Goal: Task Accomplishment & Management: Use online tool/utility

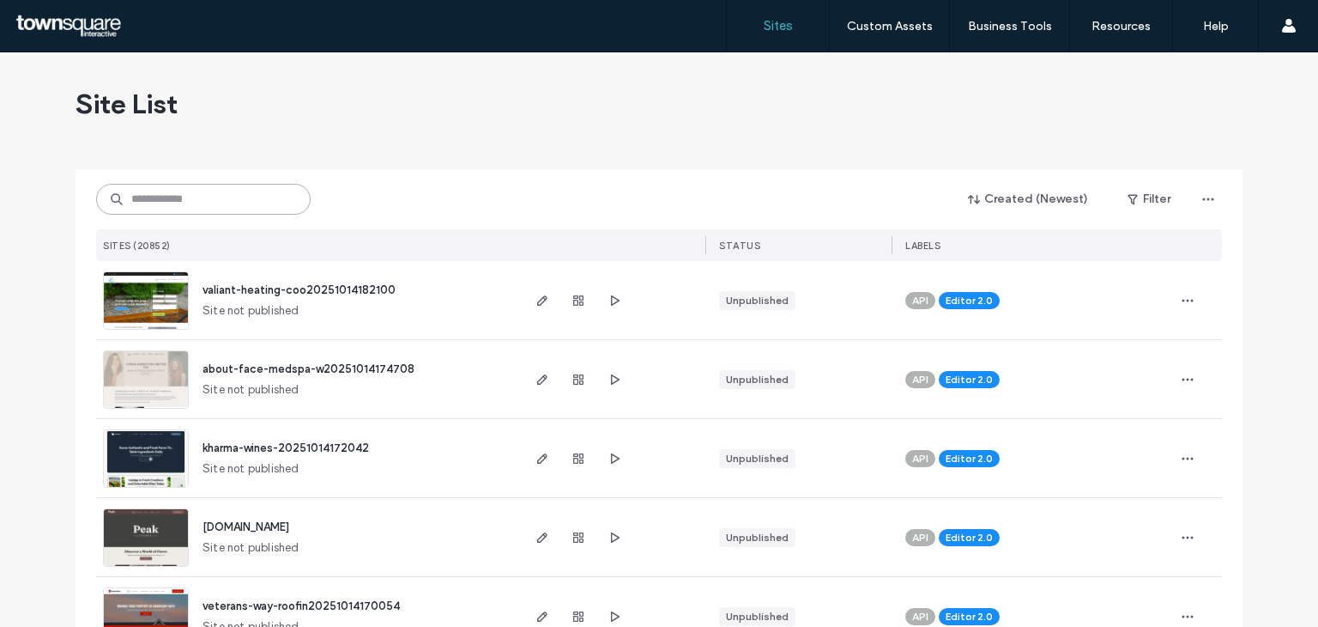
click at [233, 209] on input at bounding box center [203, 199] width 215 height 31
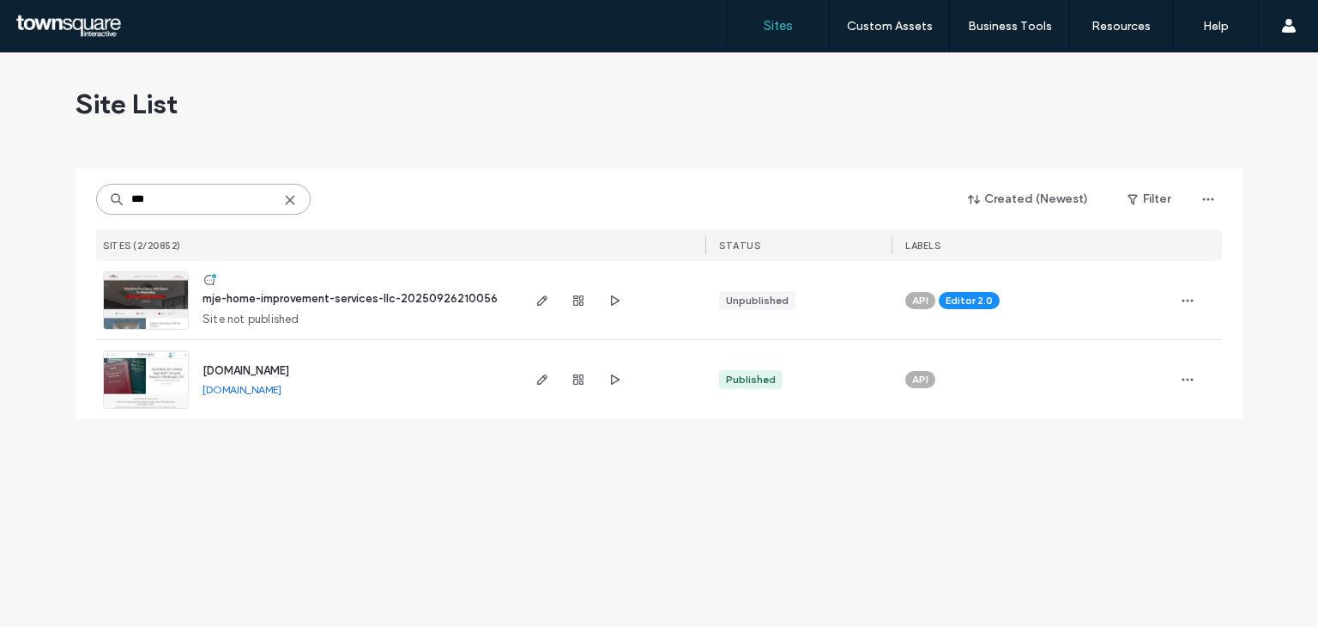
type input "***"
click at [146, 296] on img at bounding box center [146, 330] width 84 height 117
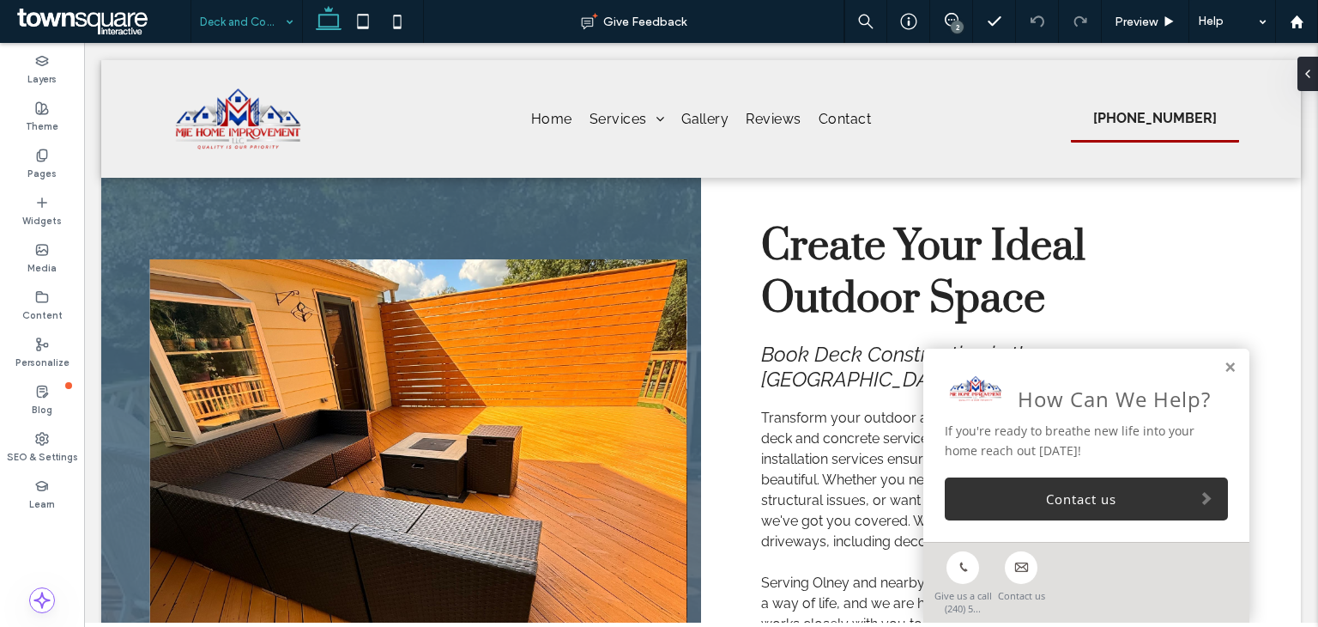
click at [268, 39] on input at bounding box center [242, 21] width 85 height 43
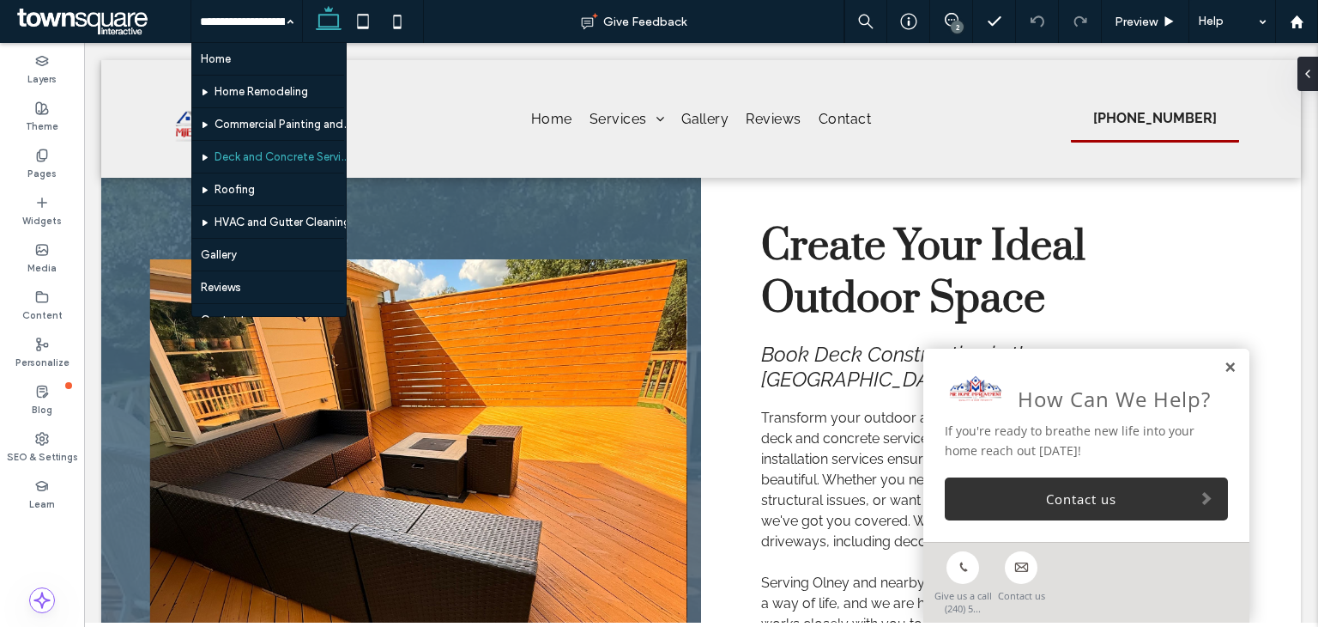
click at [1224, 368] on link at bounding box center [1230, 368] width 13 height 15
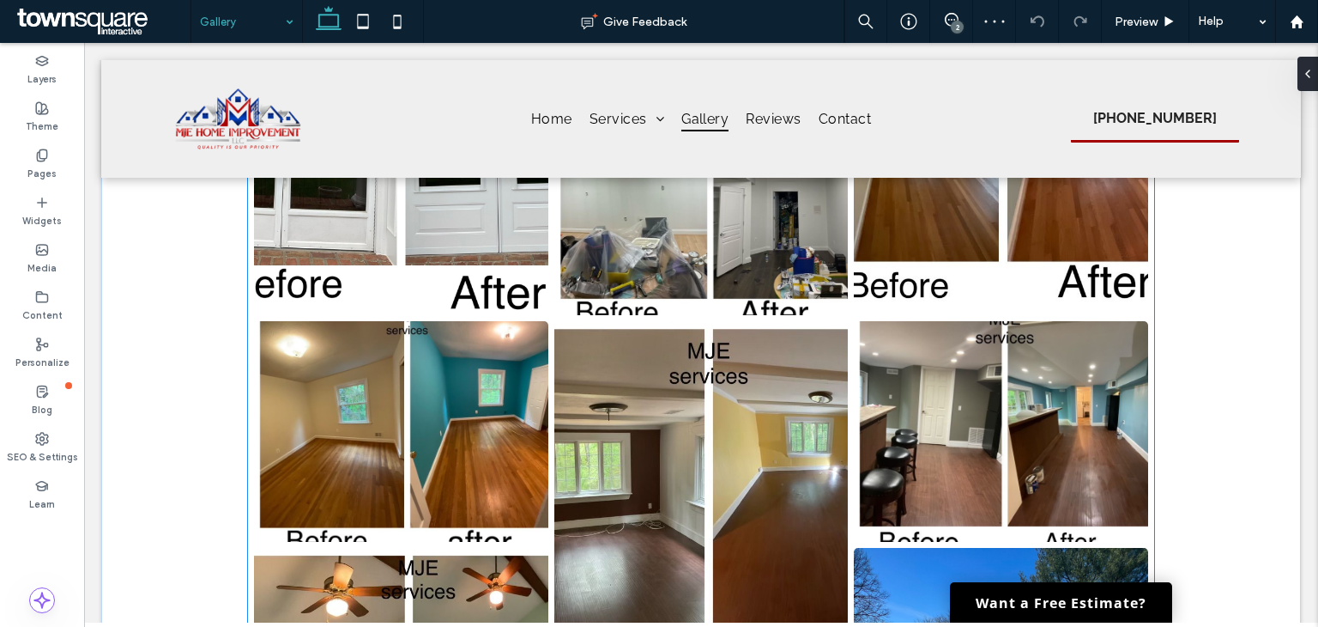
scroll to position [1202, 0]
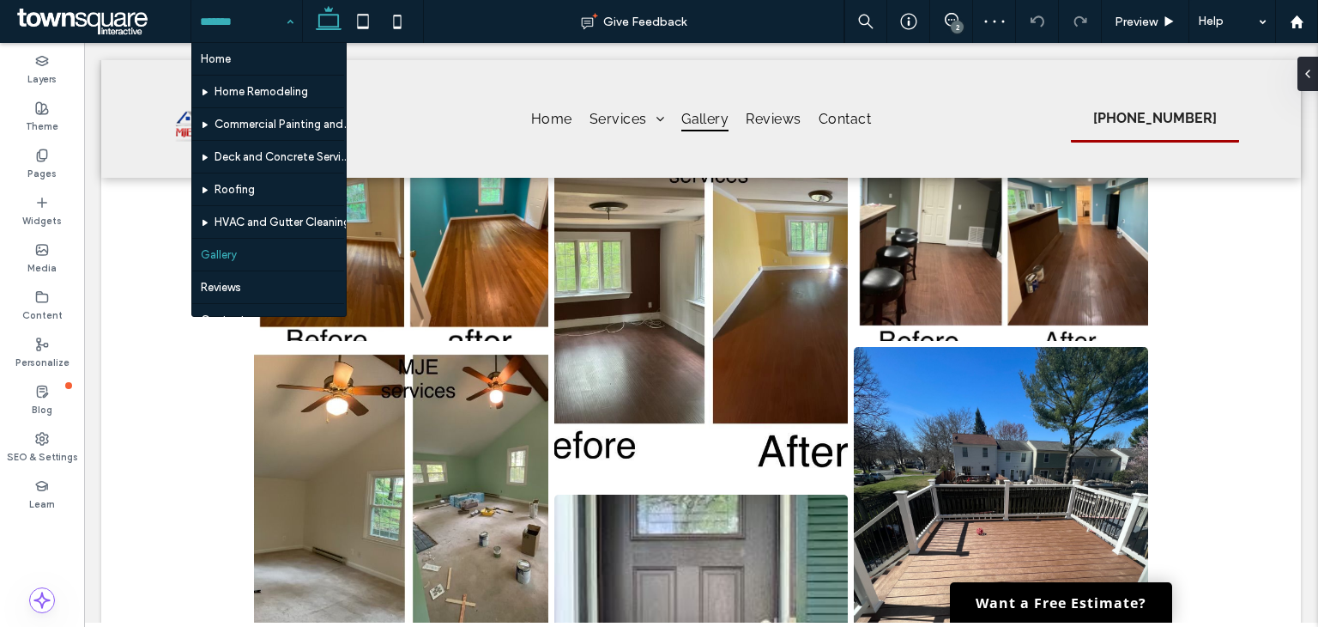
click at [247, 22] on input at bounding box center [242, 21] width 85 height 43
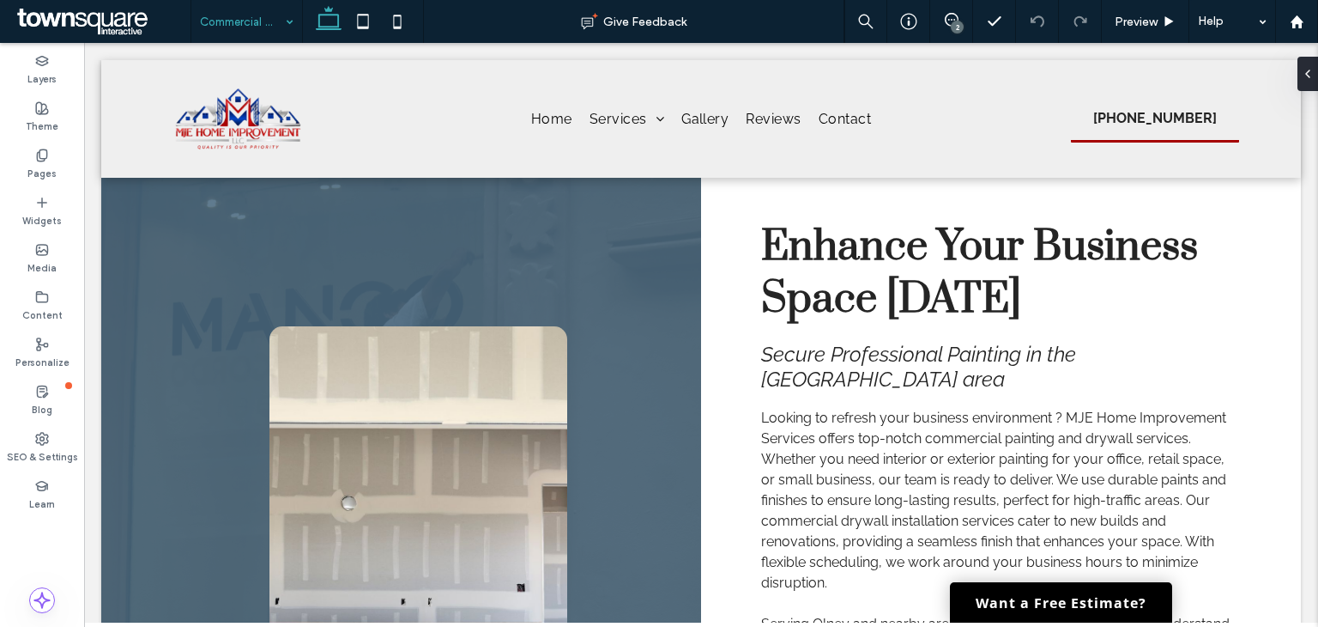
drag, startPoint x: 216, startPoint y: 22, endPoint x: 219, endPoint y: 31, distance: 9.0
click at [216, 22] on input at bounding box center [242, 21] width 85 height 43
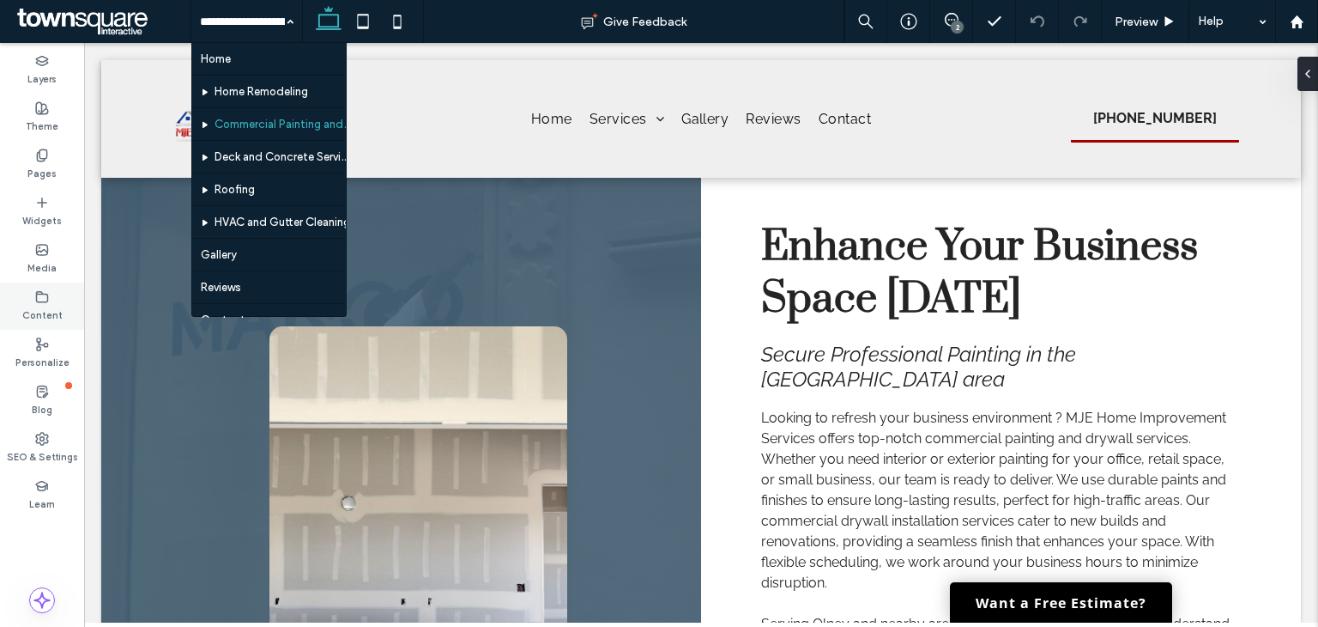
click at [29, 308] on label "Content" at bounding box center [42, 313] width 40 height 19
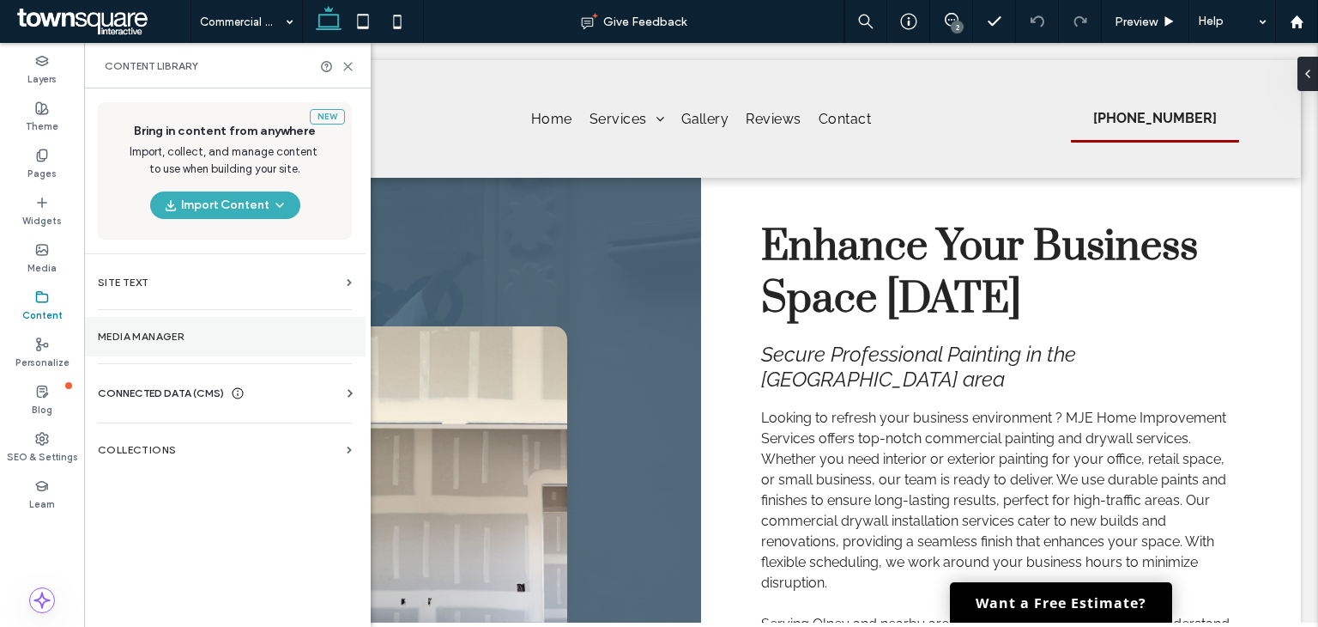
click at [191, 337] on label "Media Manager" at bounding box center [225, 336] width 254 height 12
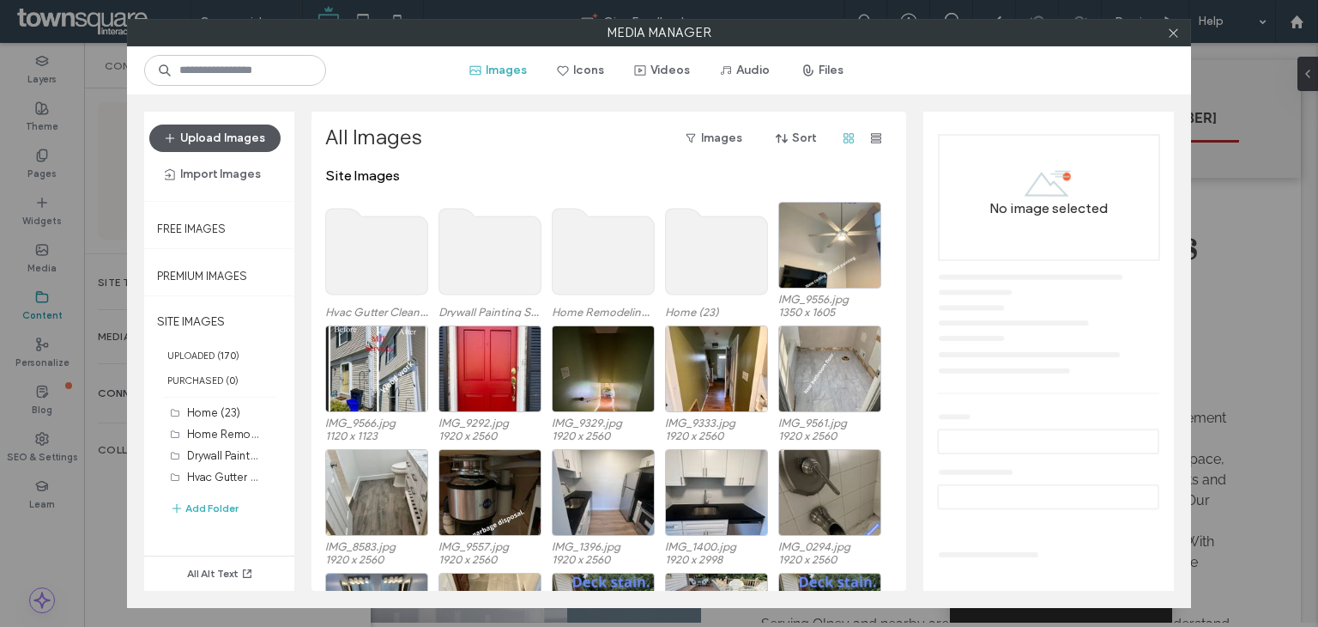
click at [191, 134] on button "Upload Images" at bounding box center [214, 137] width 131 height 27
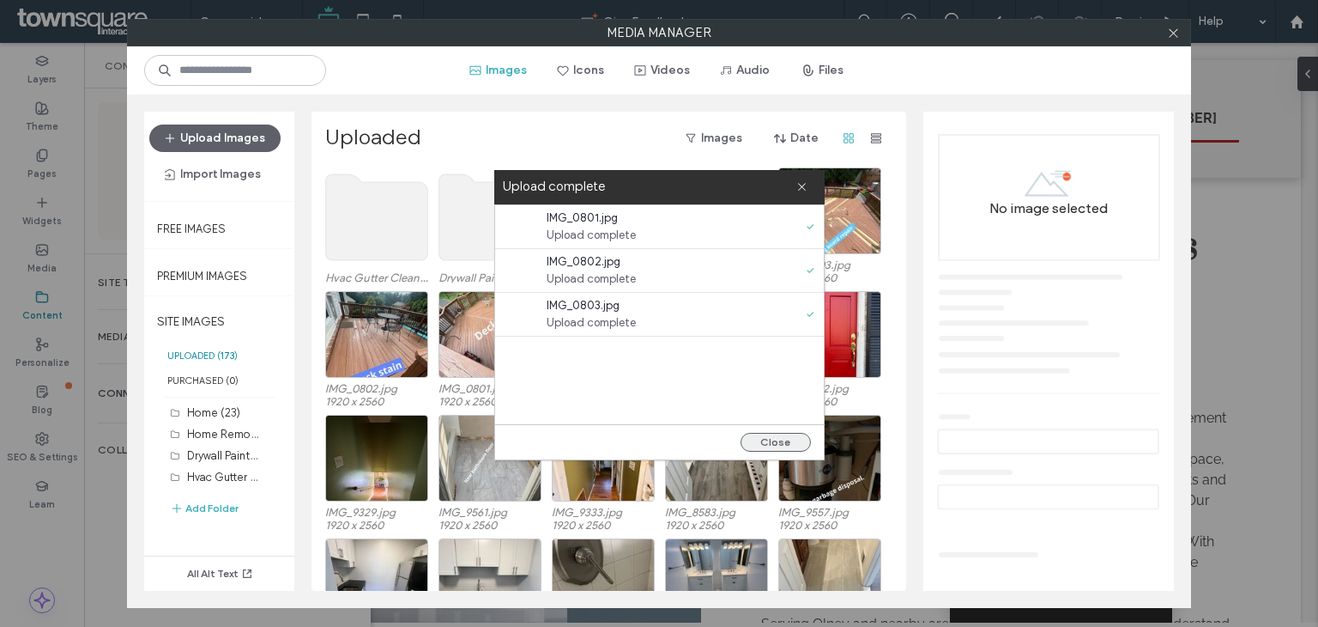
click at [765, 448] on button "Close" at bounding box center [776, 442] width 70 height 19
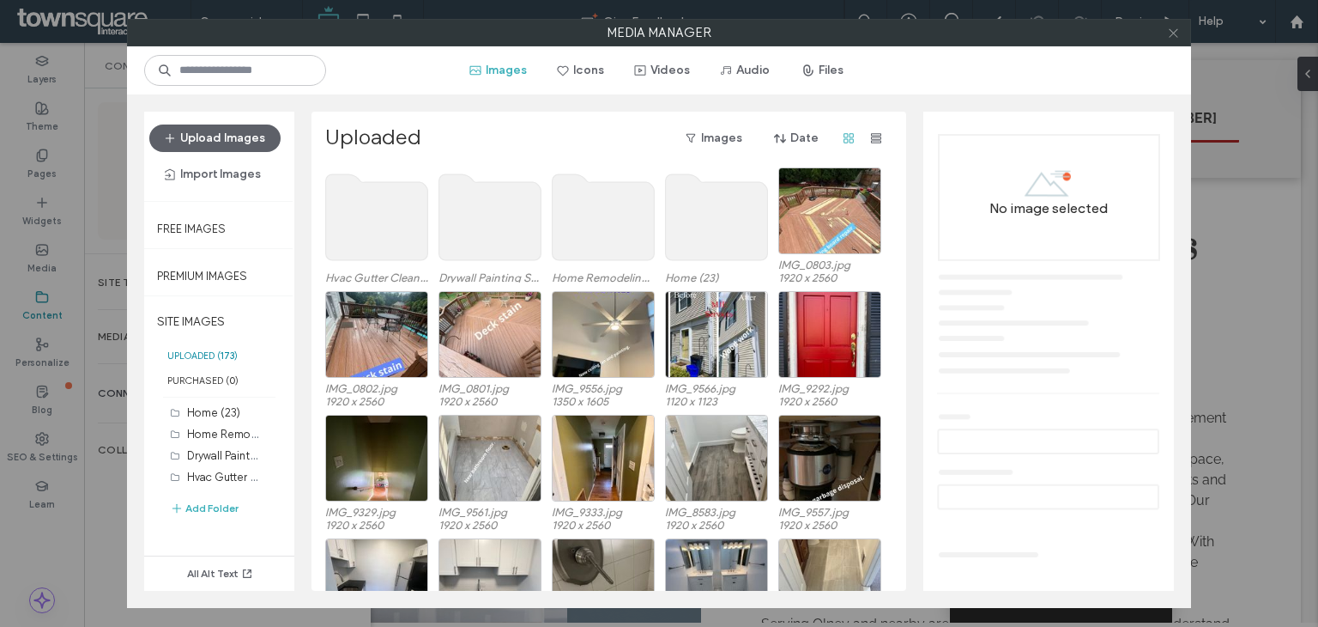
click at [1172, 40] on span at bounding box center [1173, 33] width 13 height 26
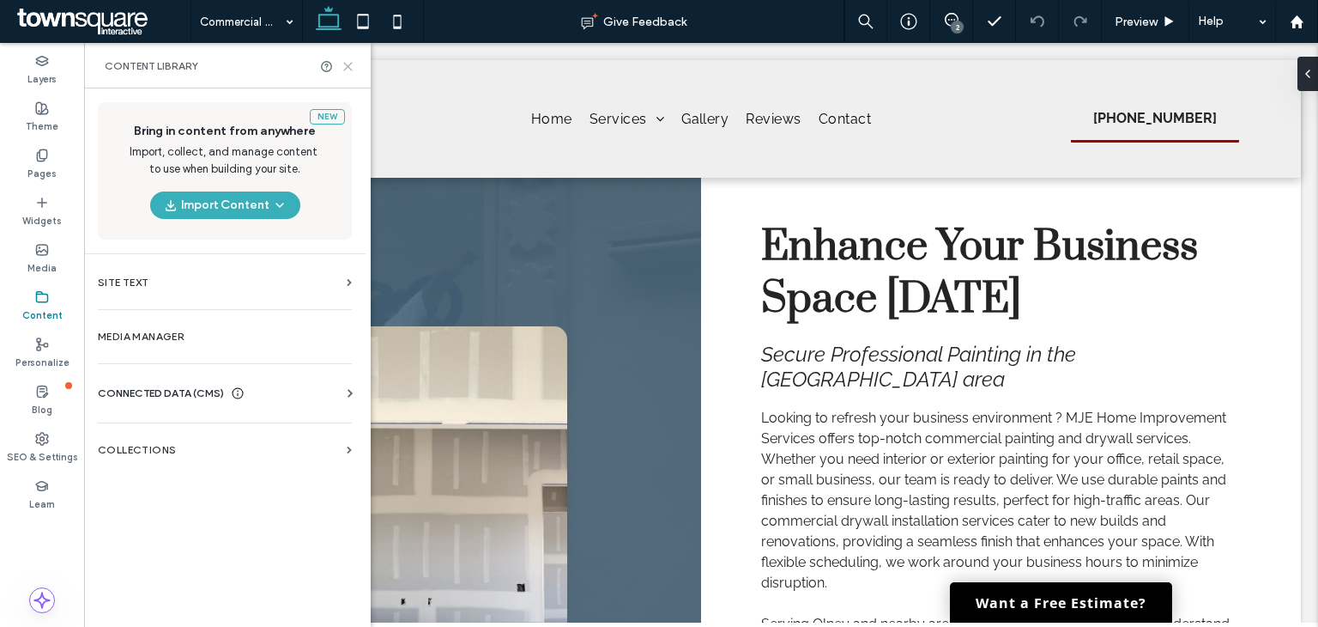
click at [352, 71] on icon at bounding box center [348, 66] width 13 height 13
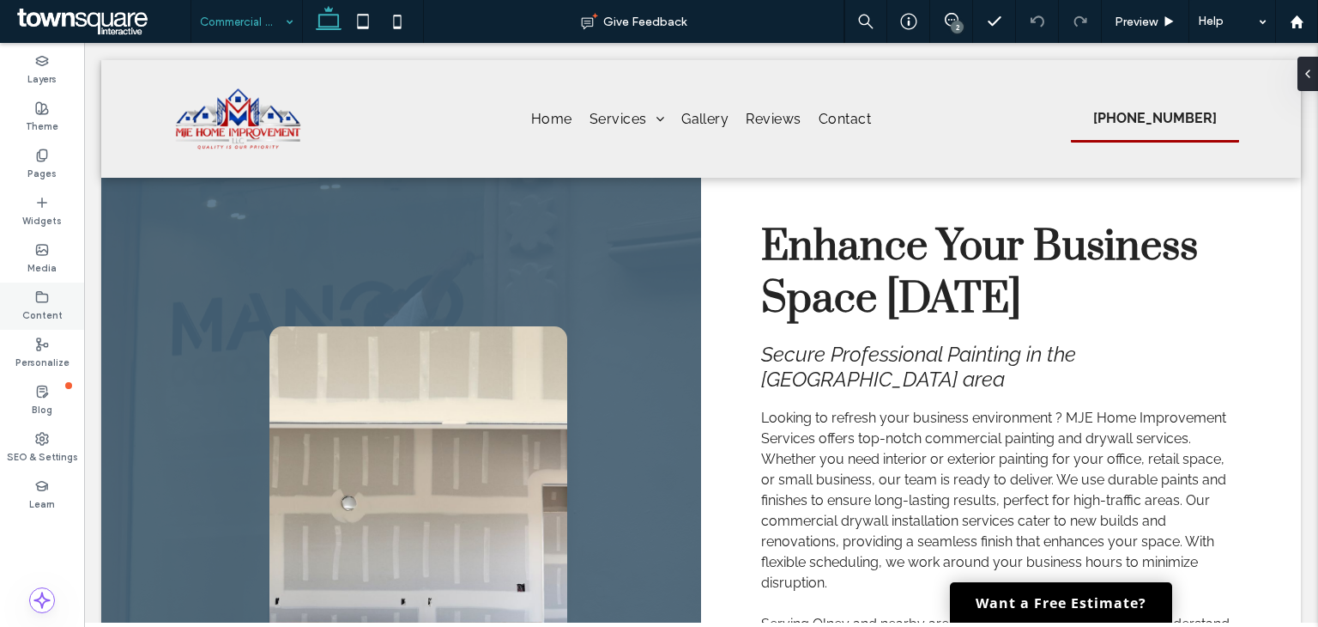
click at [68, 299] on div "Content" at bounding box center [42, 305] width 84 height 47
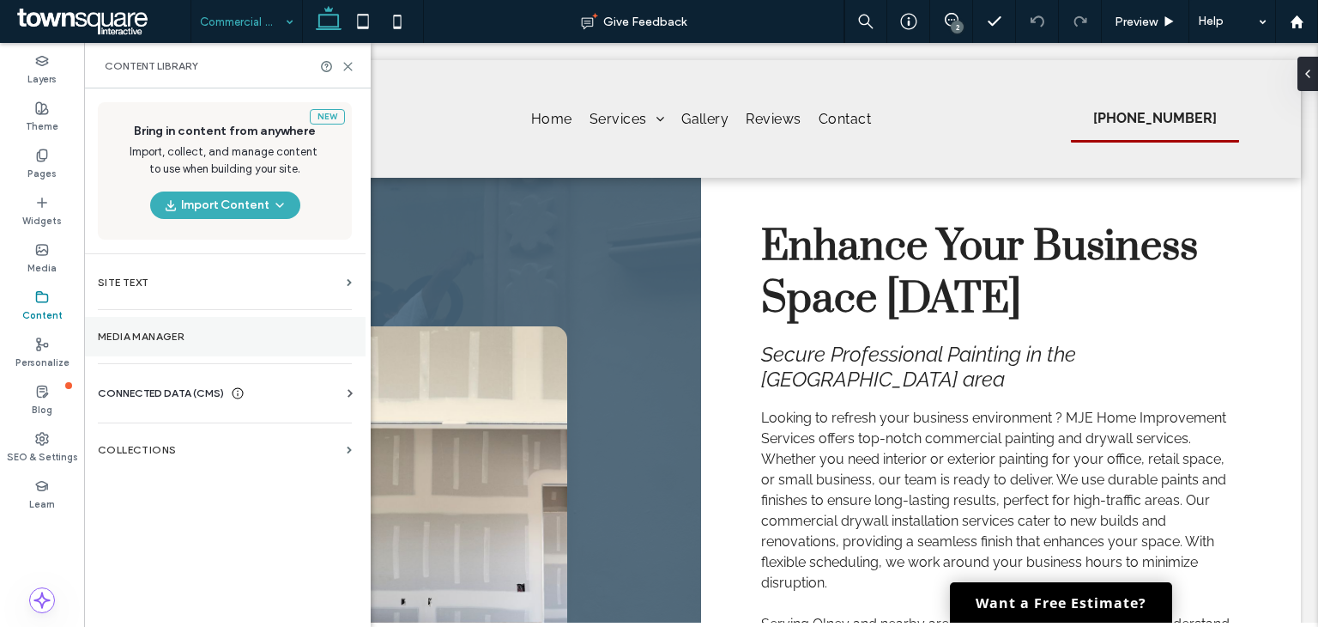
click at [231, 337] on label "Media Manager" at bounding box center [225, 336] width 254 height 12
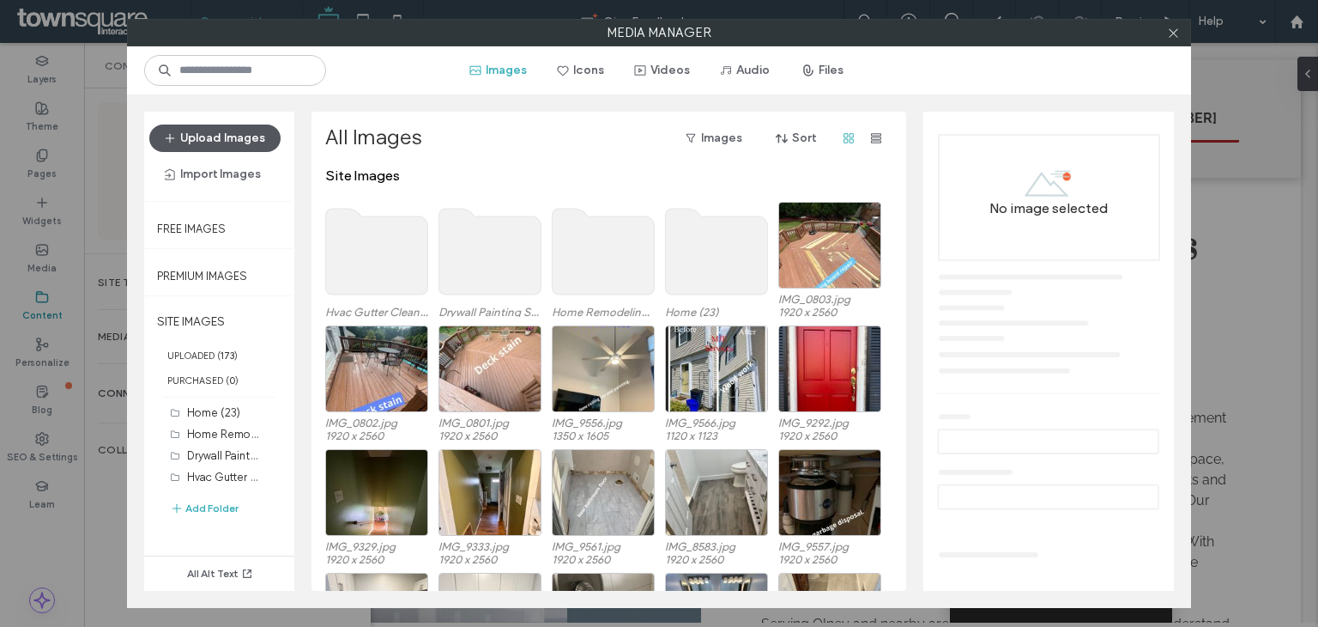
click at [258, 149] on button "Upload Images" at bounding box center [214, 137] width 131 height 27
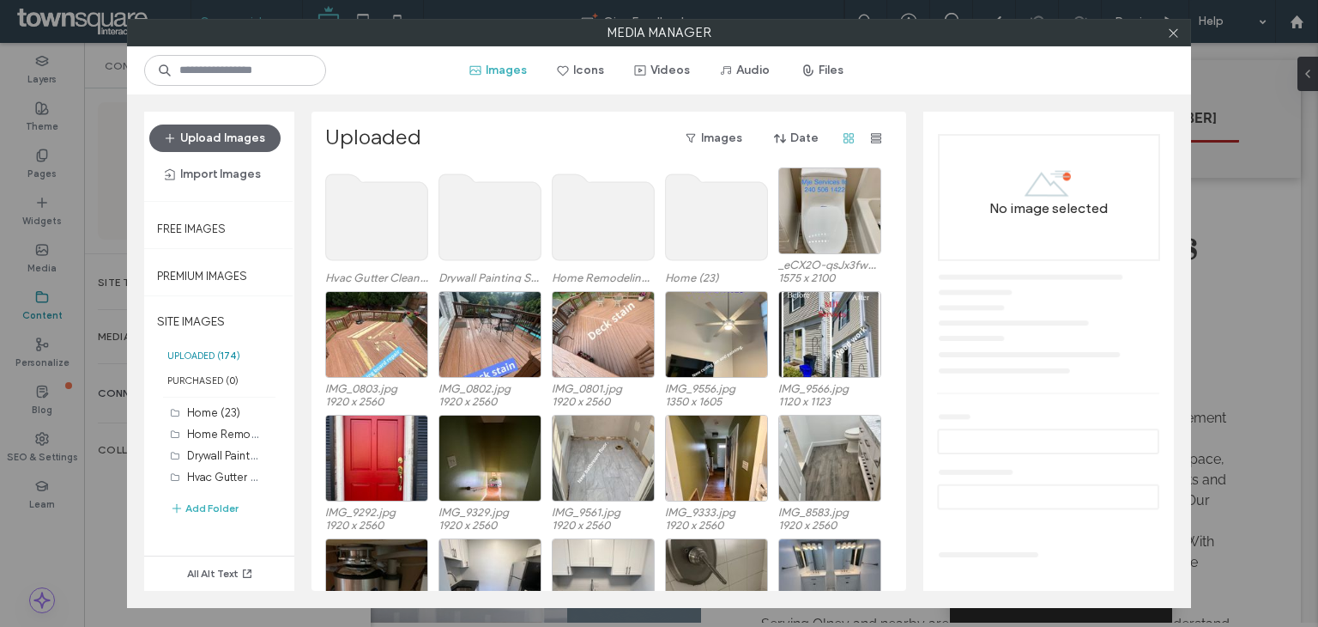
click at [227, 153] on div "Upload Images Import Images" at bounding box center [219, 156] width 140 height 64
click at [231, 147] on button "Upload Images" at bounding box center [214, 137] width 131 height 27
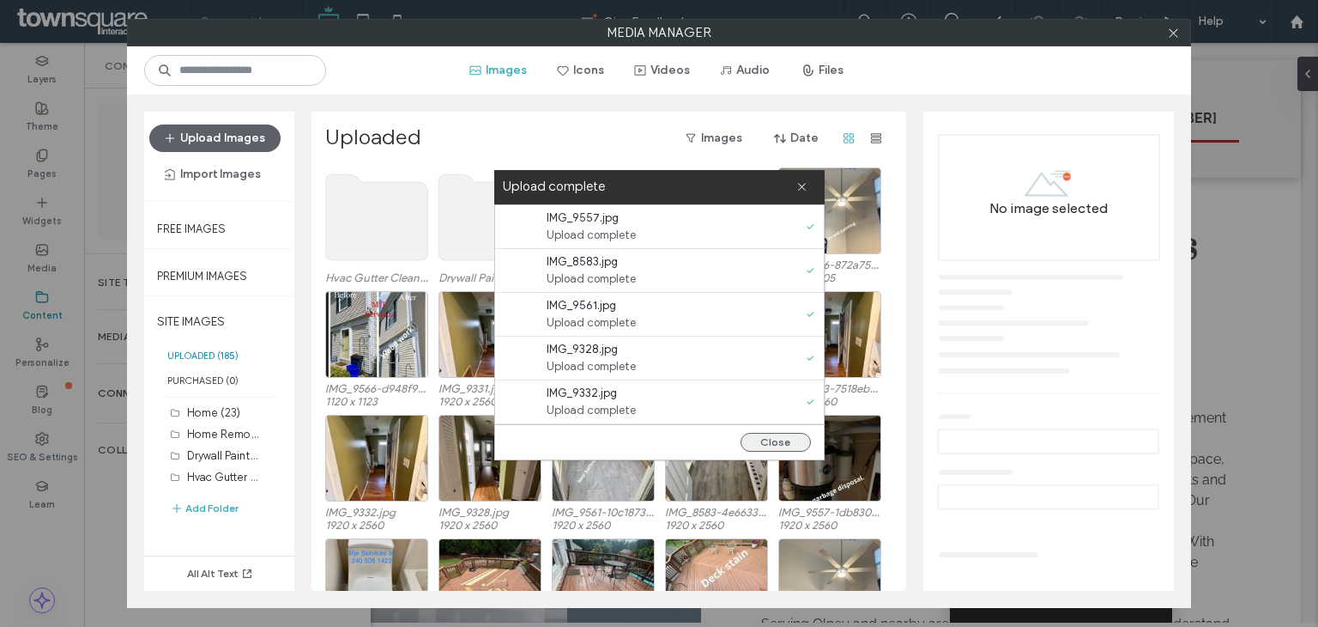
click at [787, 434] on button "Close" at bounding box center [776, 442] width 70 height 19
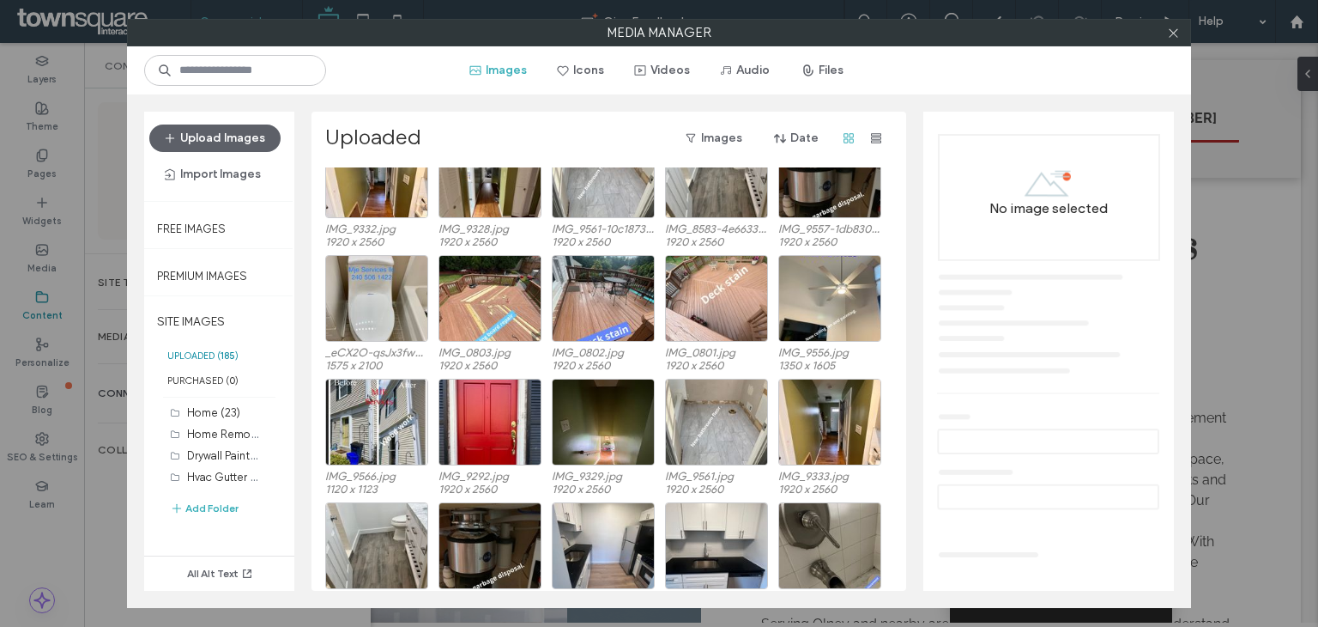
scroll to position [259, 0]
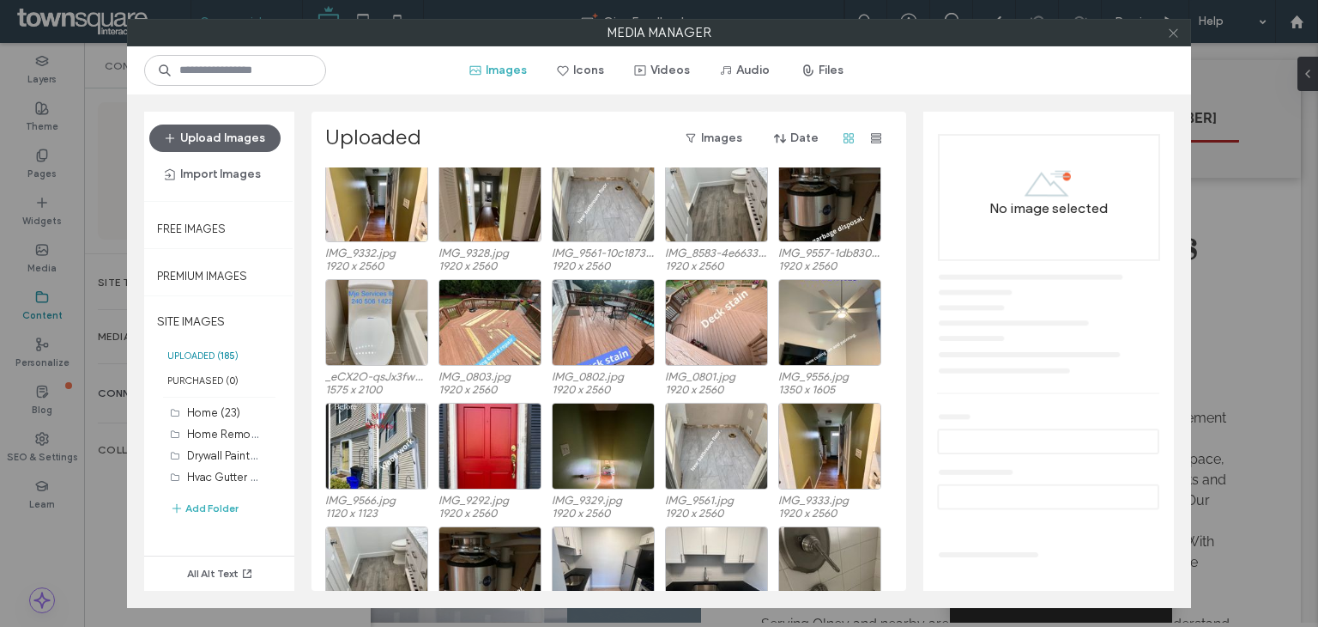
click at [1176, 33] on icon at bounding box center [1173, 33] width 13 height 13
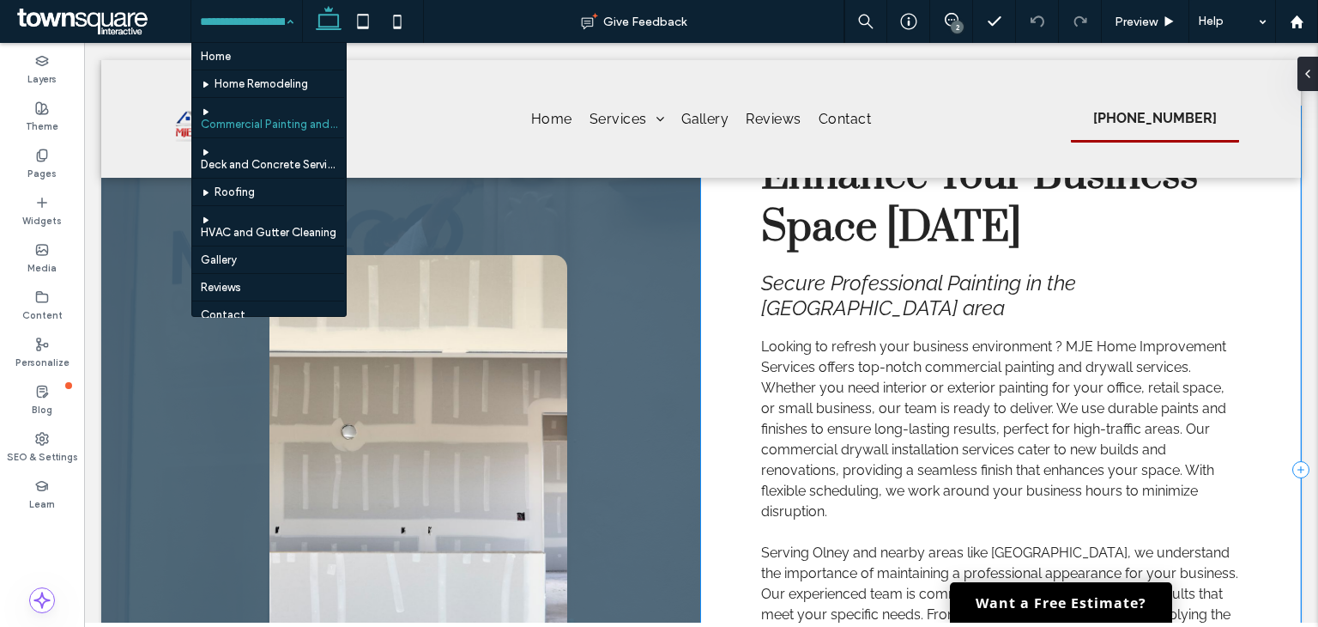
scroll to position [0, 0]
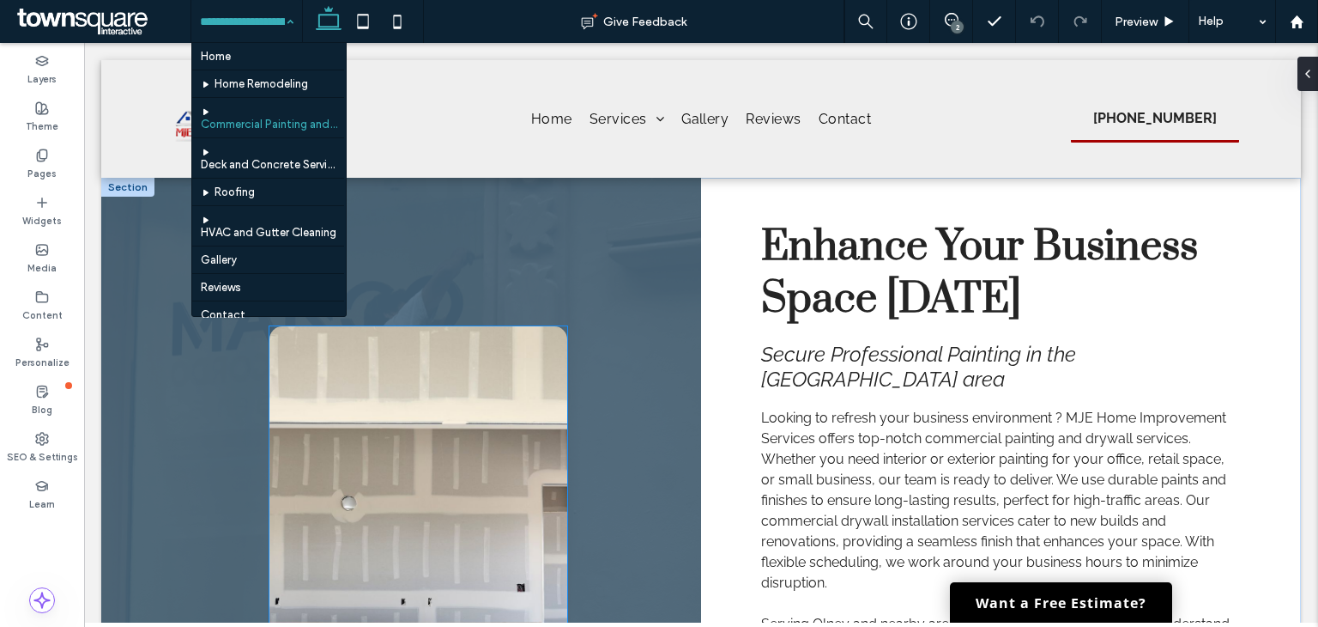
click at [416, 444] on img at bounding box center [419, 540] width 299 height 429
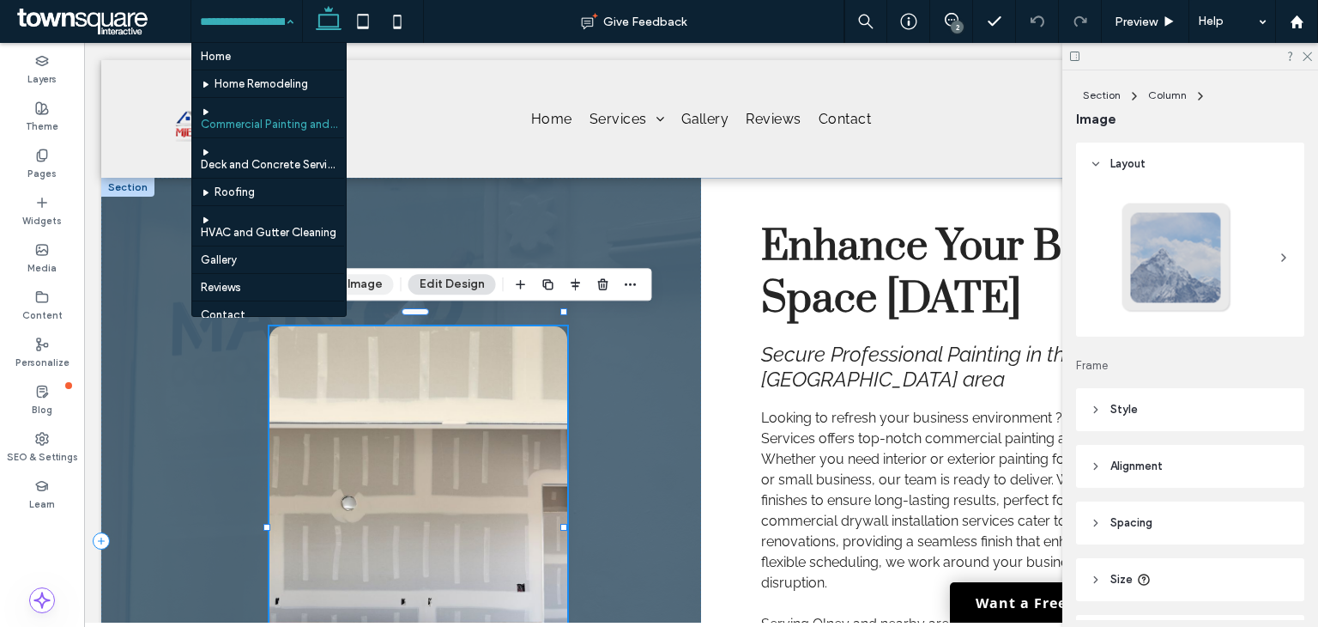
click at [373, 289] on button "Manage Image" at bounding box center [341, 284] width 106 height 21
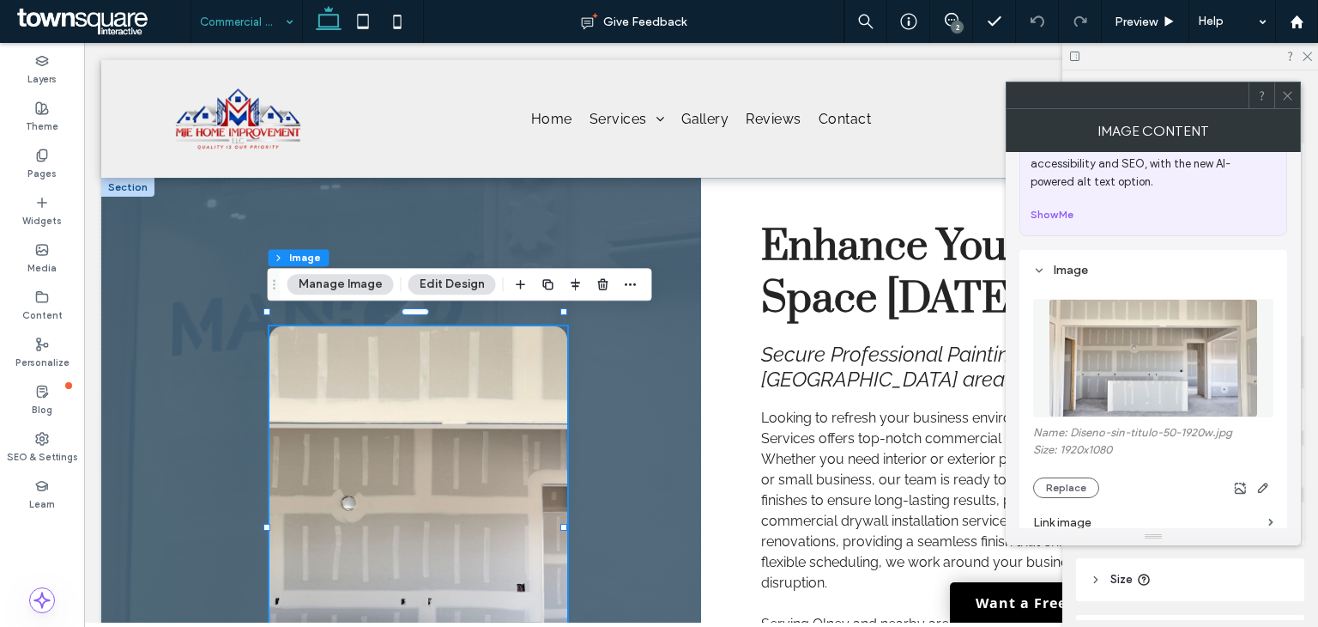
scroll to position [86, 0]
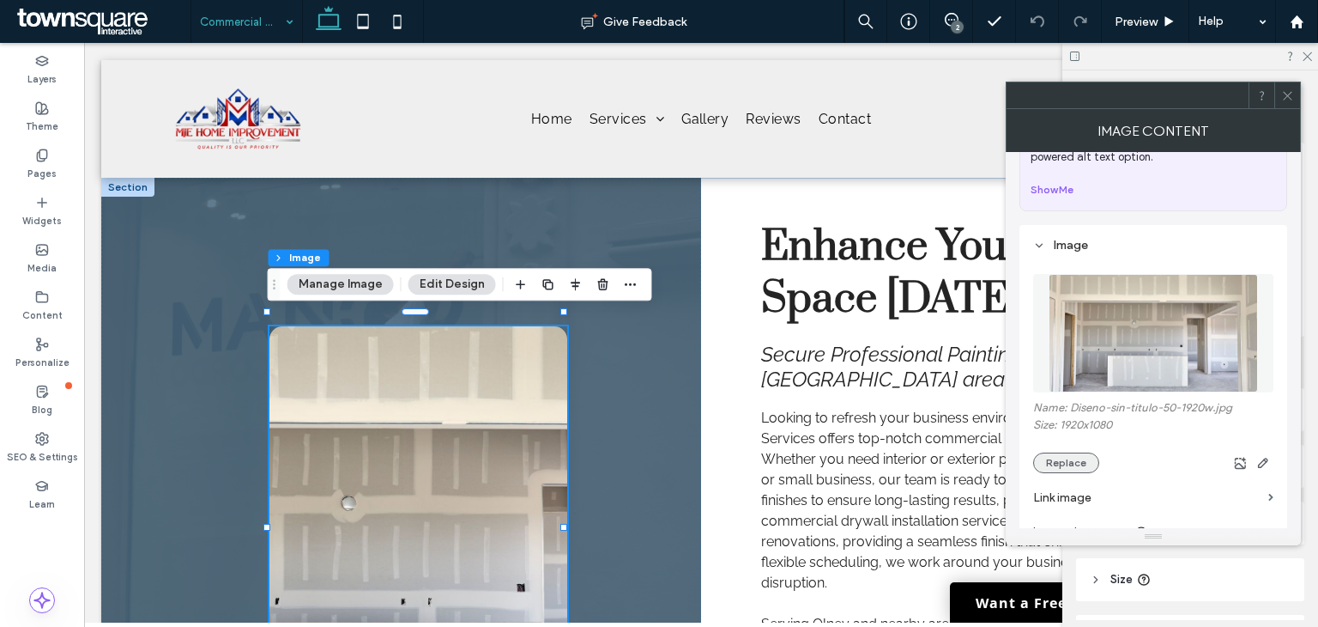
click at [1074, 458] on button "Replace" at bounding box center [1066, 462] width 66 height 21
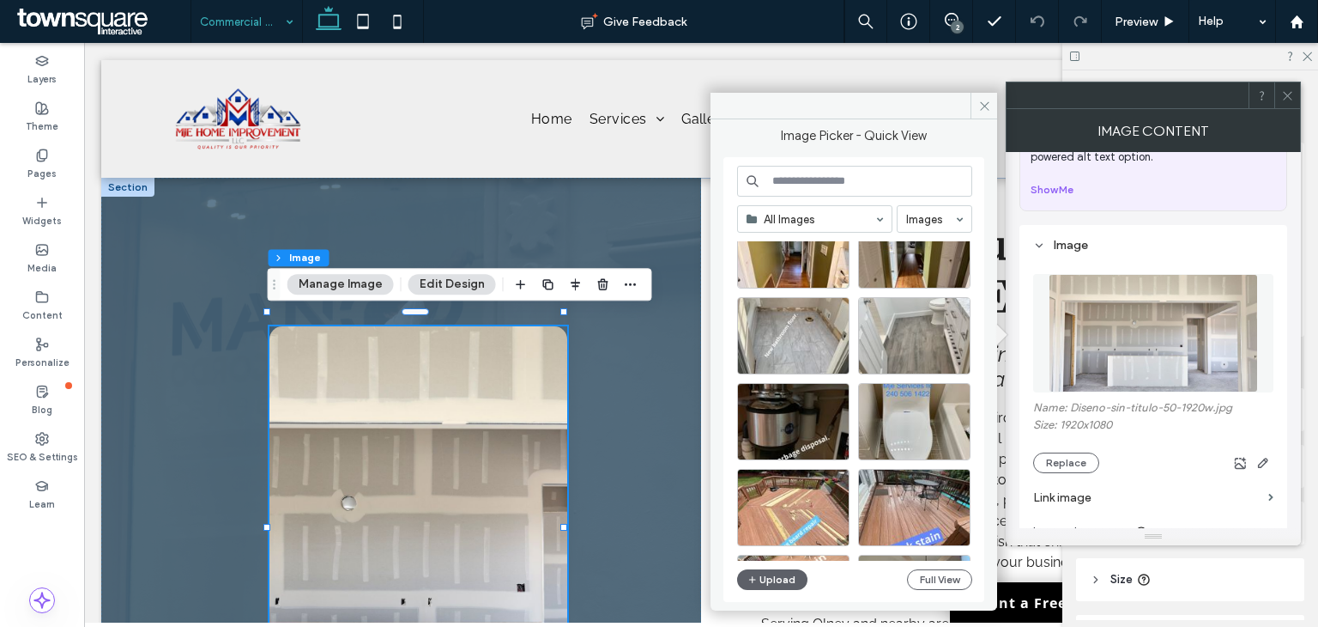
scroll to position [343, 0]
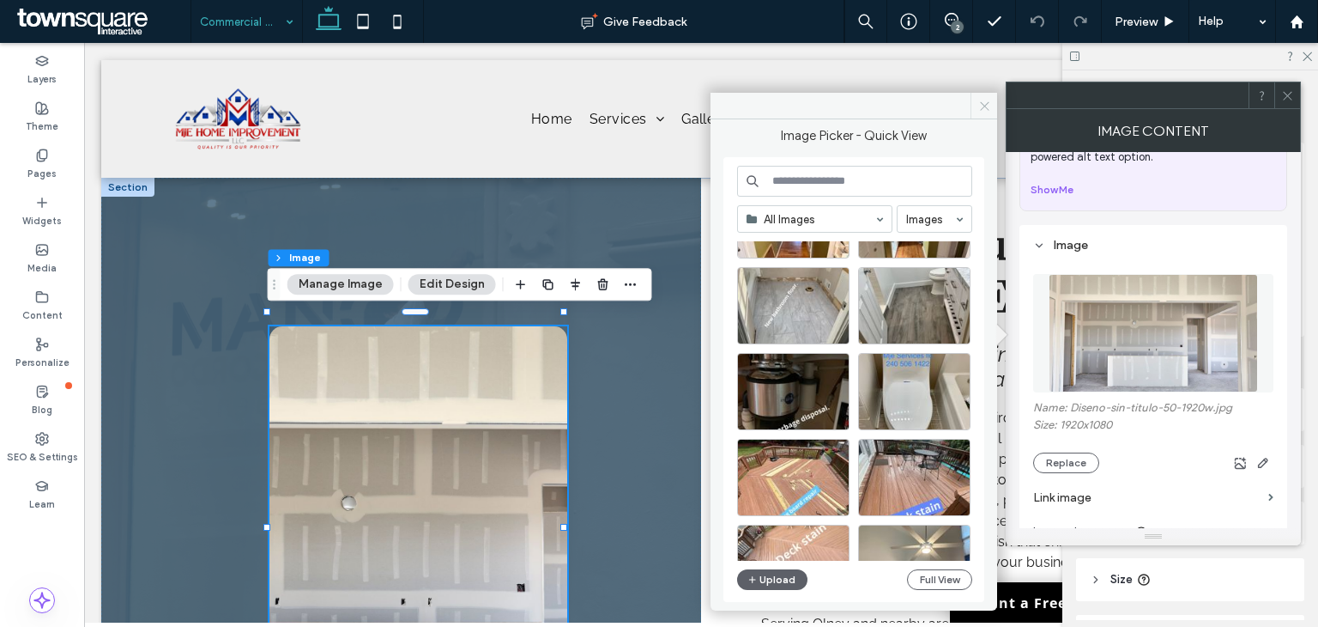
click at [983, 108] on icon at bounding box center [985, 106] width 13 height 13
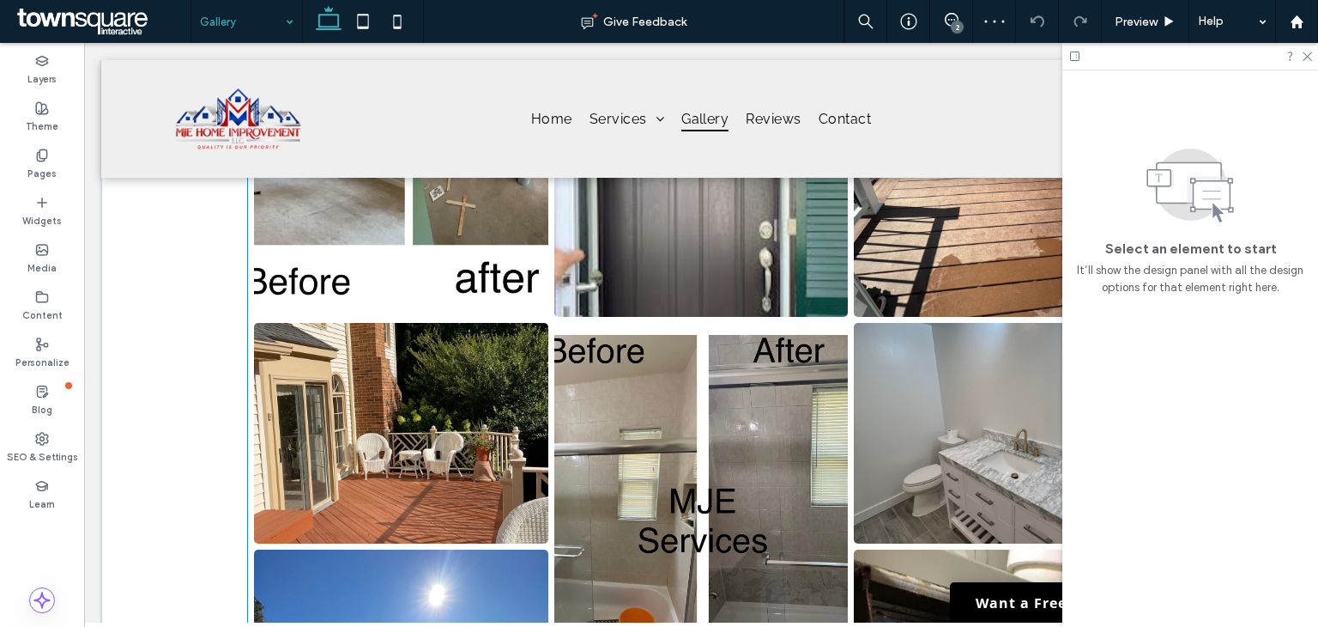
scroll to position [1631, 0]
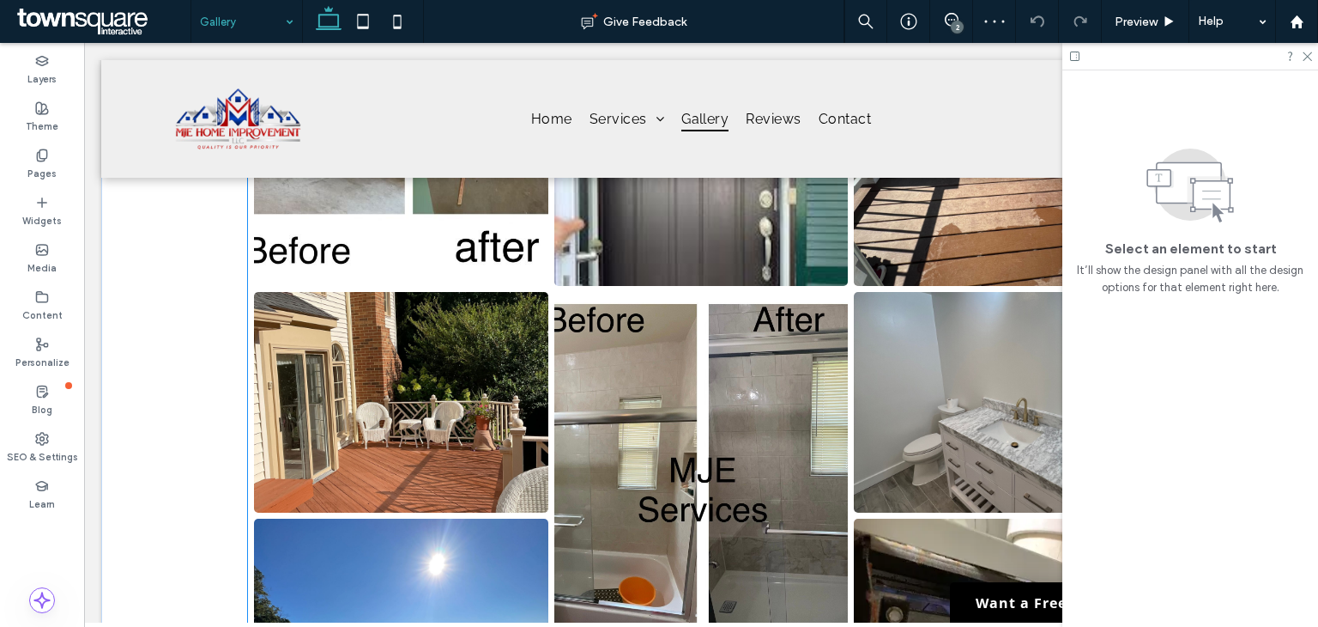
click at [768, 323] on link at bounding box center [702, 475] width 294 height 367
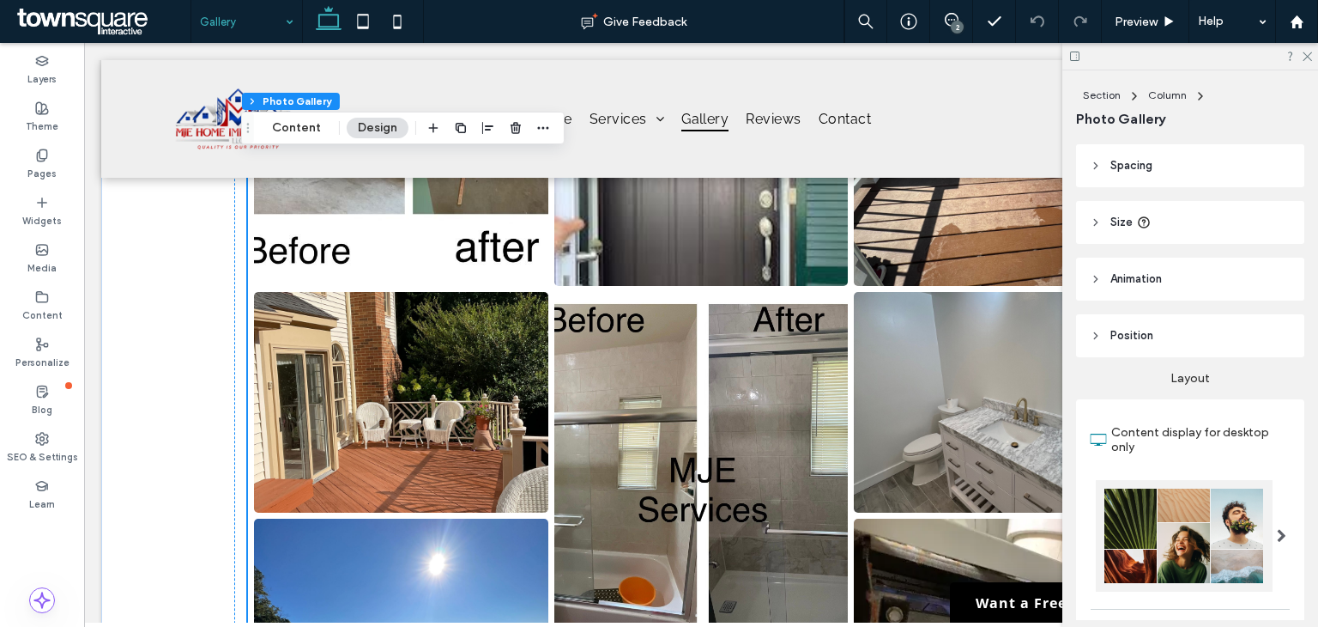
scroll to position [258, 0]
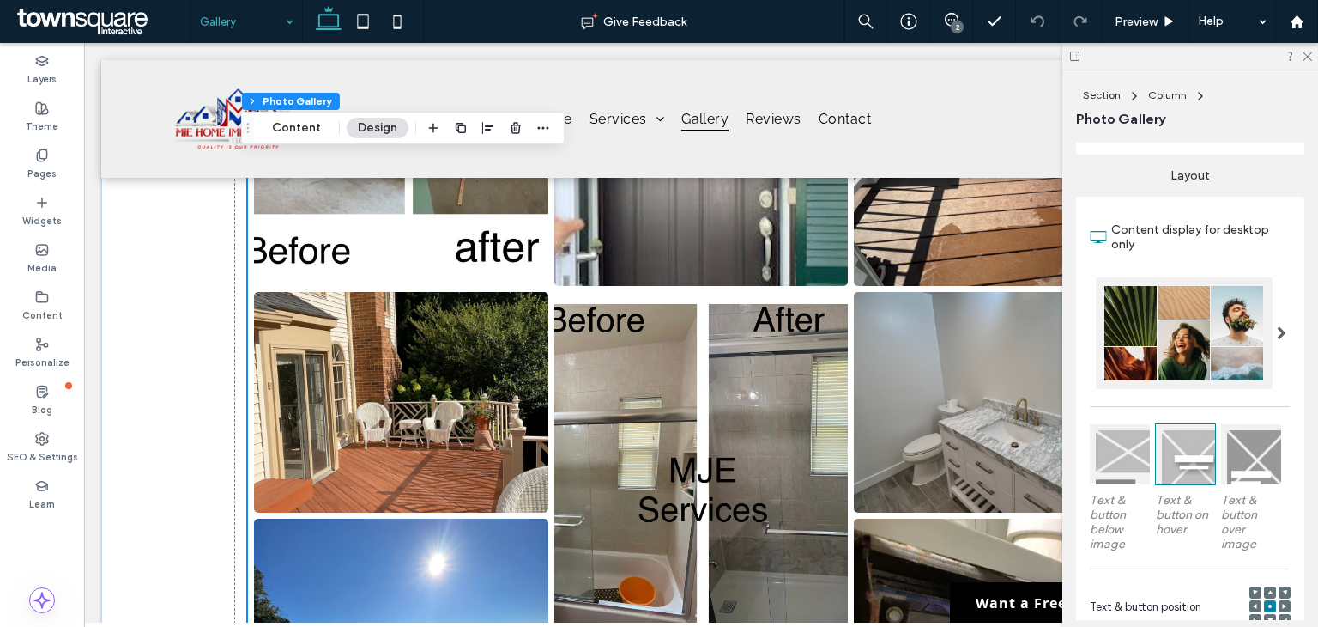
click at [718, 302] on link at bounding box center [702, 475] width 294 height 367
click at [700, 250] on link at bounding box center [702, 175] width 294 height 221
drag, startPoint x: 305, startPoint y: 124, endPoint x: 623, endPoint y: 128, distance: 318.5
click at [305, 124] on button "Content" at bounding box center [296, 128] width 71 height 21
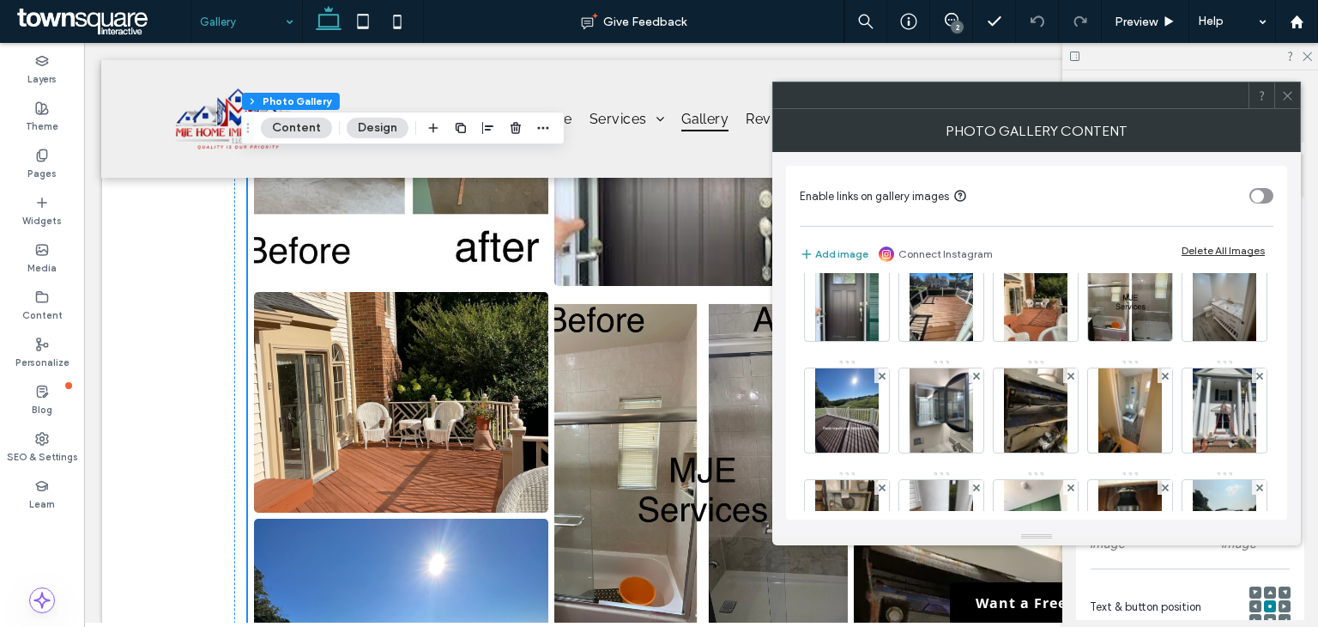
click at [824, 248] on button "Add image" at bounding box center [834, 254] width 69 height 21
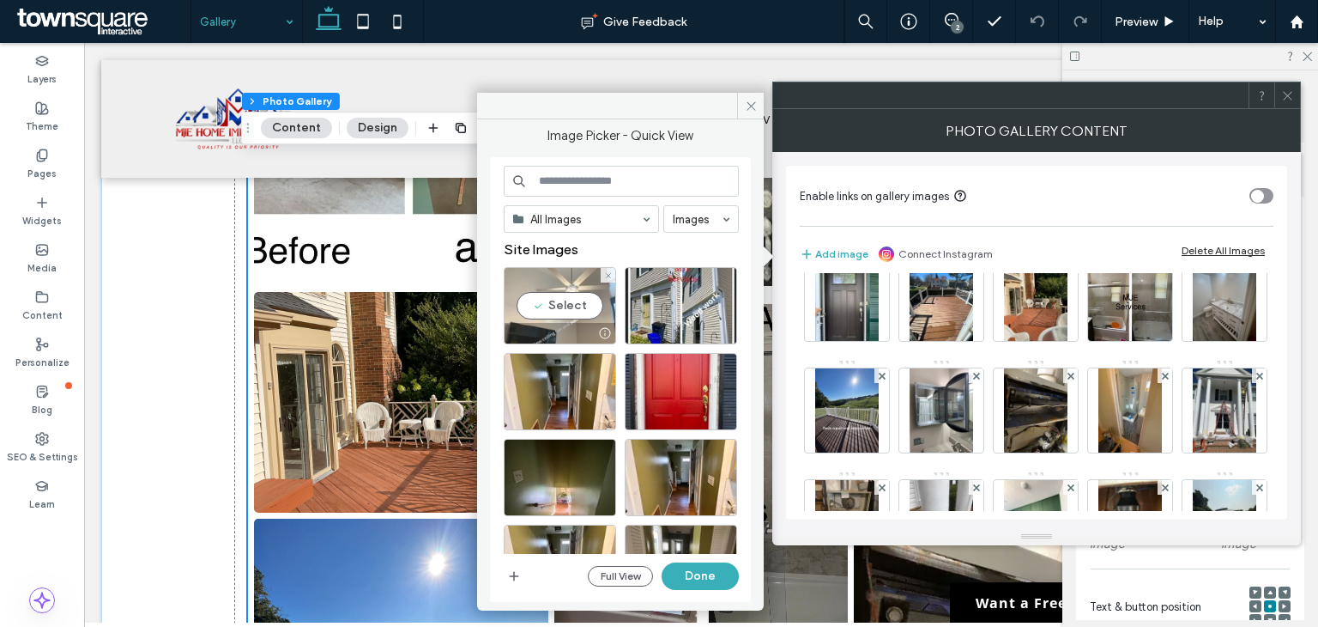
click at [555, 300] on div "Select" at bounding box center [560, 305] width 112 height 77
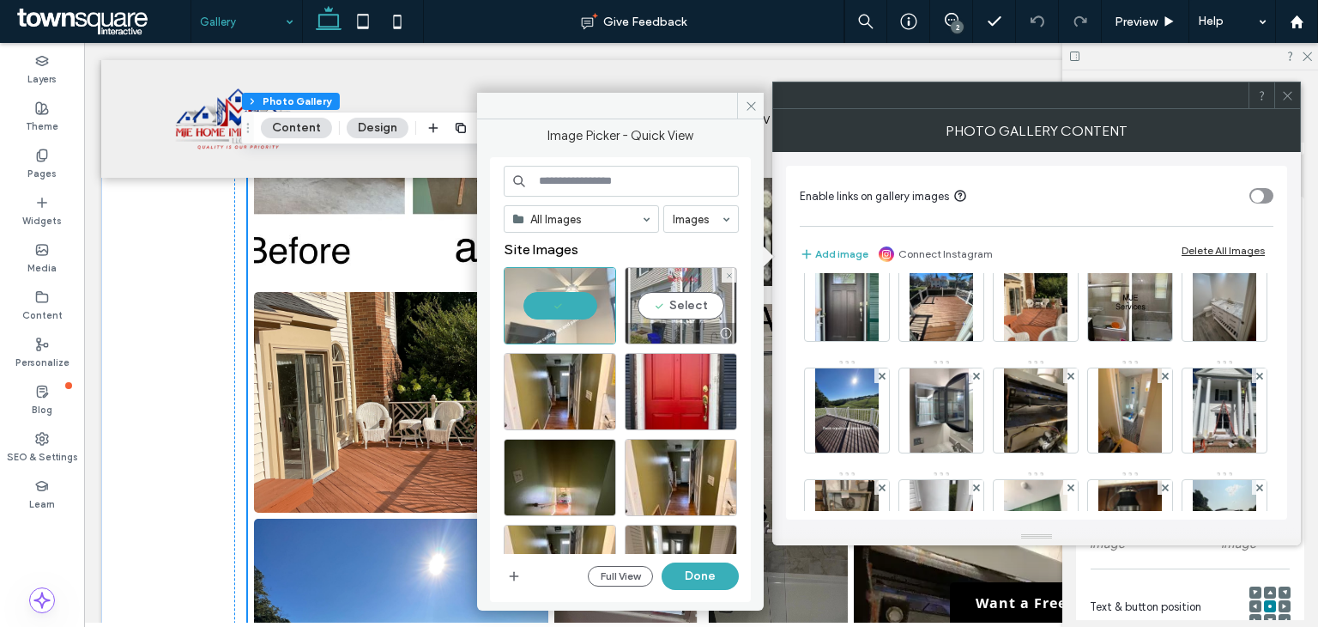
click at [673, 301] on div "Select" at bounding box center [681, 305] width 112 height 77
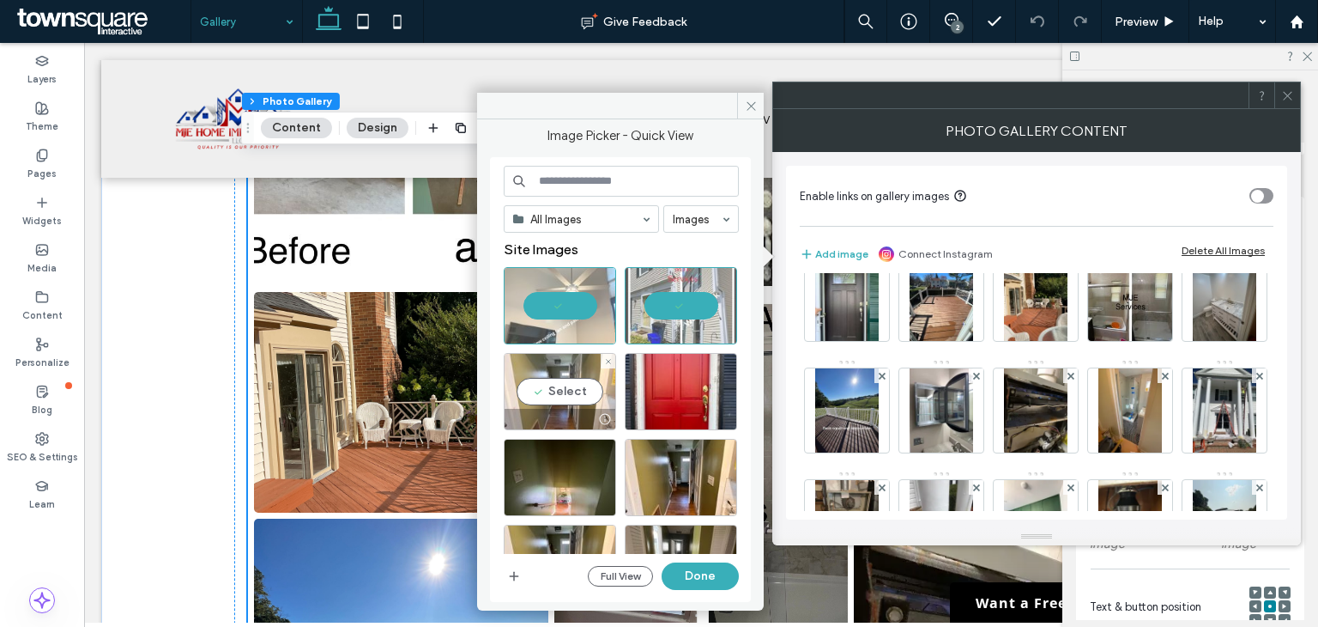
click at [597, 370] on div "Select" at bounding box center [560, 391] width 112 height 77
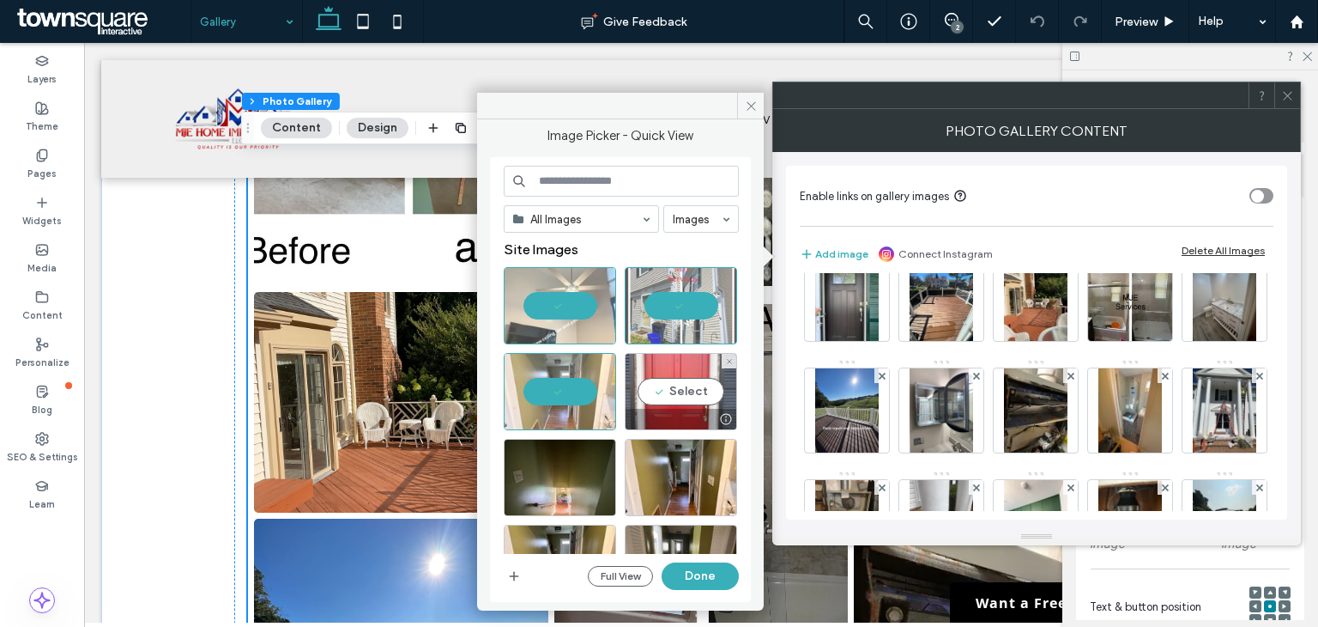
click at [677, 385] on div "Select" at bounding box center [681, 391] width 112 height 77
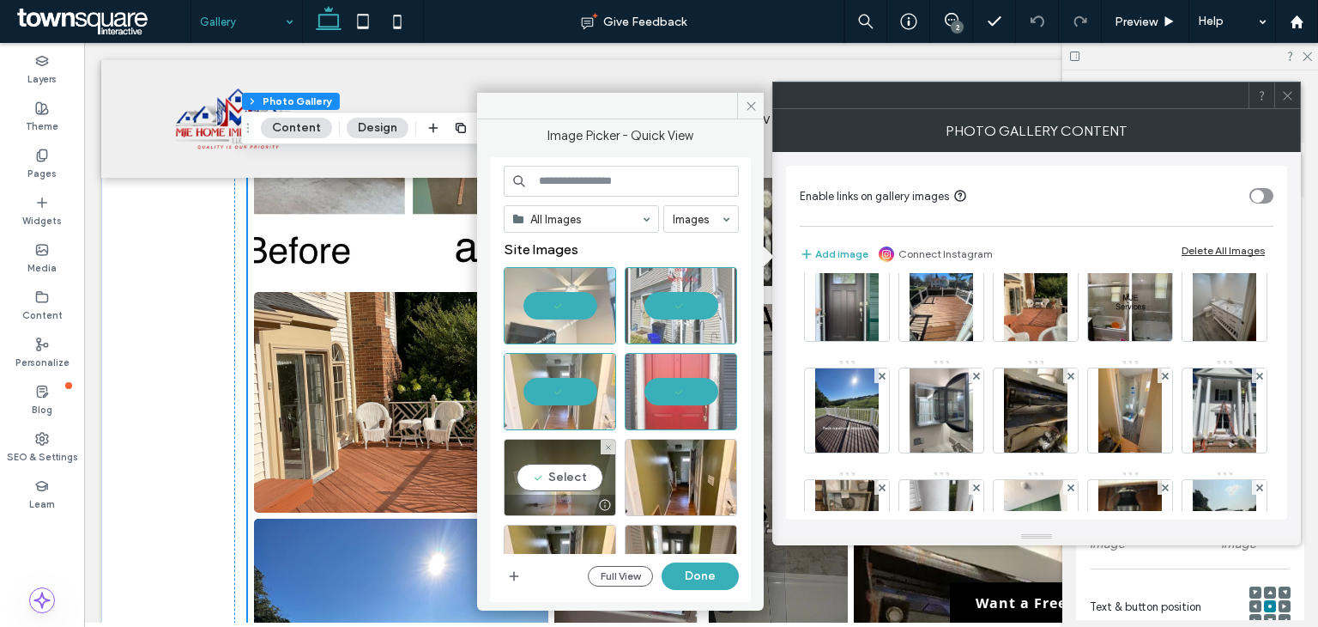
click at [594, 458] on div "Select" at bounding box center [560, 477] width 112 height 77
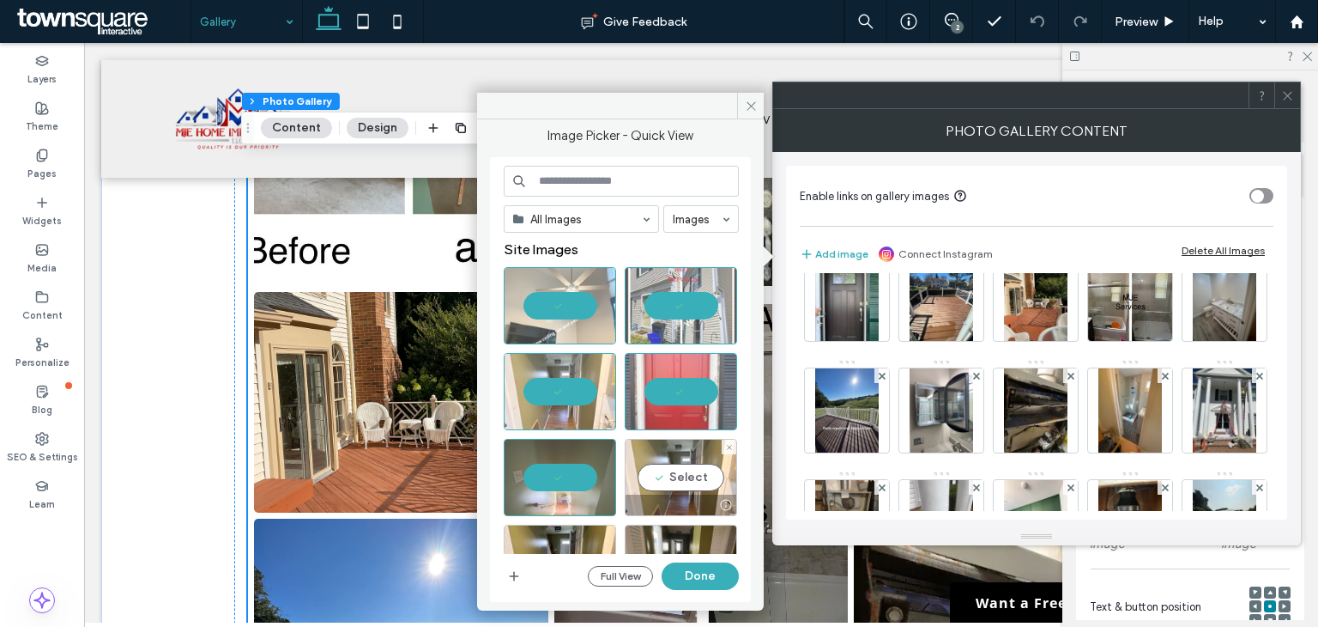
click at [677, 479] on div "Select" at bounding box center [681, 477] width 112 height 77
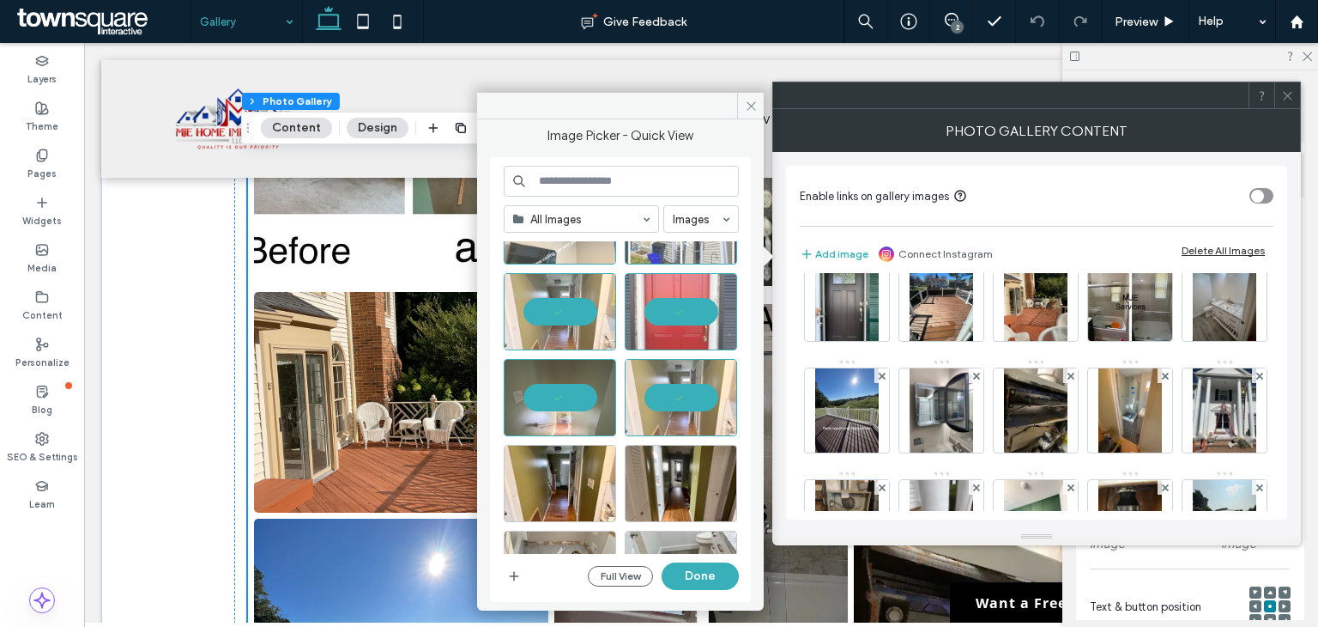
scroll to position [172, 0]
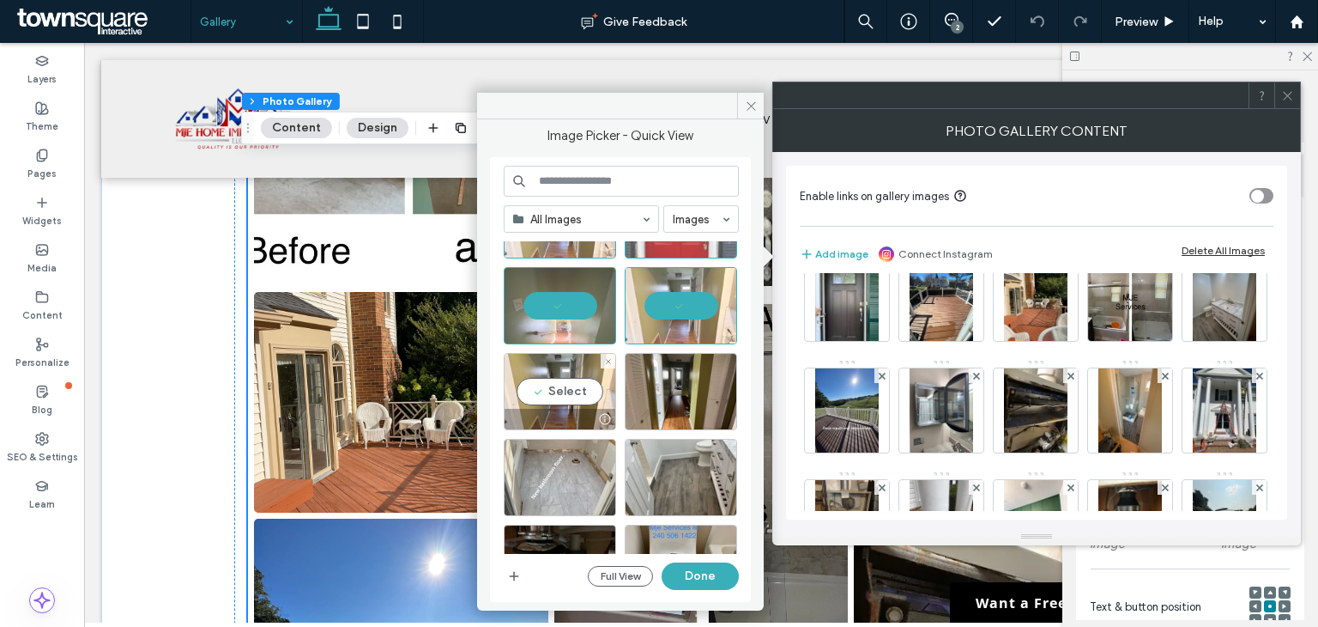
click at [552, 380] on div "Select" at bounding box center [560, 391] width 112 height 77
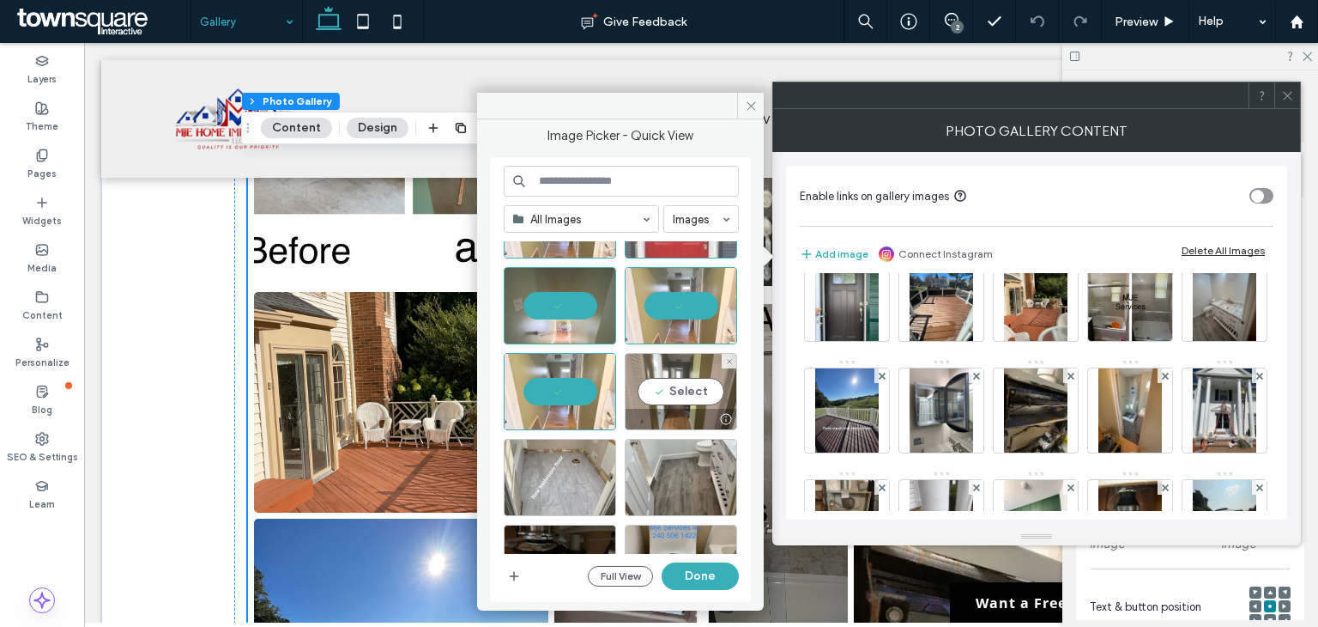
click at [695, 382] on div "Select" at bounding box center [681, 391] width 112 height 77
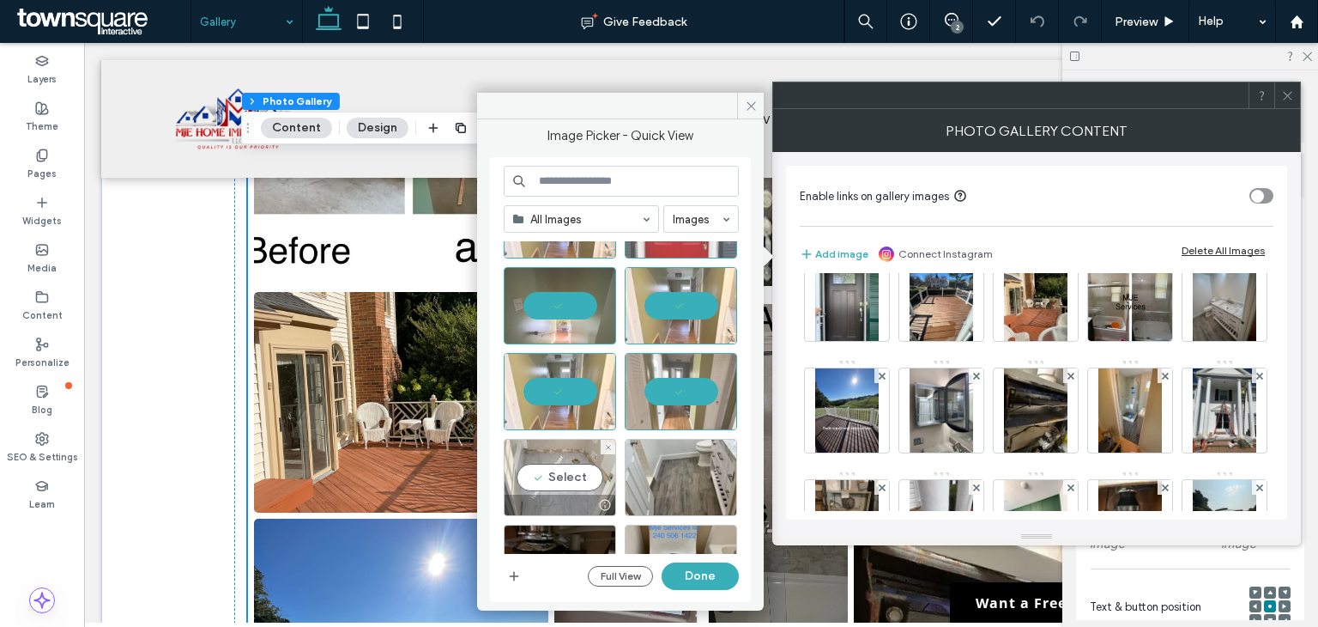
click at [571, 460] on div "Select" at bounding box center [560, 477] width 112 height 77
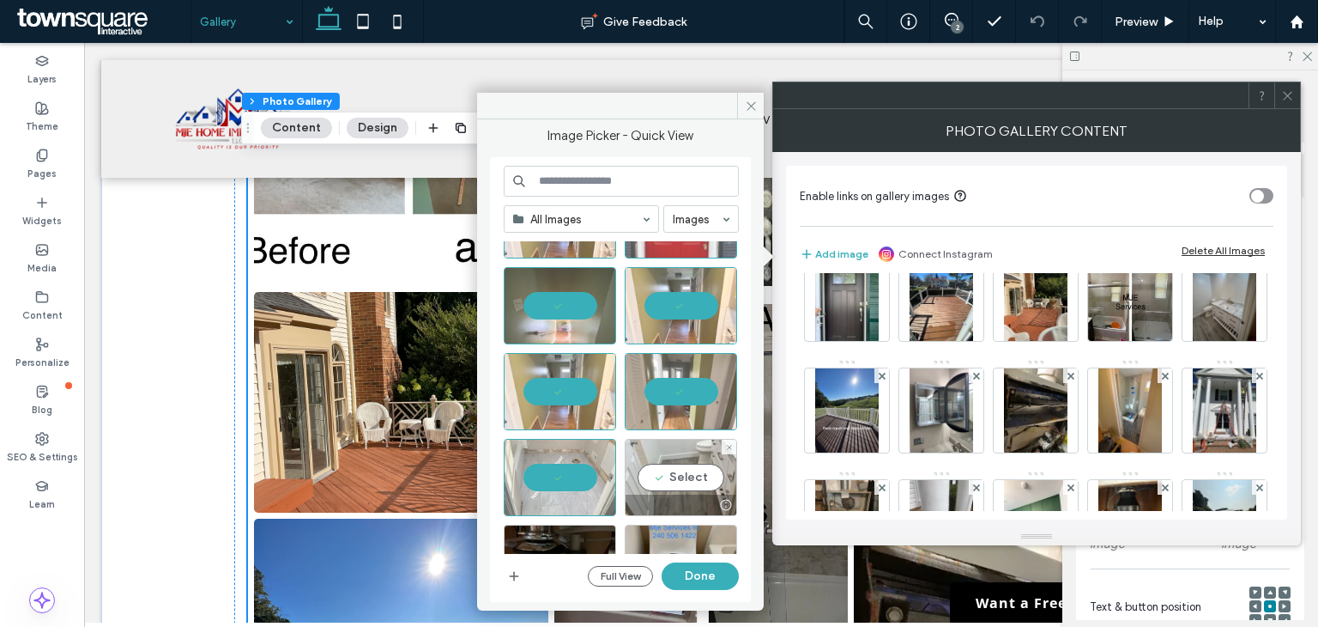
click at [694, 464] on div "Select" at bounding box center [681, 477] width 112 height 77
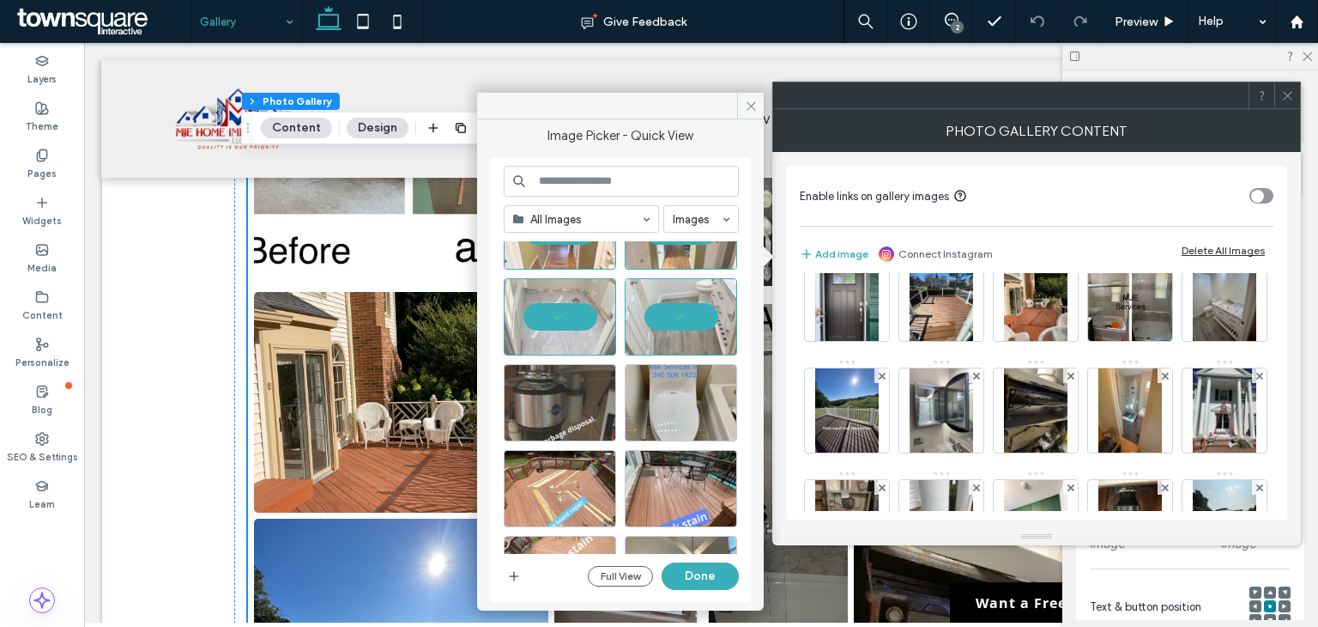
scroll to position [343, 0]
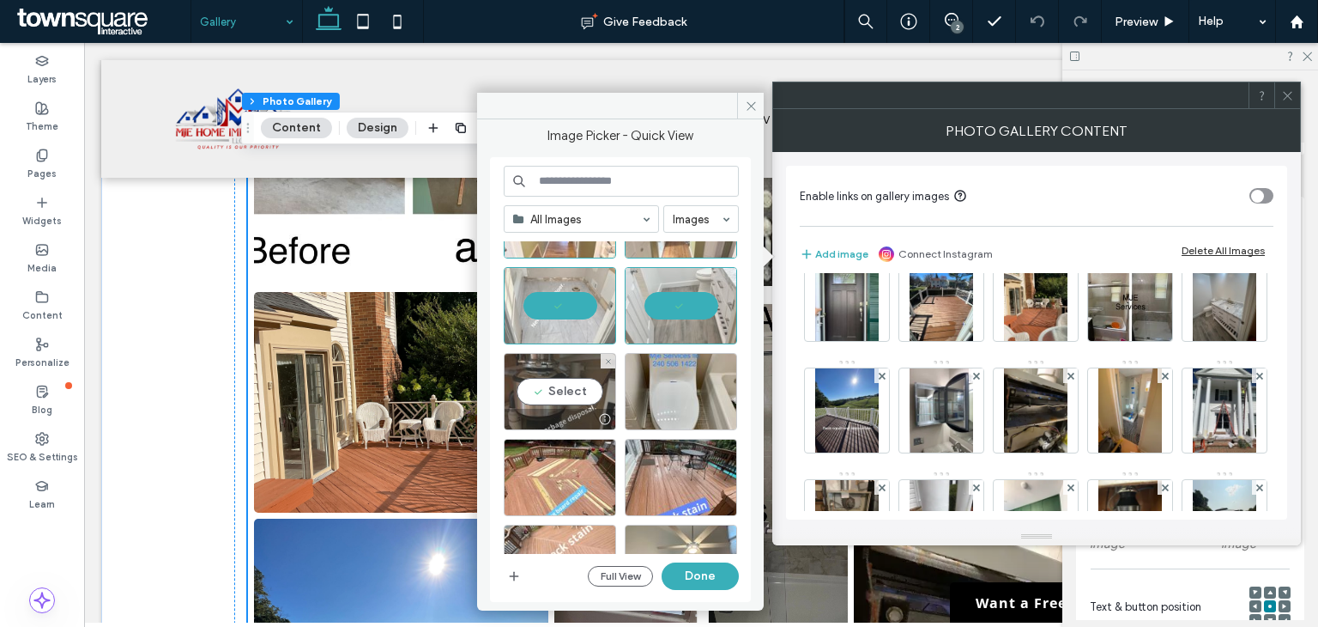
click at [560, 397] on div "Select" at bounding box center [560, 391] width 112 height 77
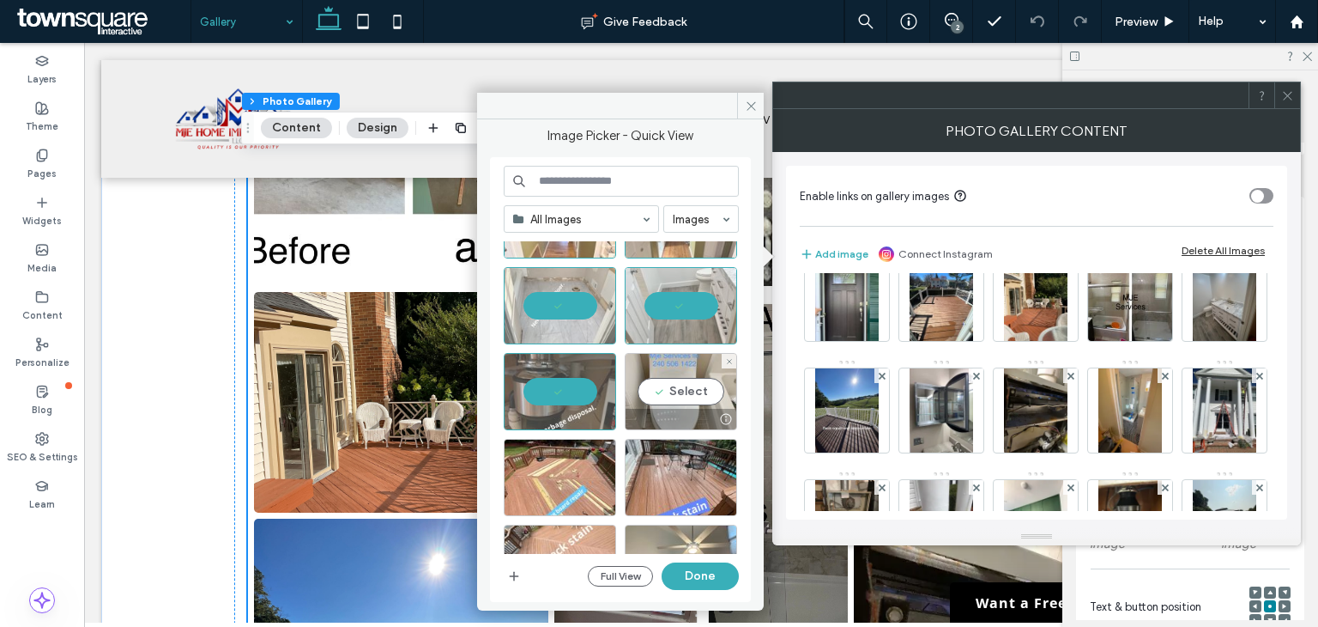
click at [694, 392] on div "Select" at bounding box center [681, 391] width 112 height 77
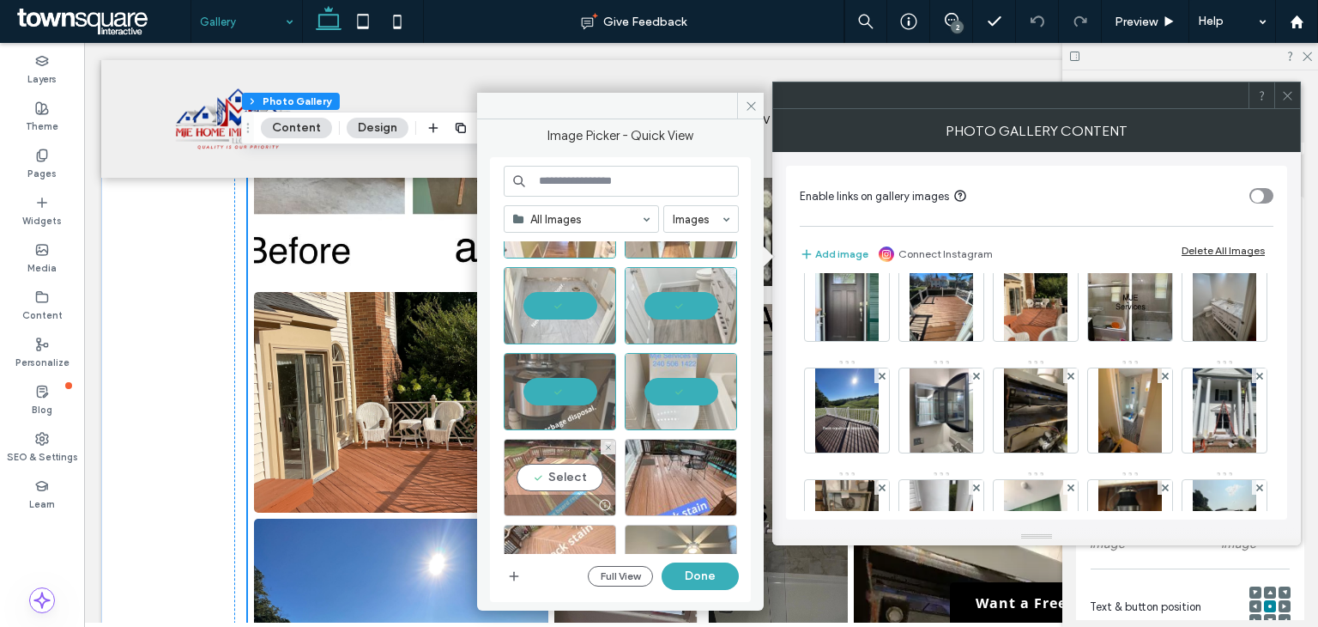
click at [578, 465] on div "Select" at bounding box center [560, 477] width 112 height 77
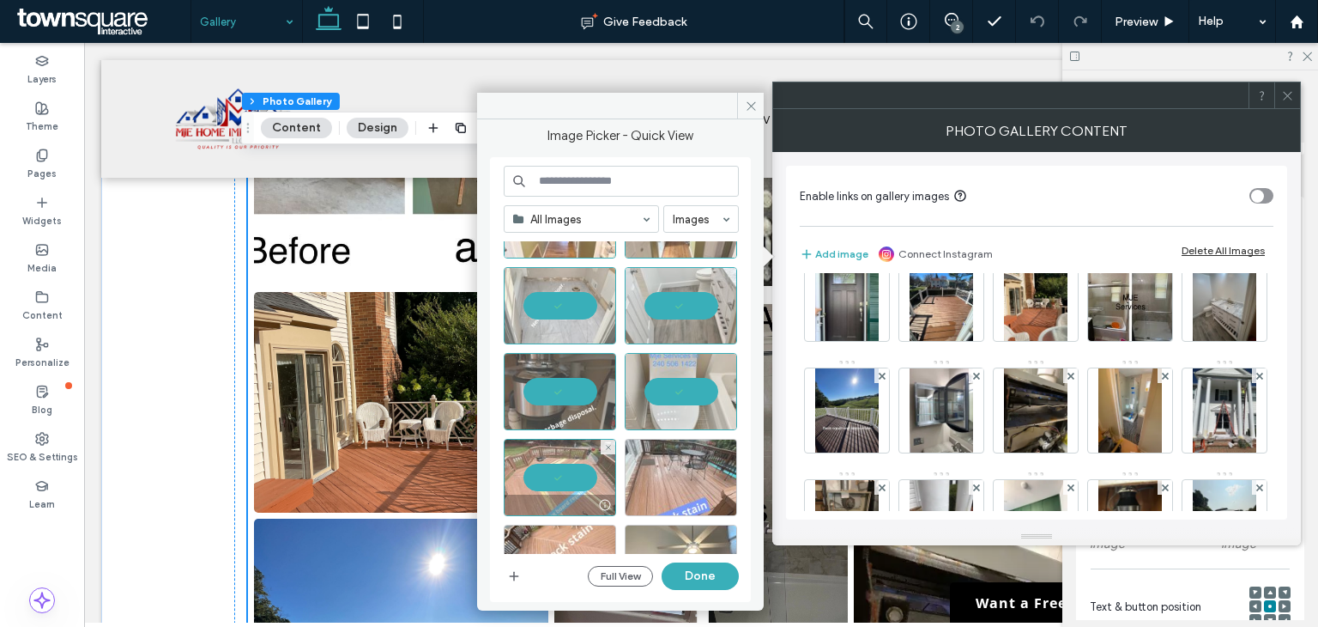
click at [682, 476] on div at bounding box center [681, 477] width 112 height 77
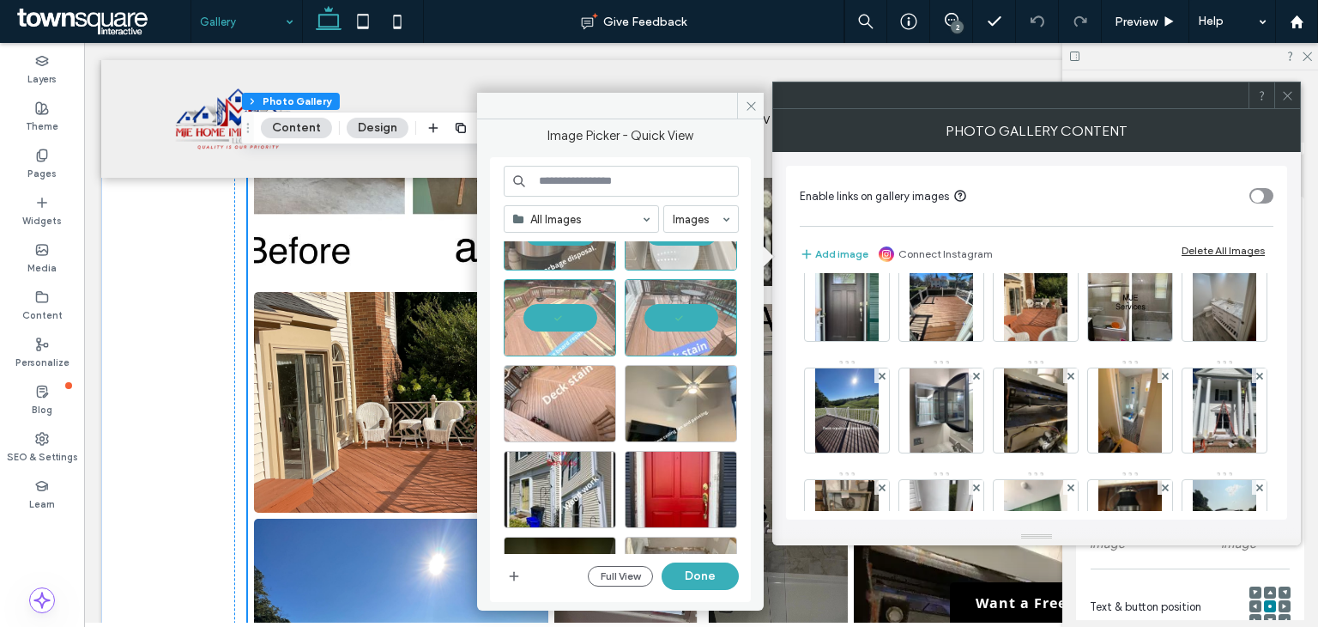
scroll to position [515, 0]
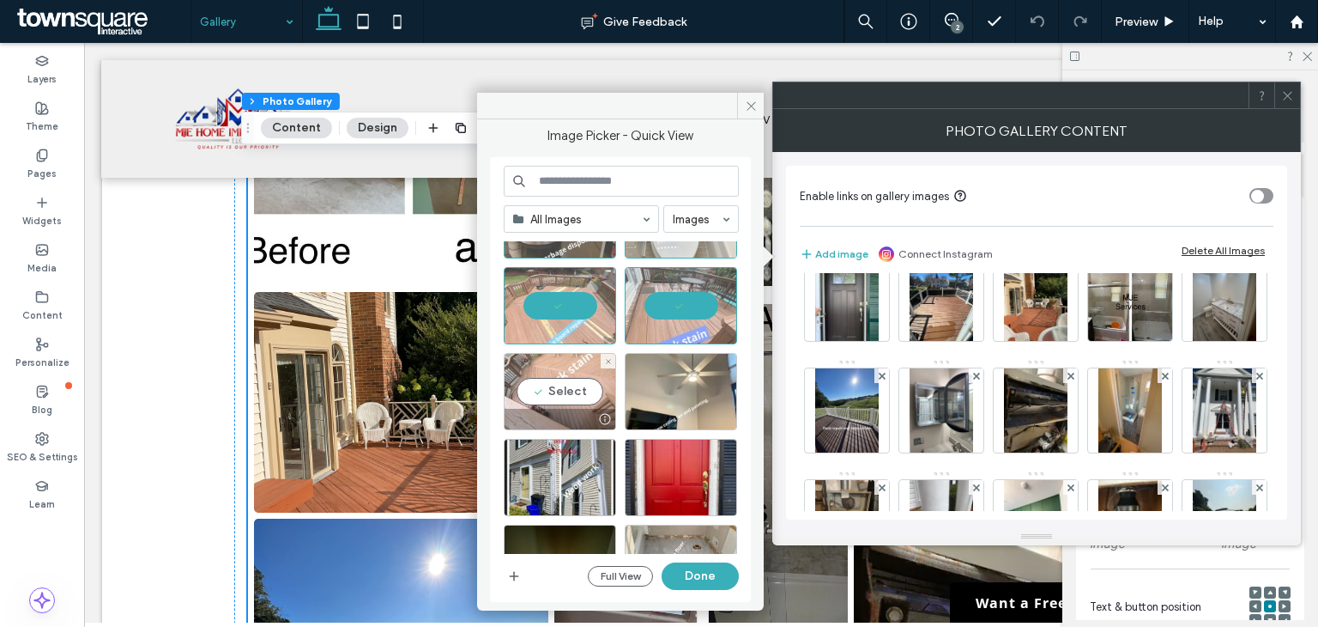
click at [550, 396] on div "Select" at bounding box center [560, 391] width 112 height 77
drag, startPoint x: 720, startPoint y: 582, endPoint x: 680, endPoint y: 498, distance: 93.3
click at [720, 582] on button "Done" at bounding box center [700, 575] width 77 height 27
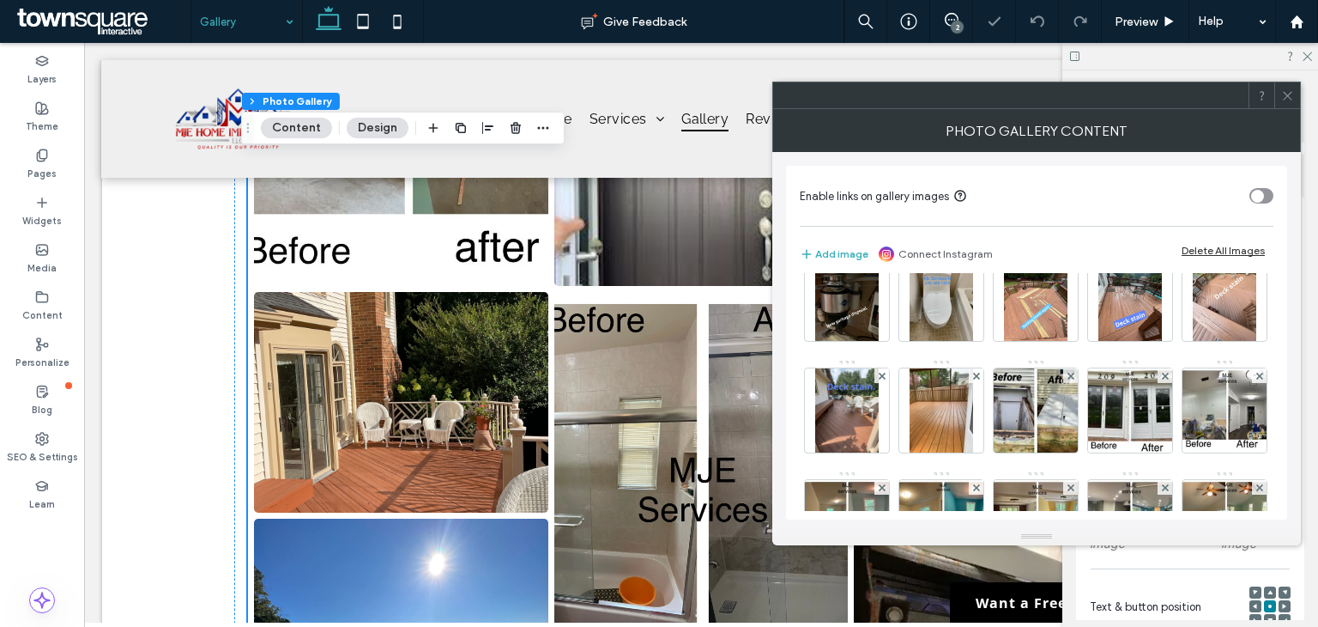
scroll to position [591, 0]
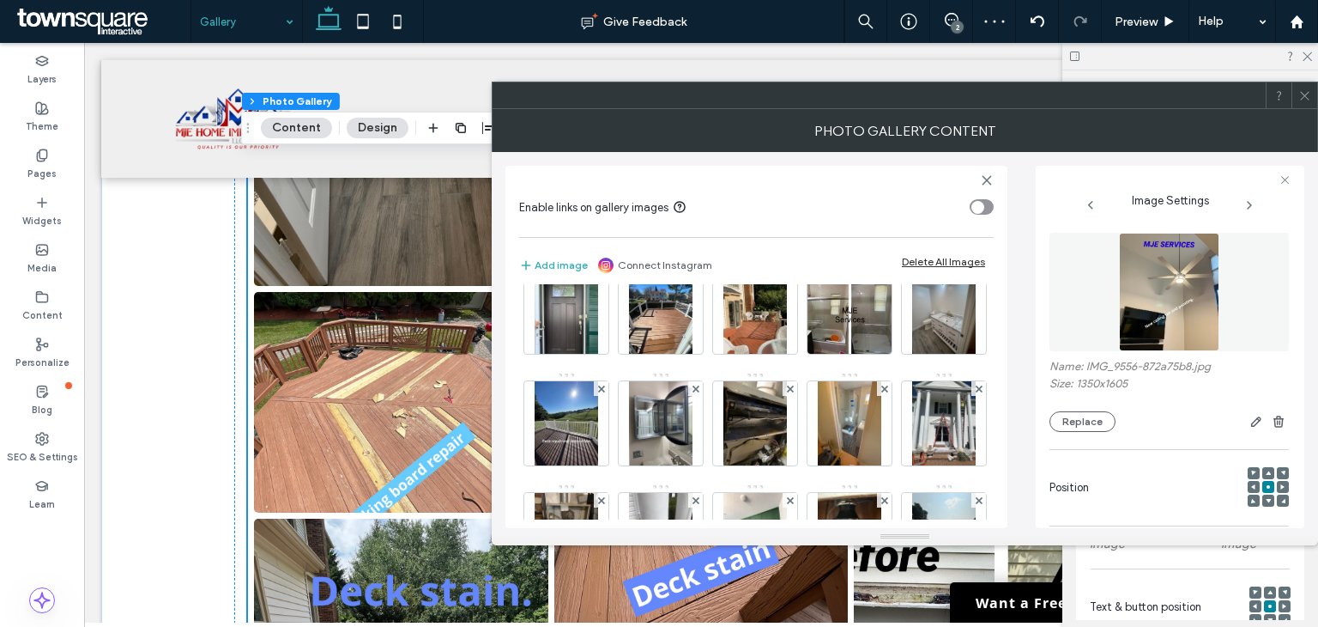
click at [1306, 102] on span at bounding box center [1305, 95] width 13 height 26
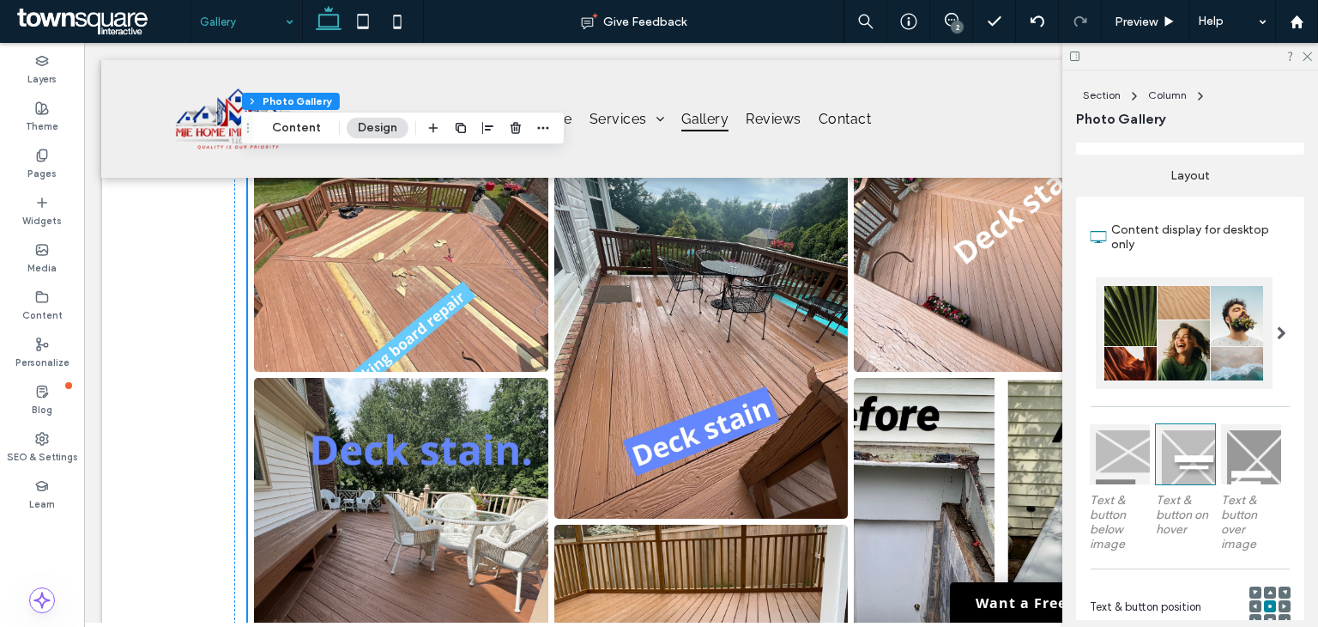
scroll to position [1545, 0]
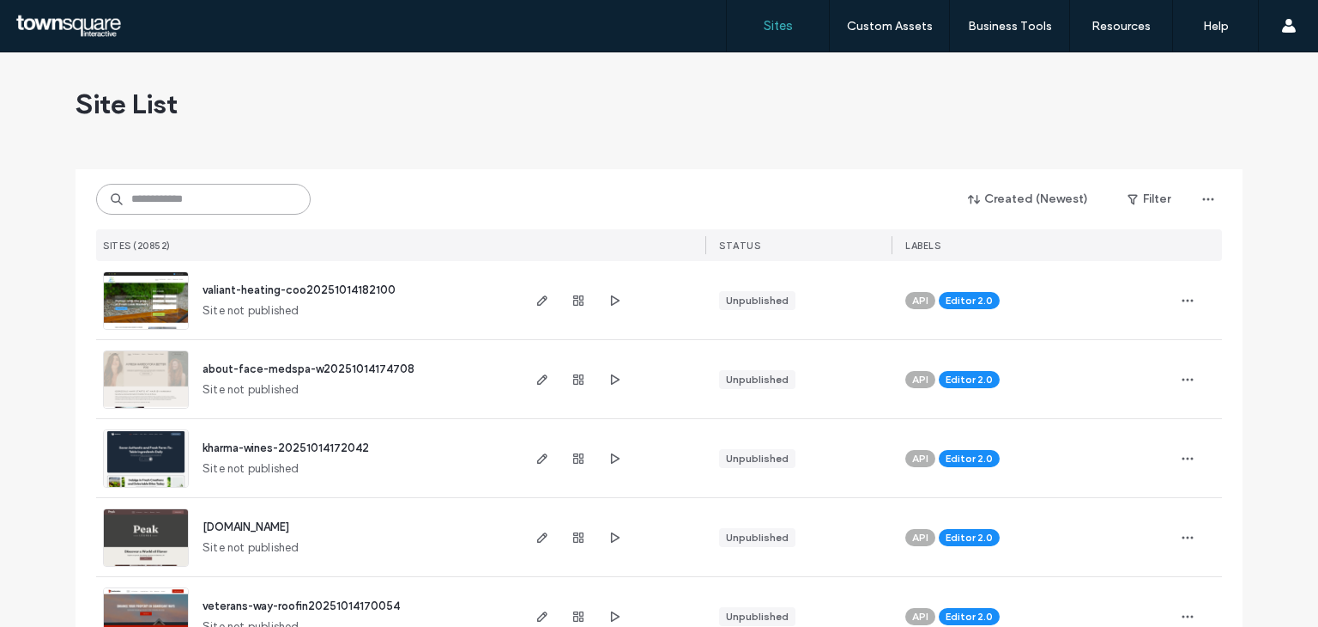
click at [144, 197] on input at bounding box center [203, 199] width 215 height 31
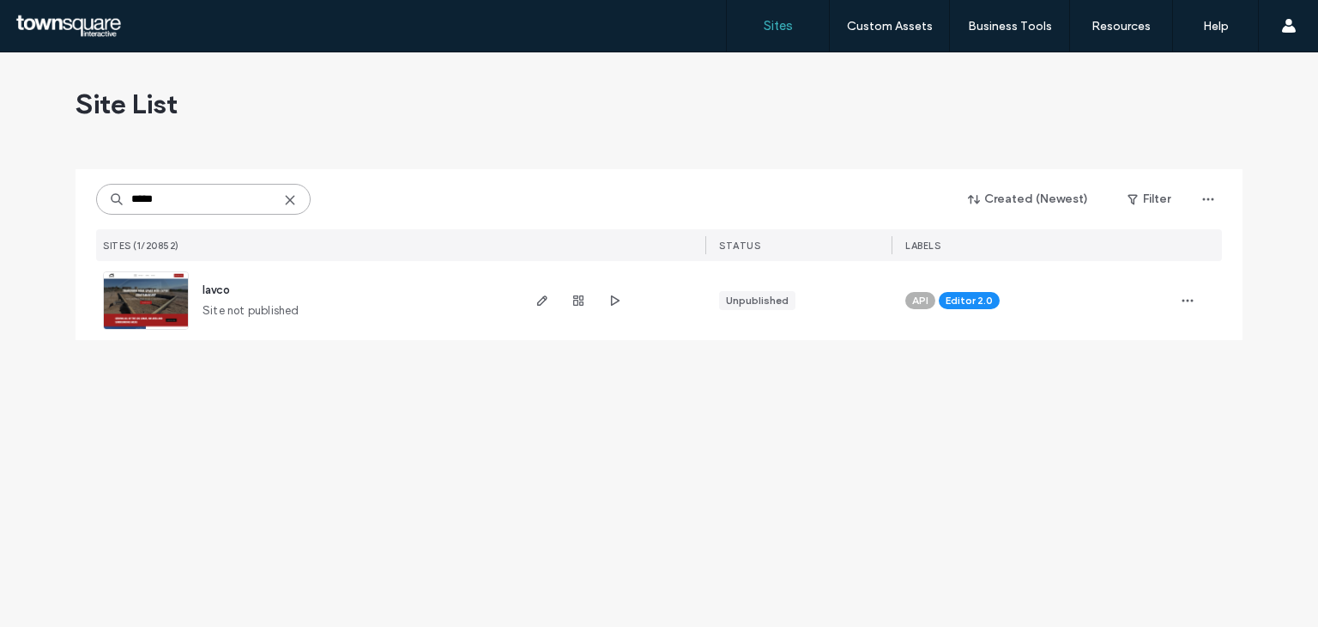
type input "*****"
click at [137, 282] on img at bounding box center [146, 330] width 84 height 117
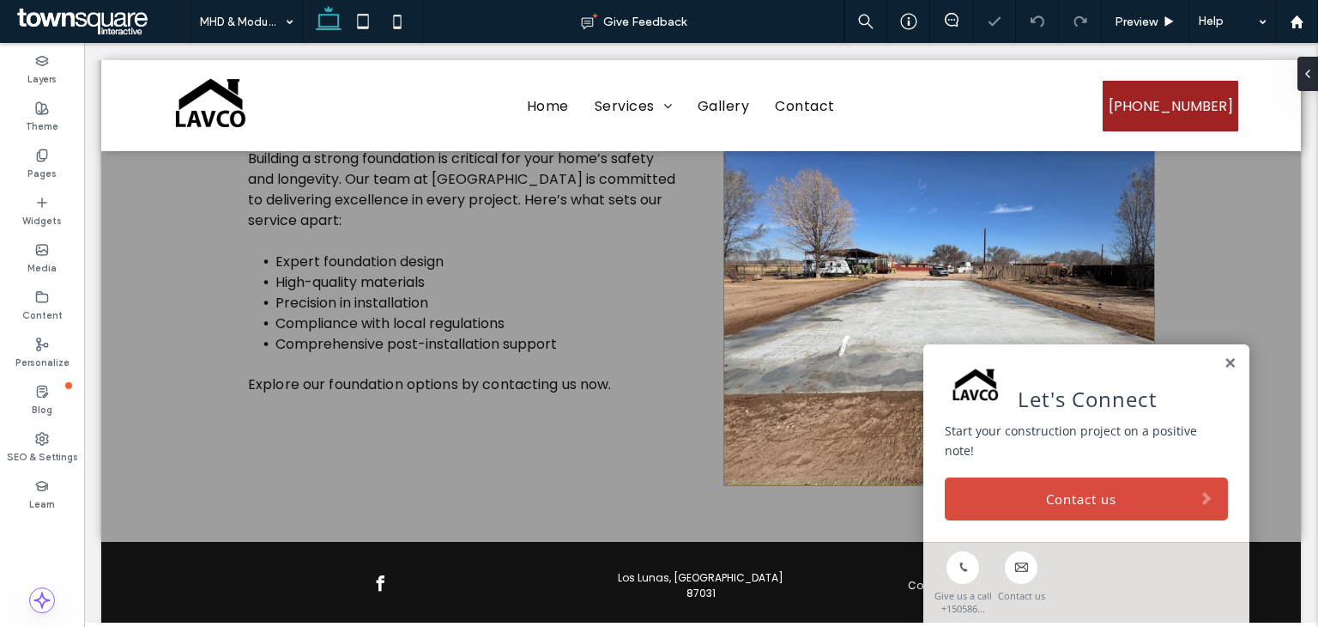
scroll to position [657, 0]
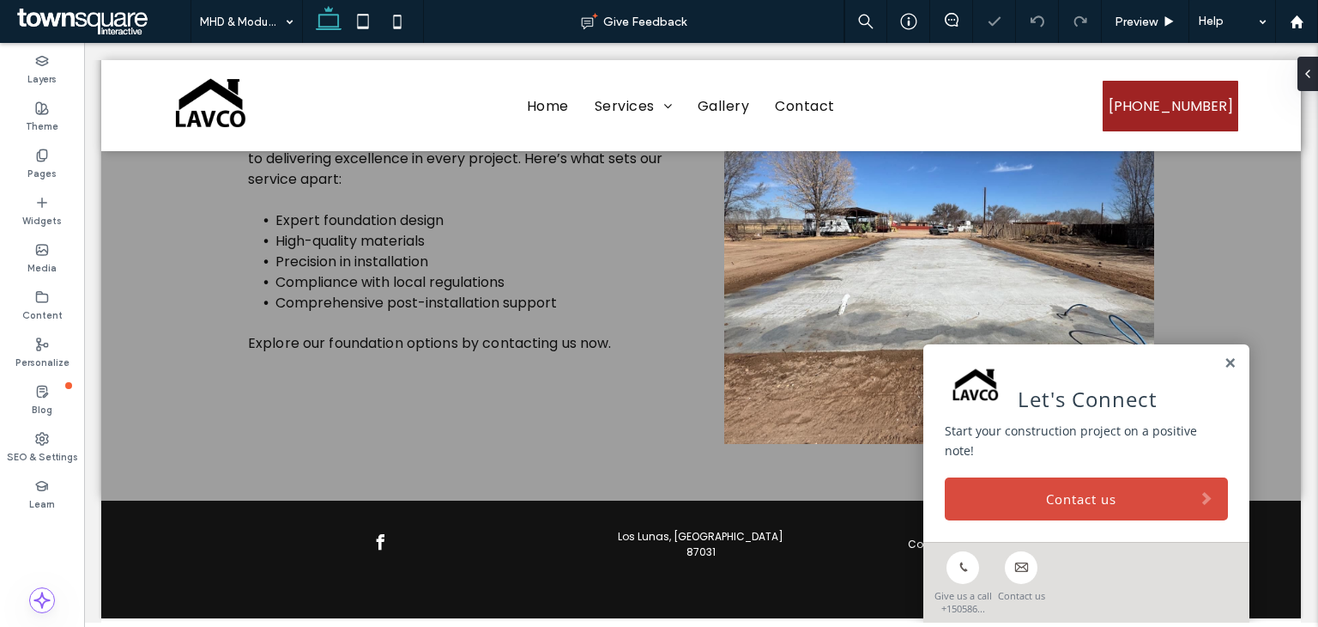
click at [1219, 375] on div "Let's Connect Start your construction project on a positive note! Contact us" at bounding box center [1087, 442] width 326 height 197
drag, startPoint x: 1215, startPoint y: 368, endPoint x: 481, endPoint y: 151, distance: 766.2
click at [1224, 368] on link at bounding box center [1230, 363] width 13 height 15
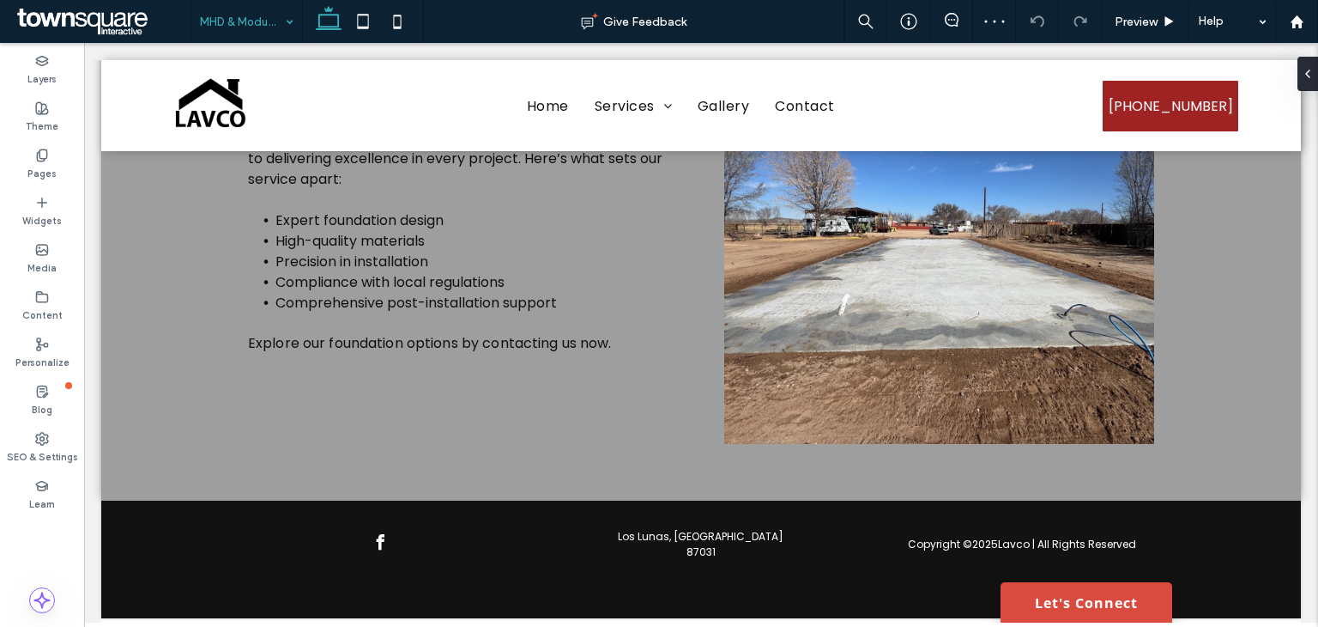
drag, startPoint x: 267, startPoint y: 12, endPoint x: 261, endPoint y: 30, distance: 19.0
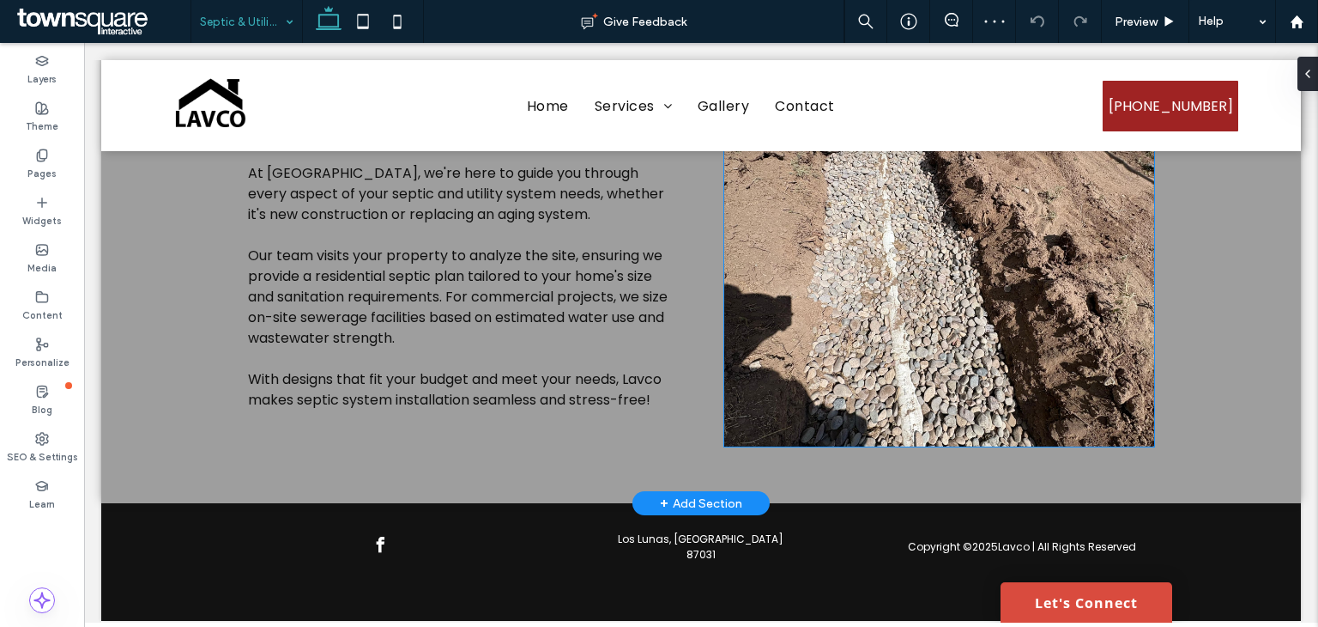
scroll to position [677, 0]
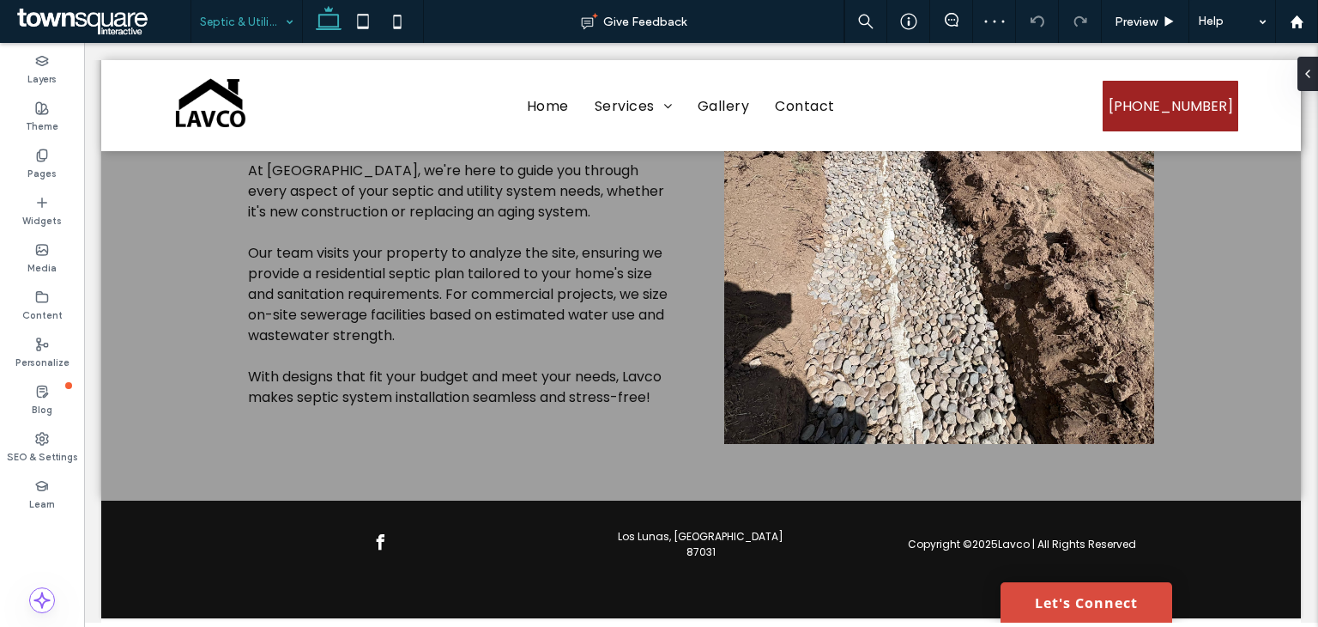
click at [271, 23] on input at bounding box center [242, 21] width 85 height 43
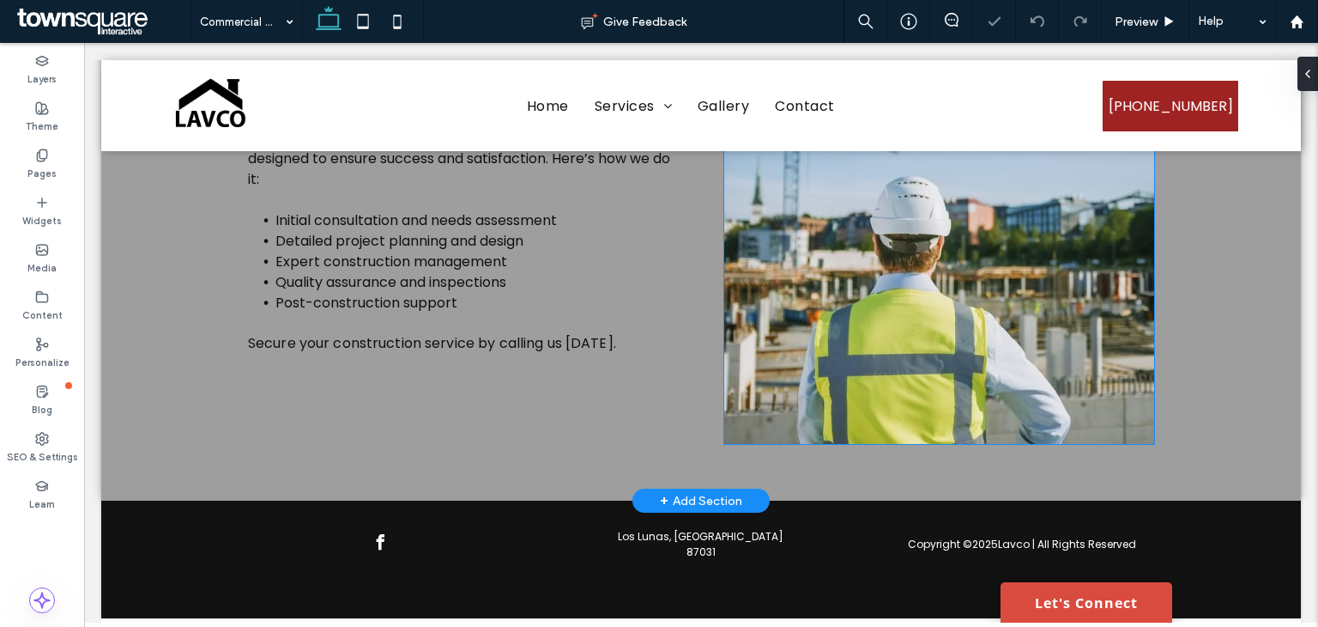
scroll to position [657, 0]
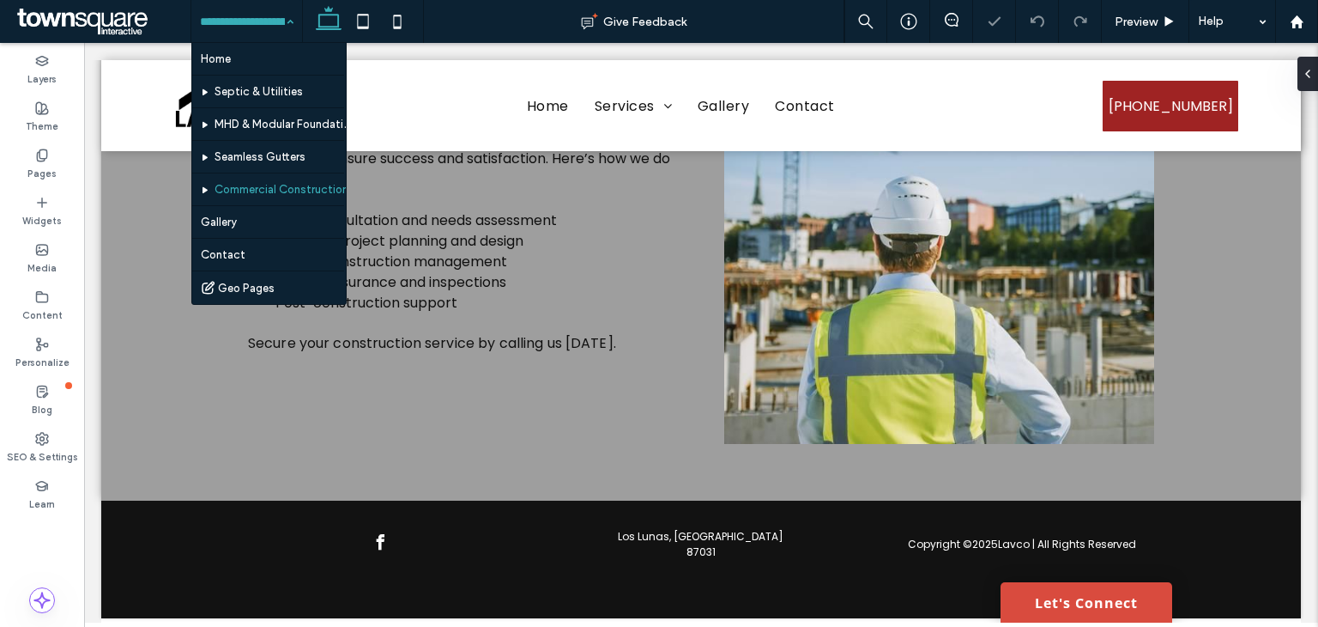
click at [248, 20] on input at bounding box center [242, 21] width 85 height 43
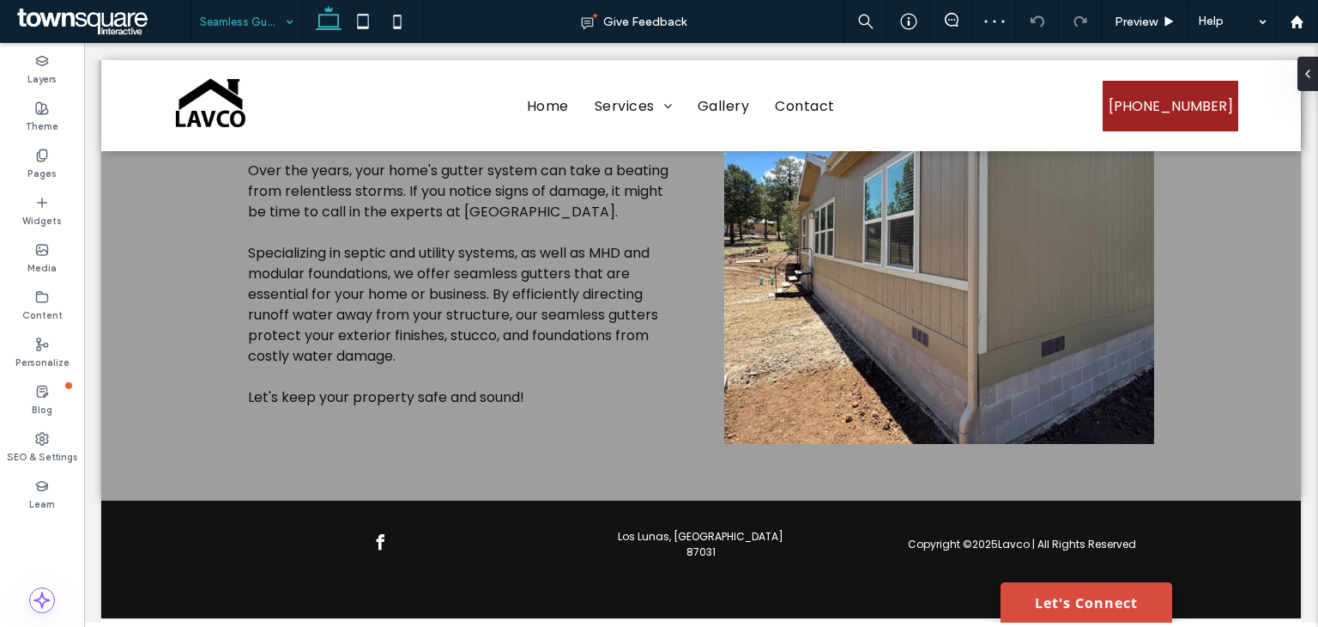
scroll to position [657, 0]
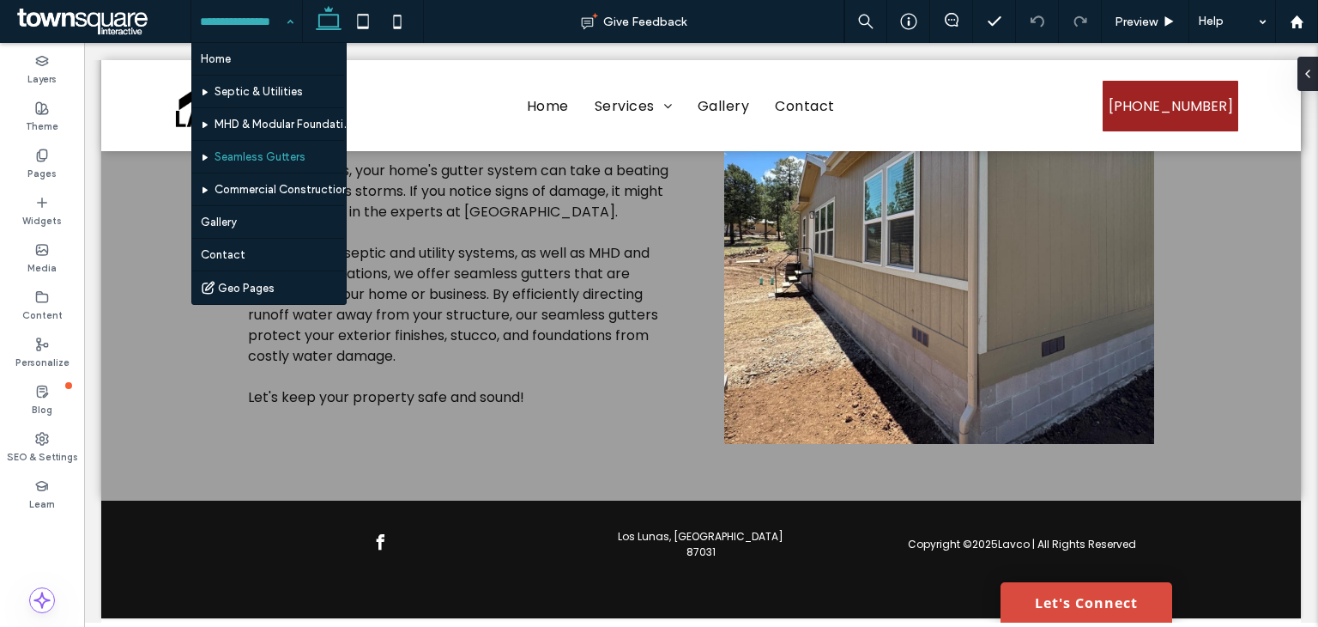
click at [248, 38] on input at bounding box center [242, 21] width 85 height 43
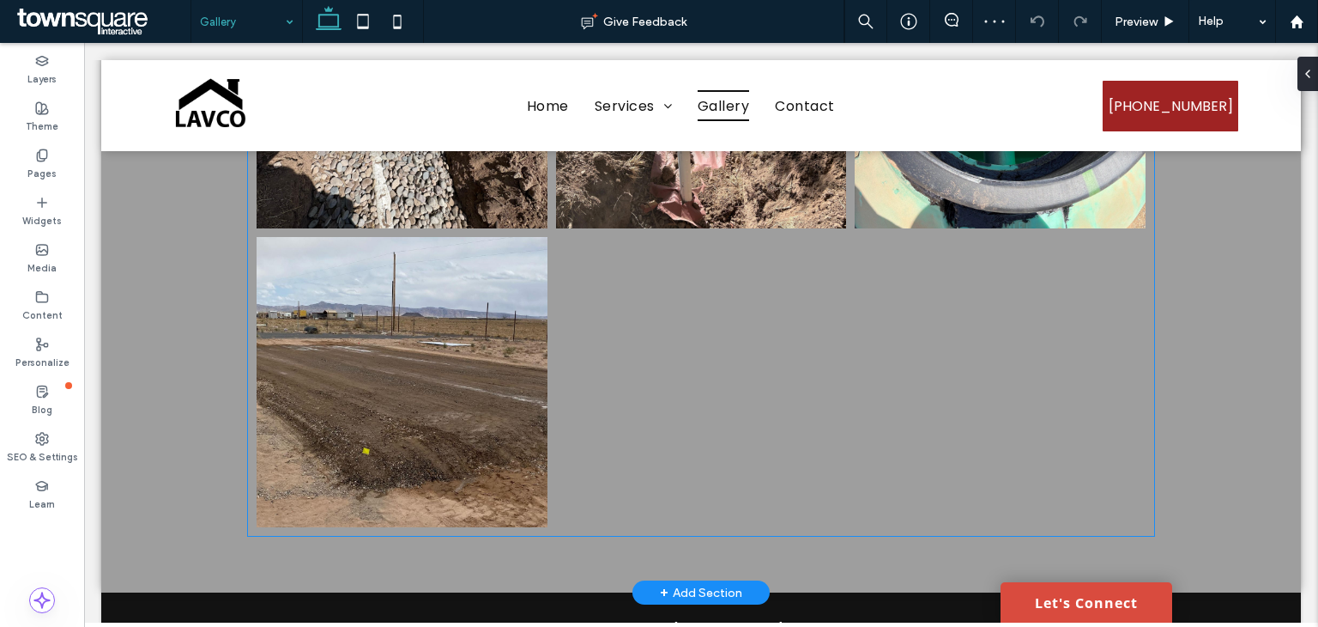
scroll to position [1816, 0]
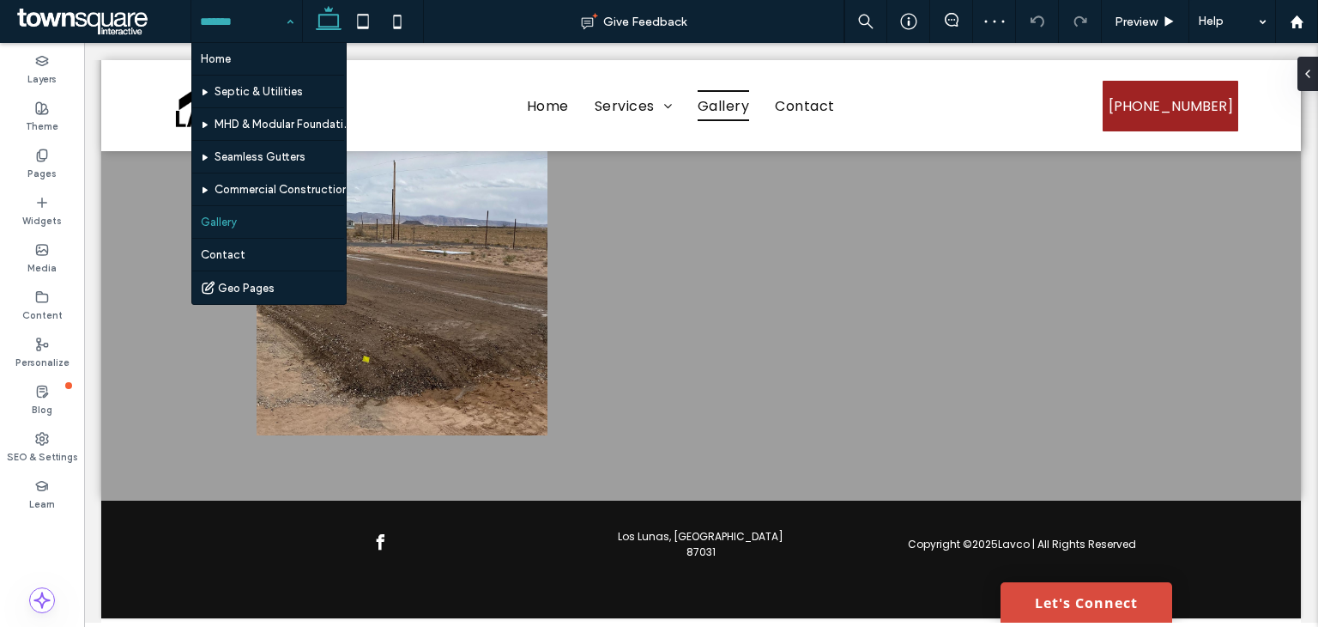
click at [232, 15] on input at bounding box center [242, 21] width 85 height 43
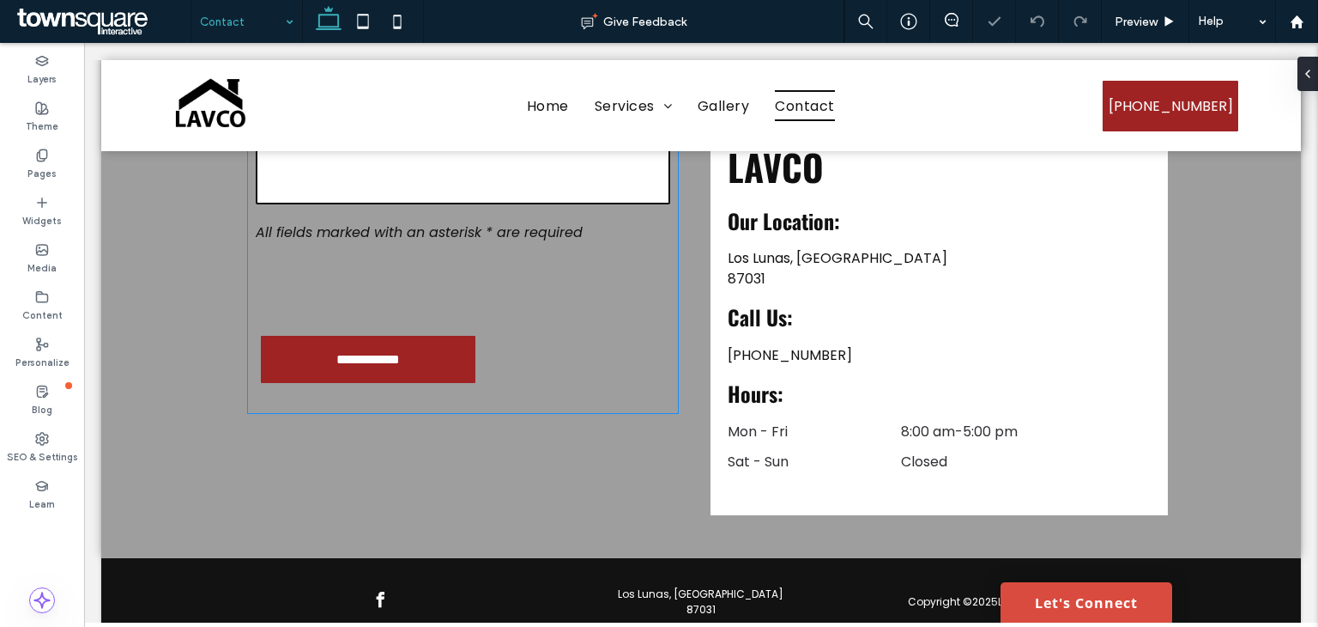
scroll to position [341, 0]
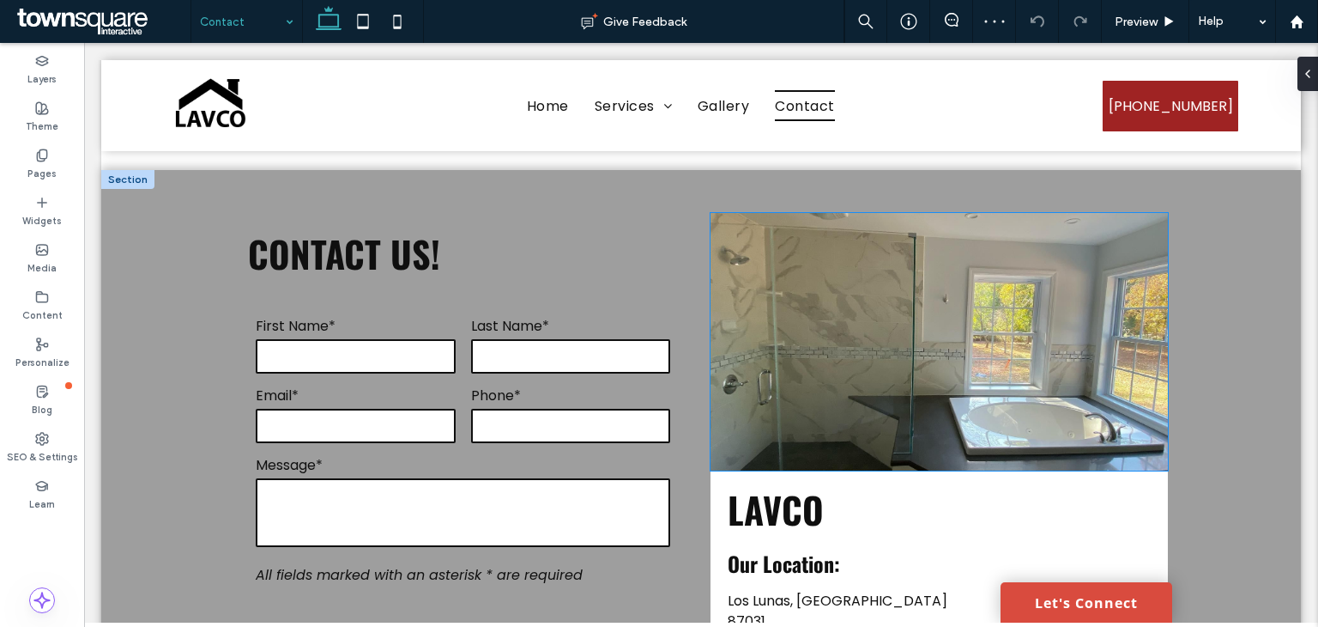
click at [886, 267] on img at bounding box center [940, 342] width 458 height 258
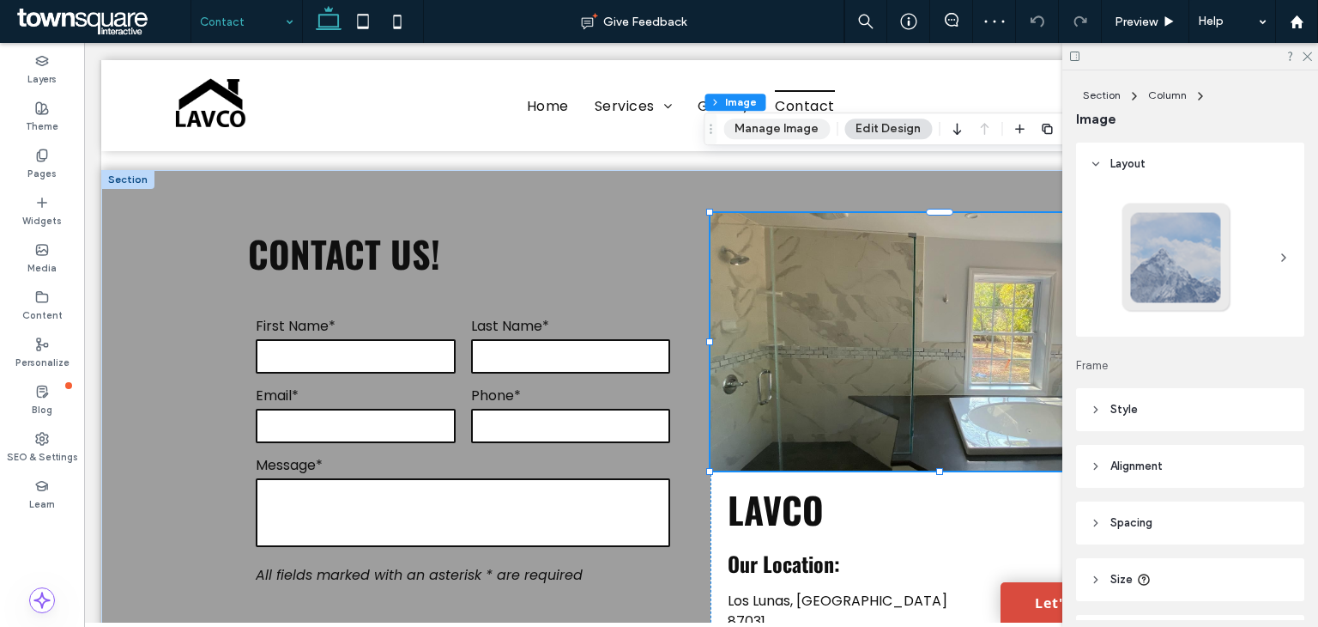
click at [788, 132] on button "Manage Image" at bounding box center [777, 128] width 106 height 21
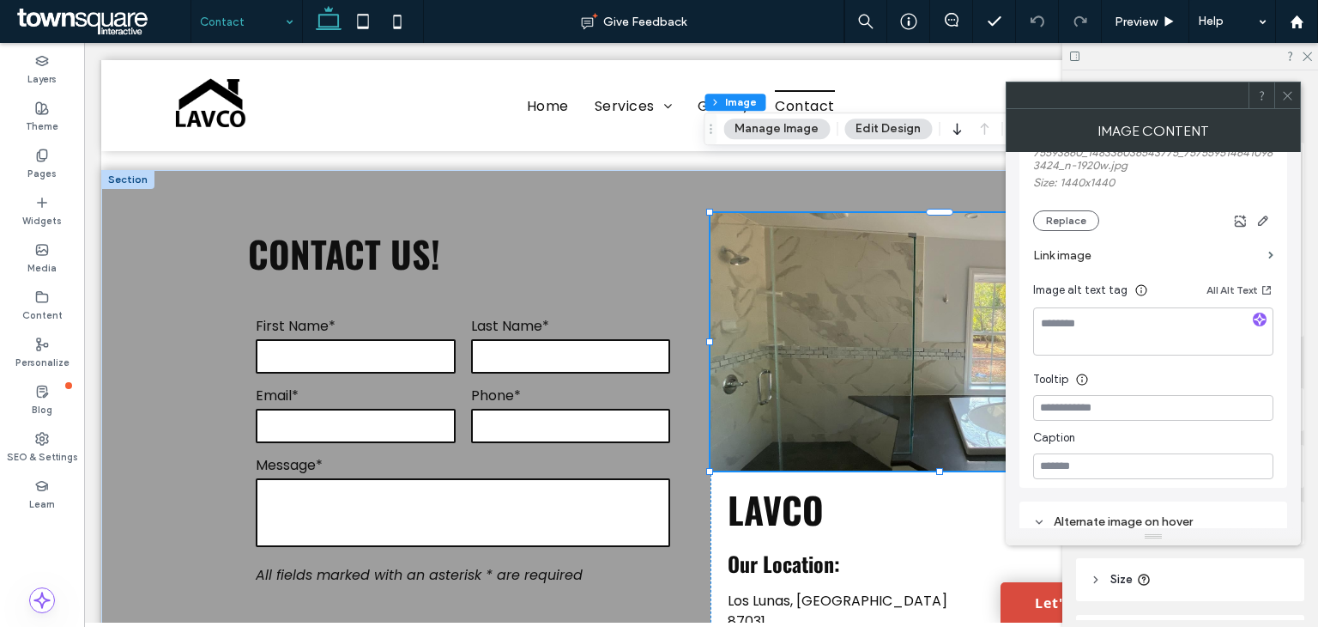
scroll to position [258, 0]
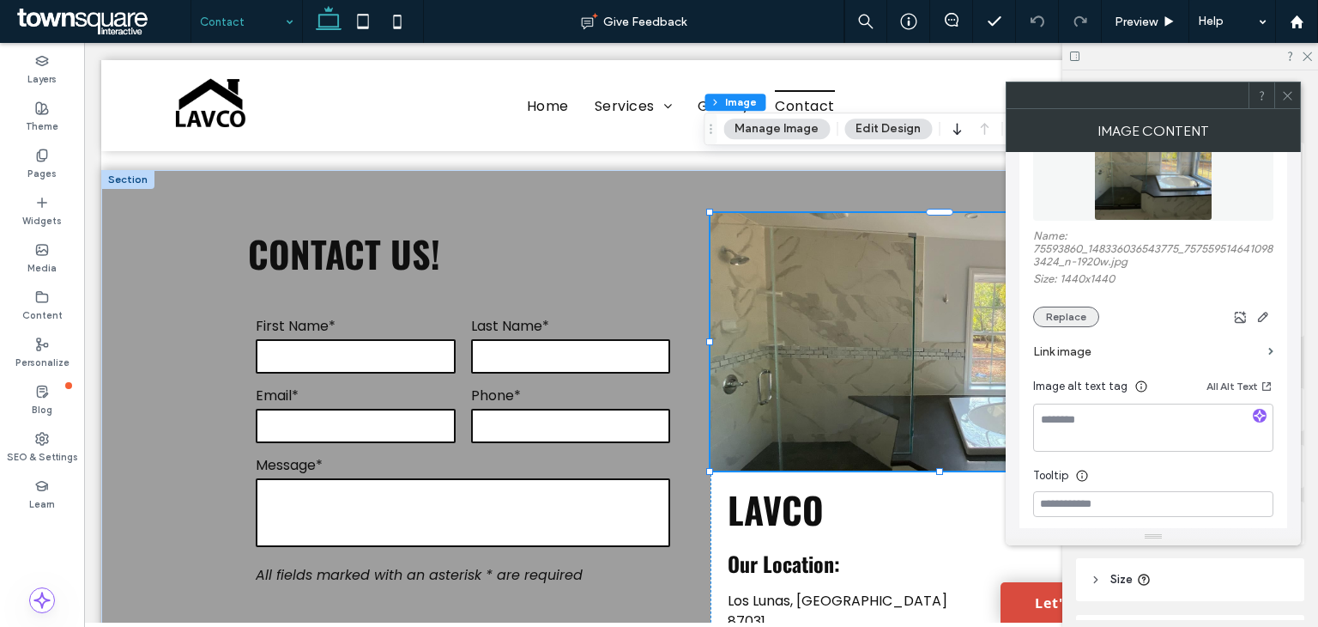
click at [1066, 312] on button "Replace" at bounding box center [1066, 316] width 66 height 21
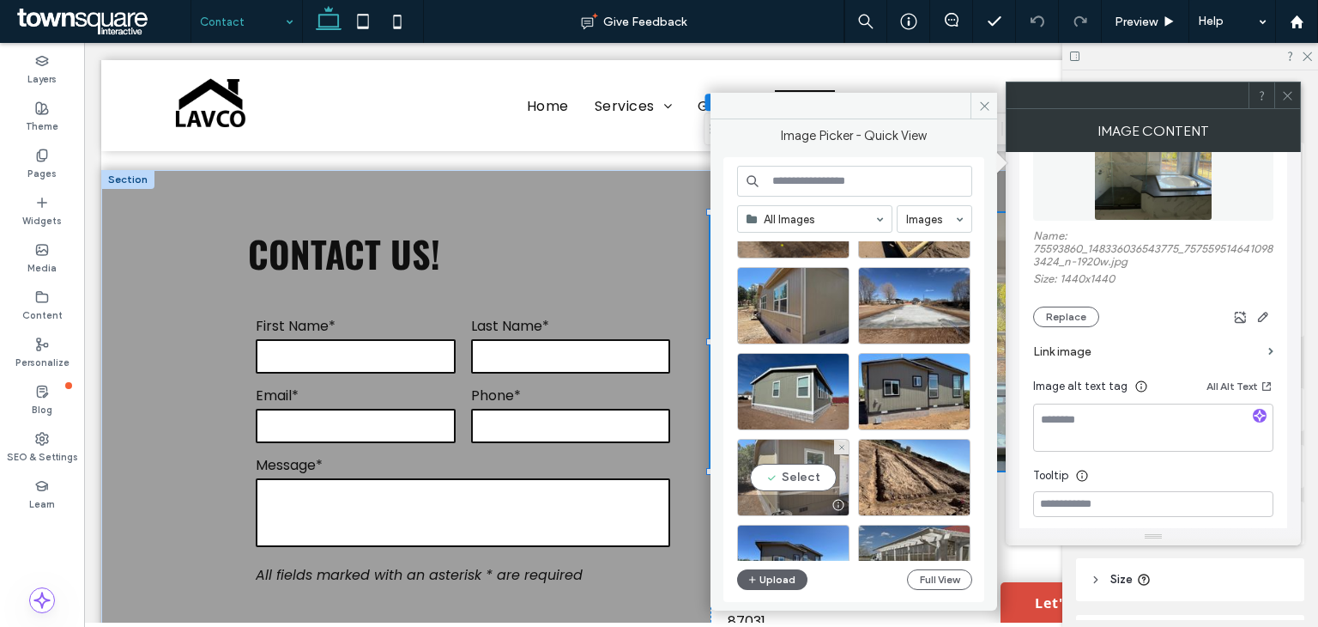
scroll to position [0, 0]
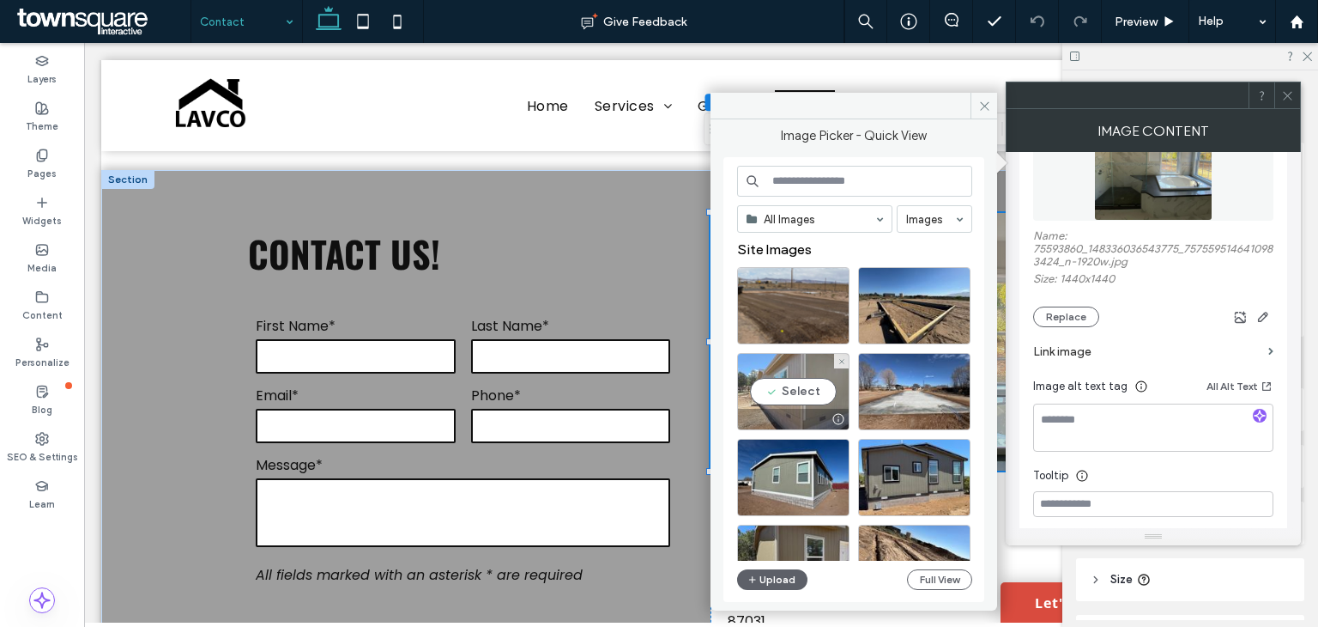
click at [815, 374] on div "Select" at bounding box center [793, 391] width 112 height 77
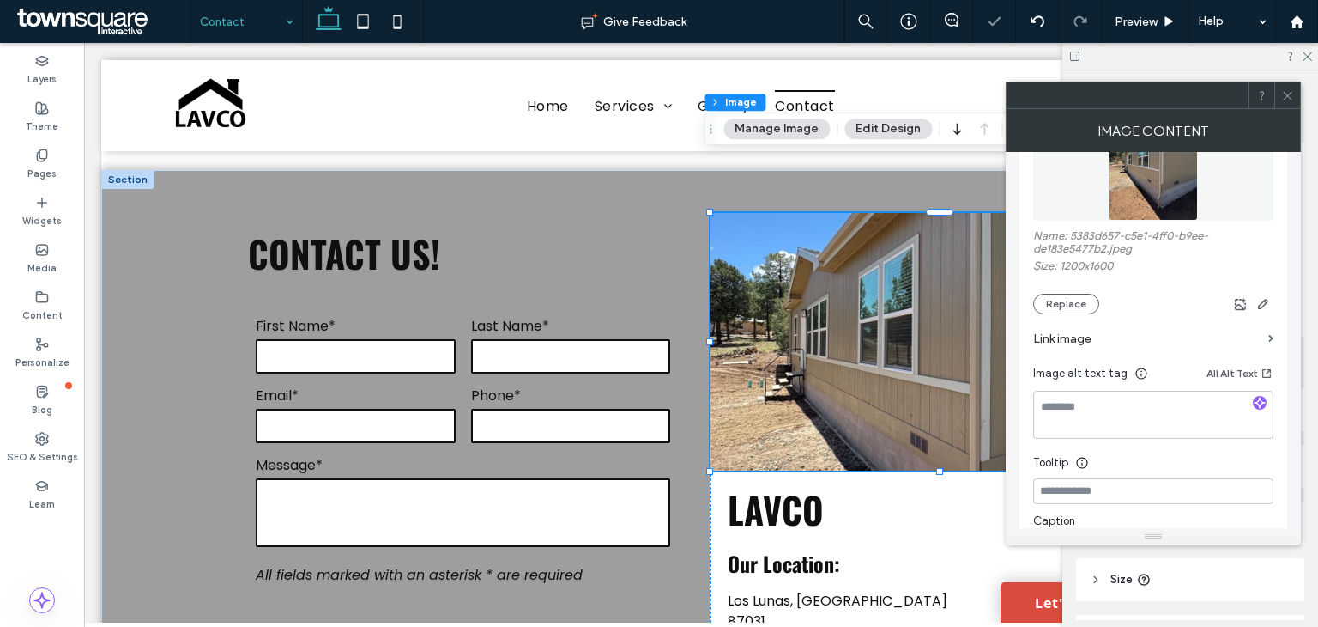
click at [1293, 97] on icon at bounding box center [1288, 95] width 13 height 13
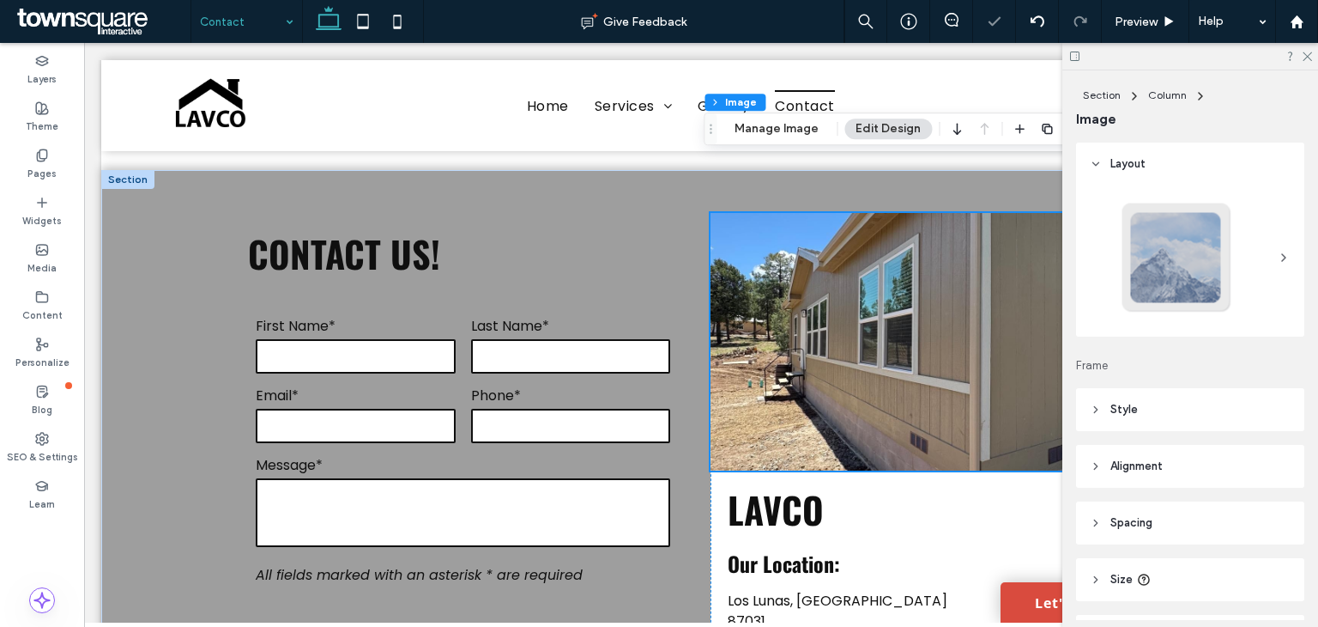
scroll to position [83, 0]
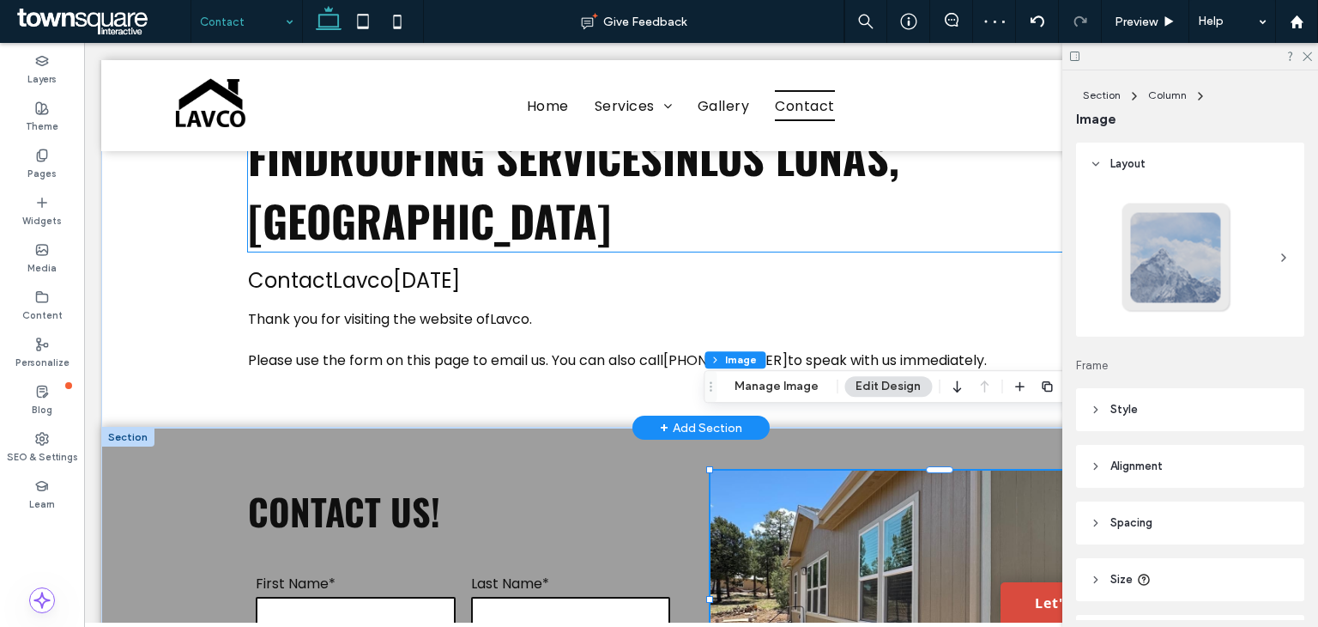
click at [814, 191] on span "Los Lunas, NM" at bounding box center [574, 187] width 652 height 127
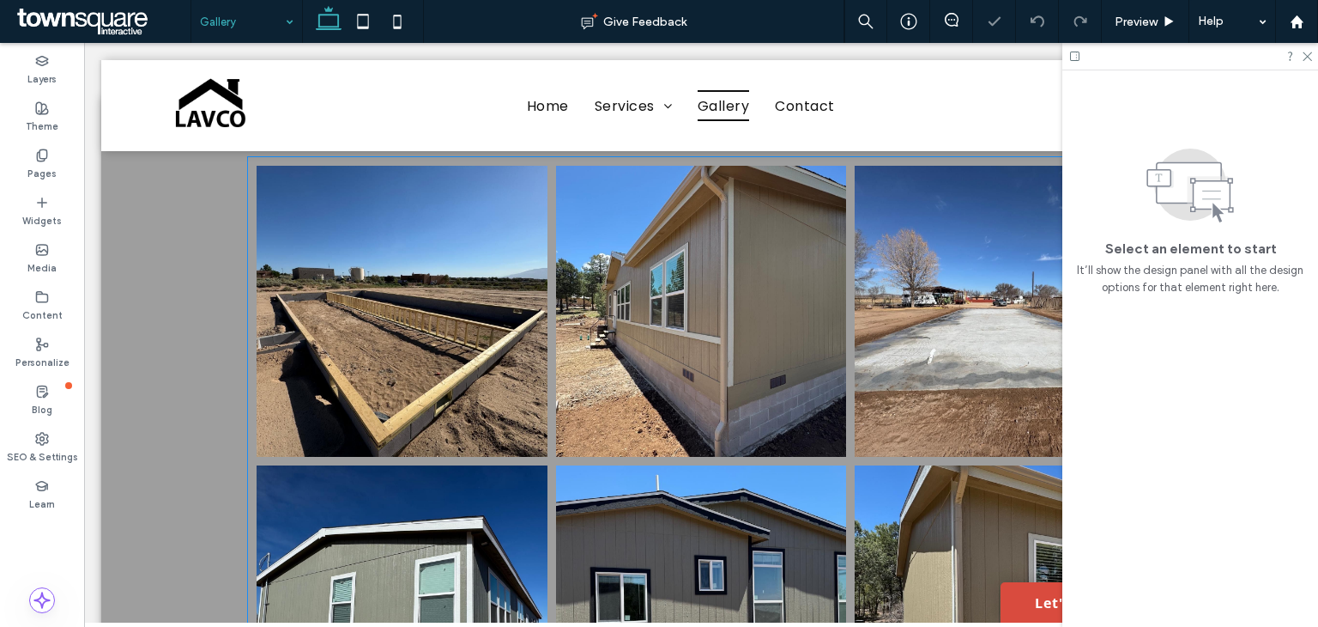
scroll to position [93, 0]
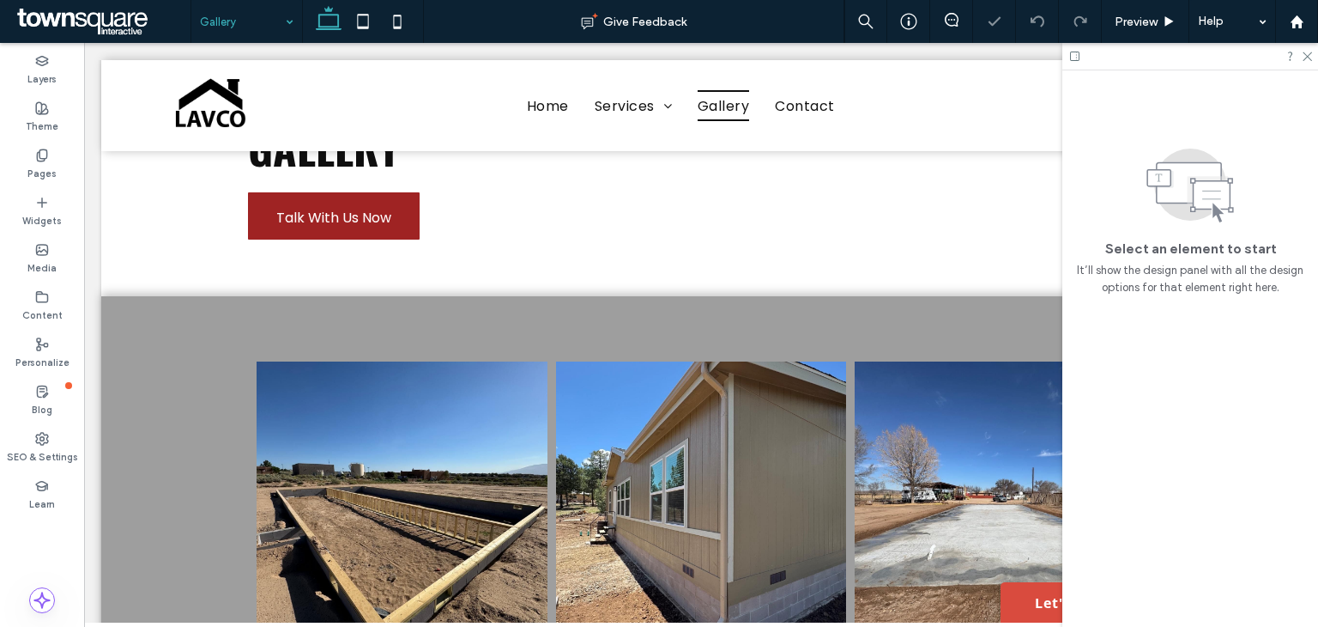
click at [264, 27] on input at bounding box center [242, 21] width 85 height 43
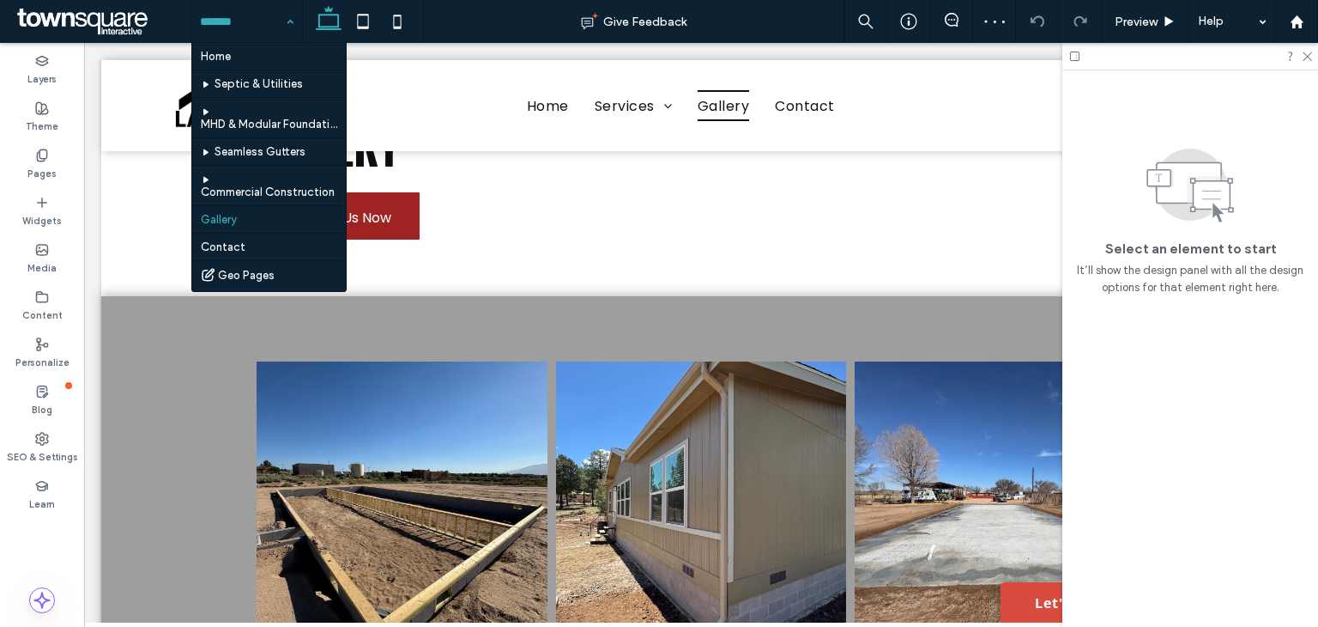
click at [261, 70] on hr at bounding box center [268, 70] width 152 height 1
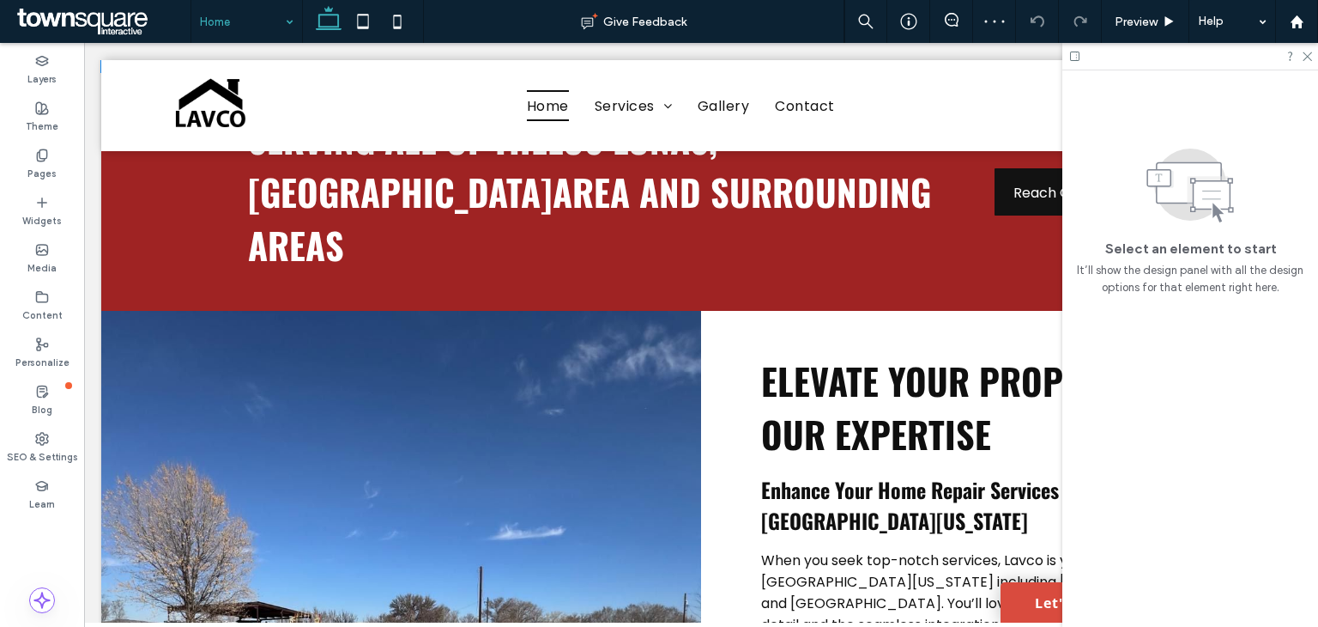
scroll to position [601, 0]
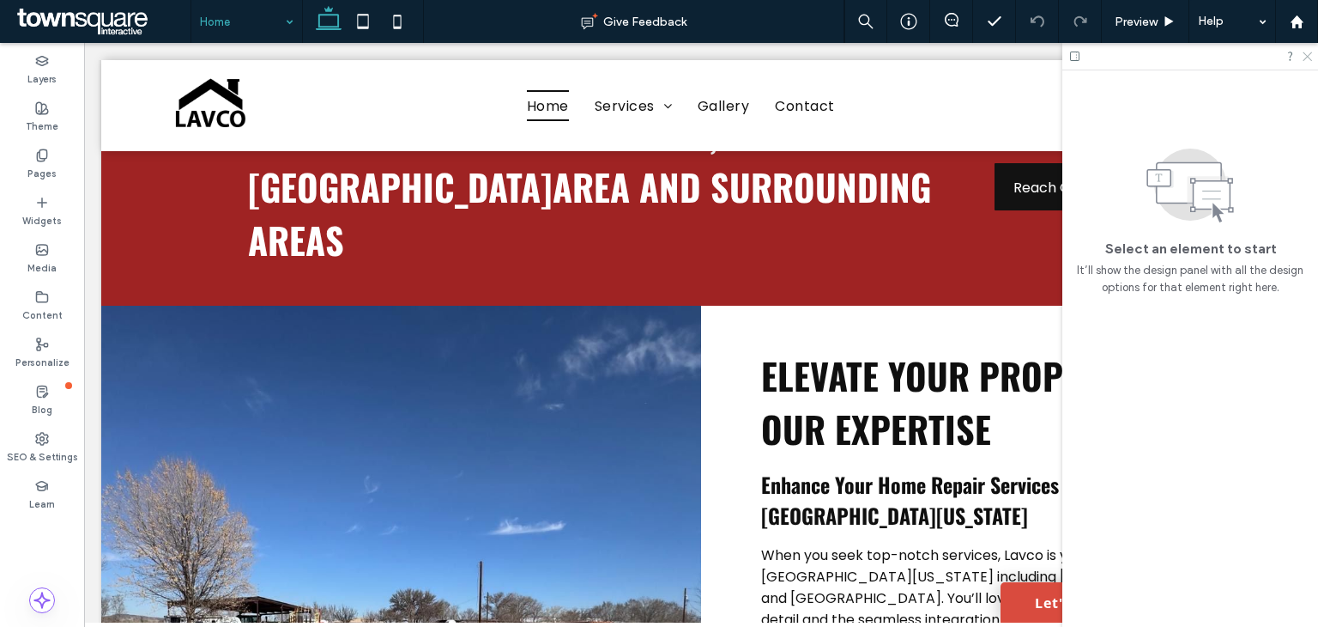
click at [1305, 54] on use at bounding box center [1307, 56] width 9 height 9
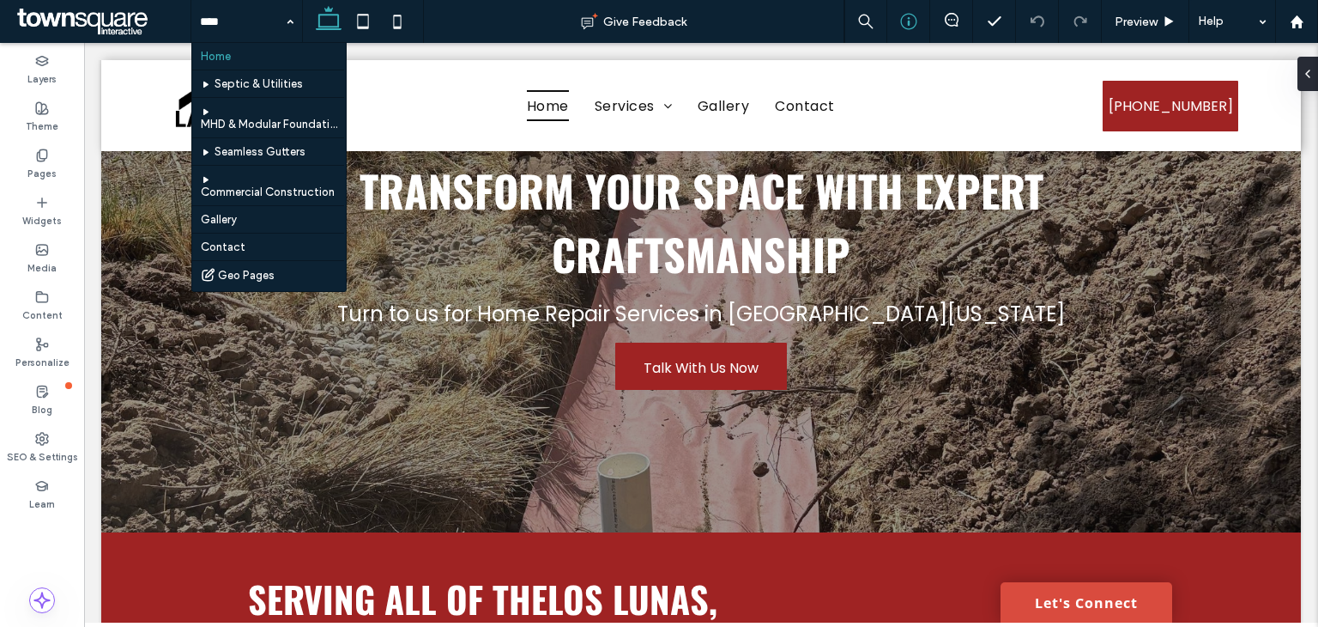
scroll to position [43, 0]
